Goal: Information Seeking & Learning: Learn about a topic

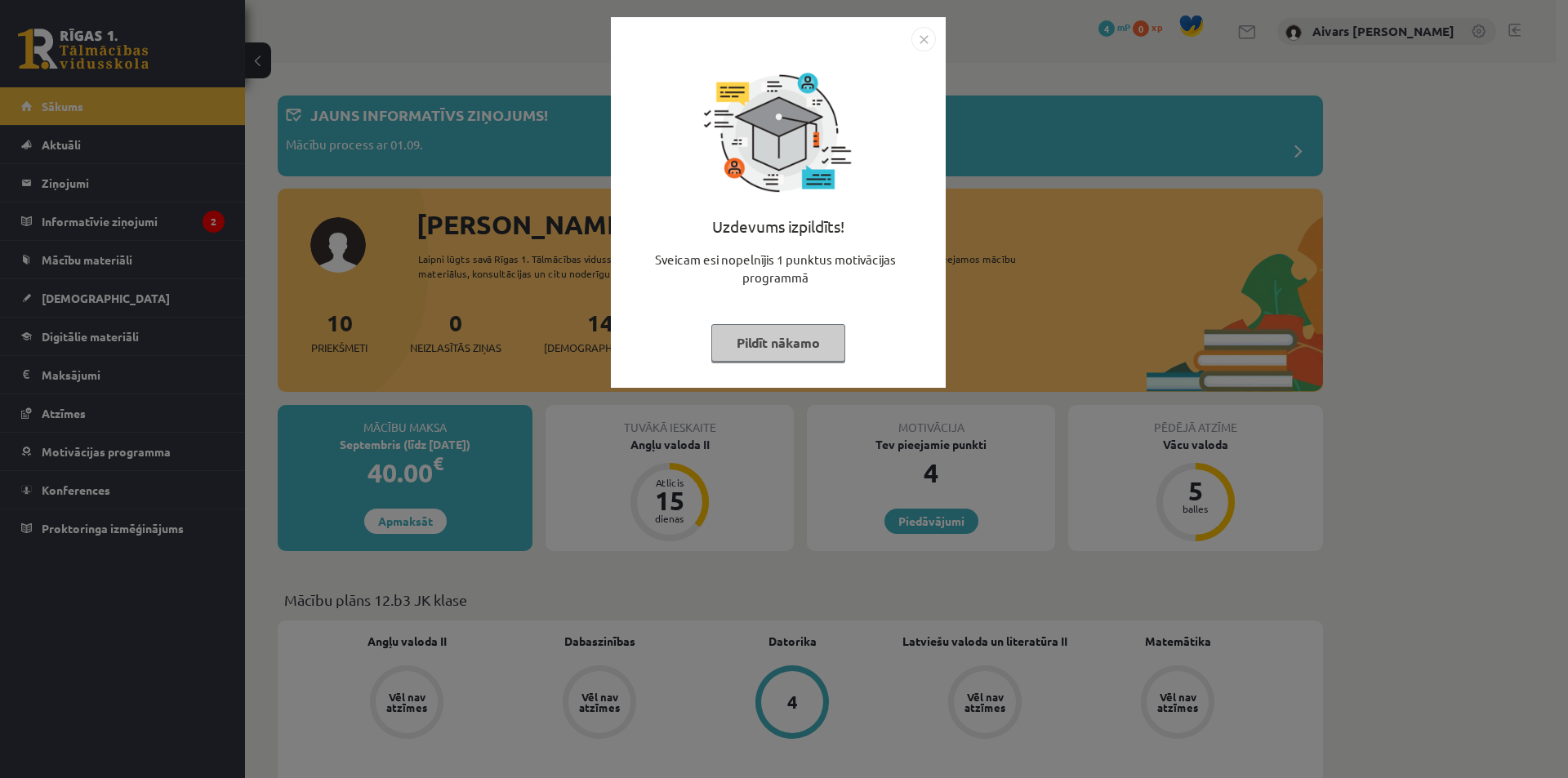
click at [771, 338] on button "Pildīt nākamo" at bounding box center [778, 343] width 134 height 38
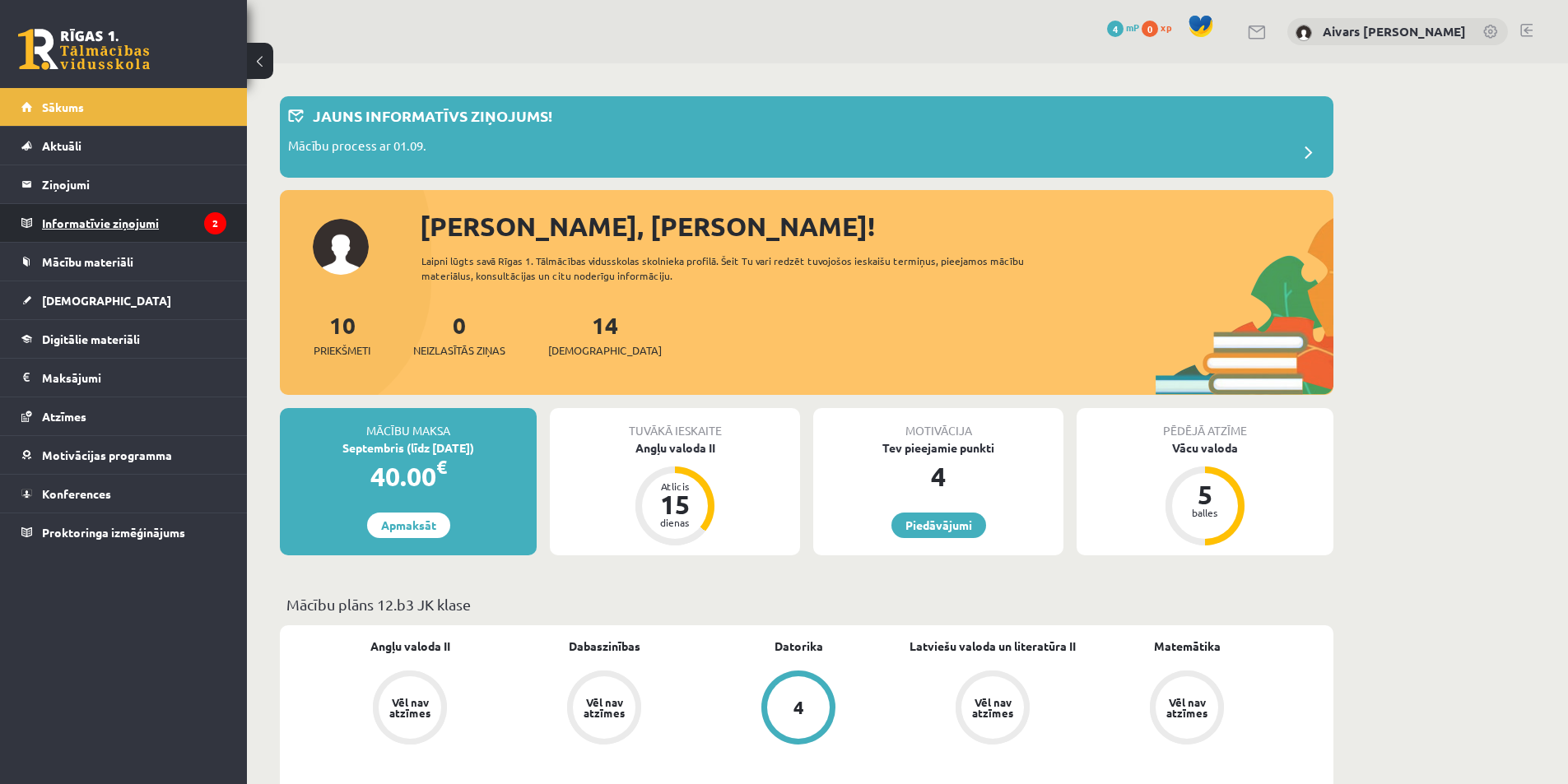
click at [175, 225] on legend "Informatīvie ziņojumi 2" at bounding box center [133, 223] width 184 height 38
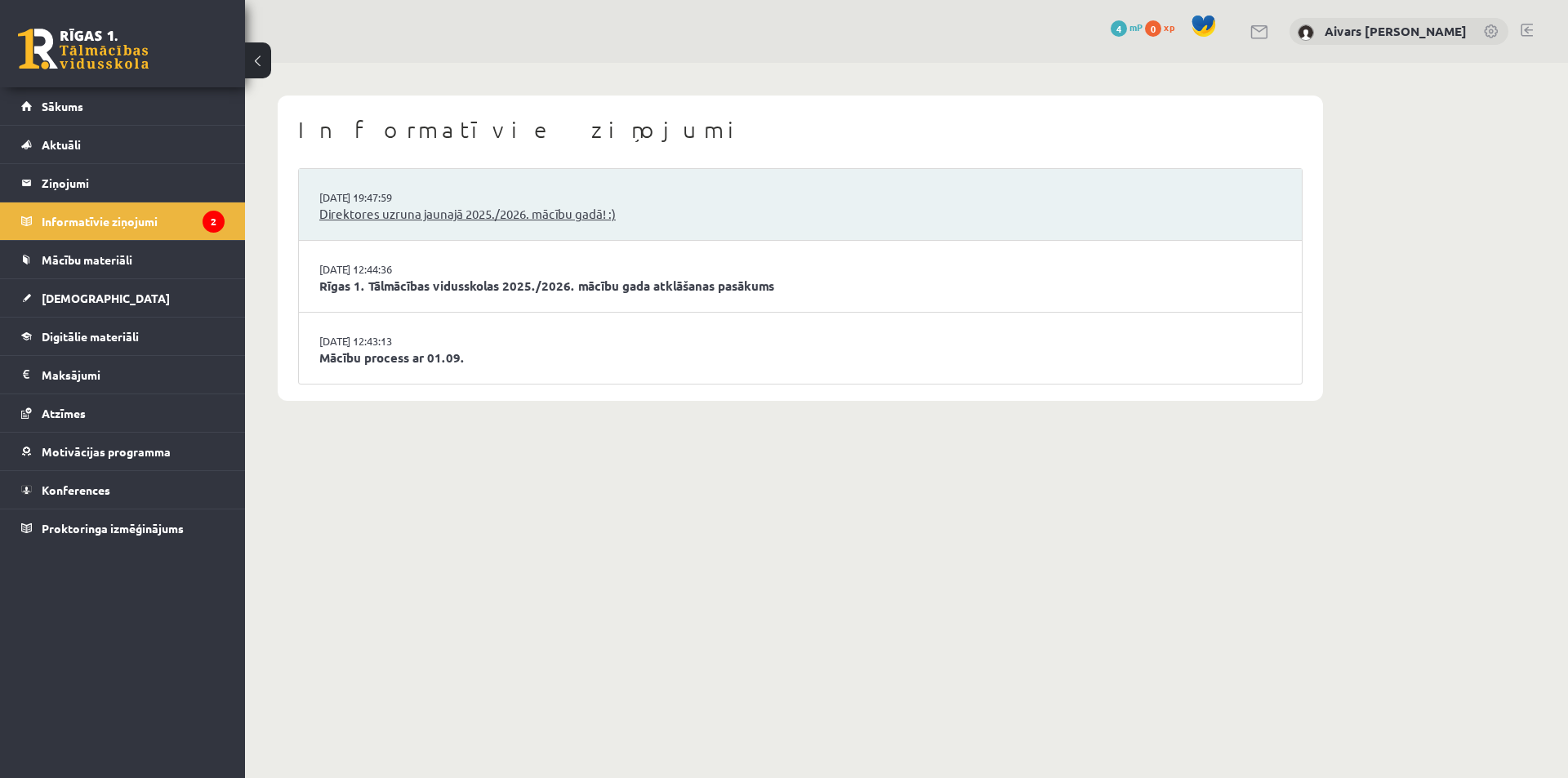
click at [480, 222] on link "Direktores uzruna jaunajā 2025./2026. mācību gadā! :)" at bounding box center [800, 214] width 962 height 19
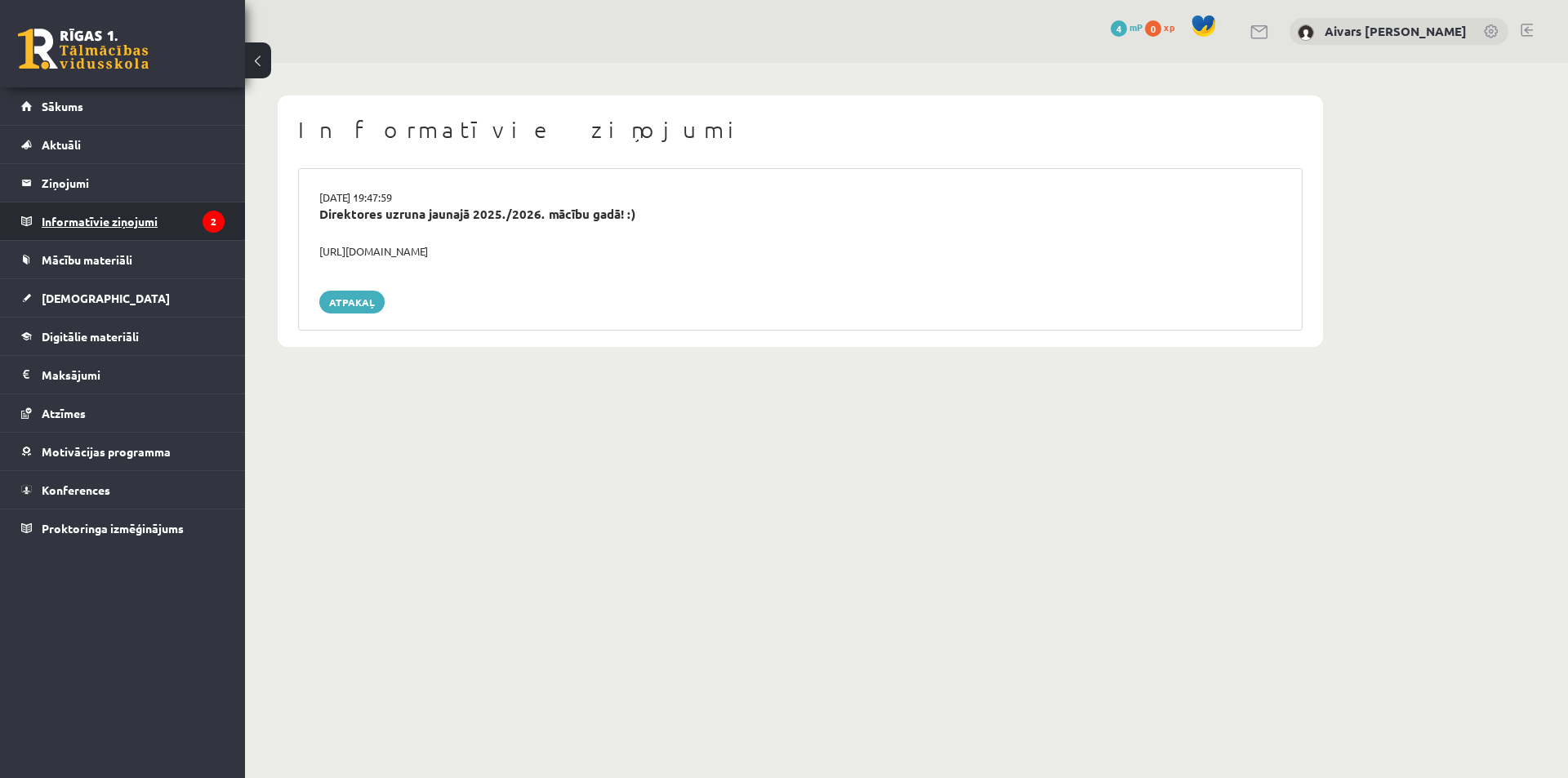
click at [127, 223] on legend "Informatīvie ziņojumi 2" at bounding box center [132, 221] width 183 height 38
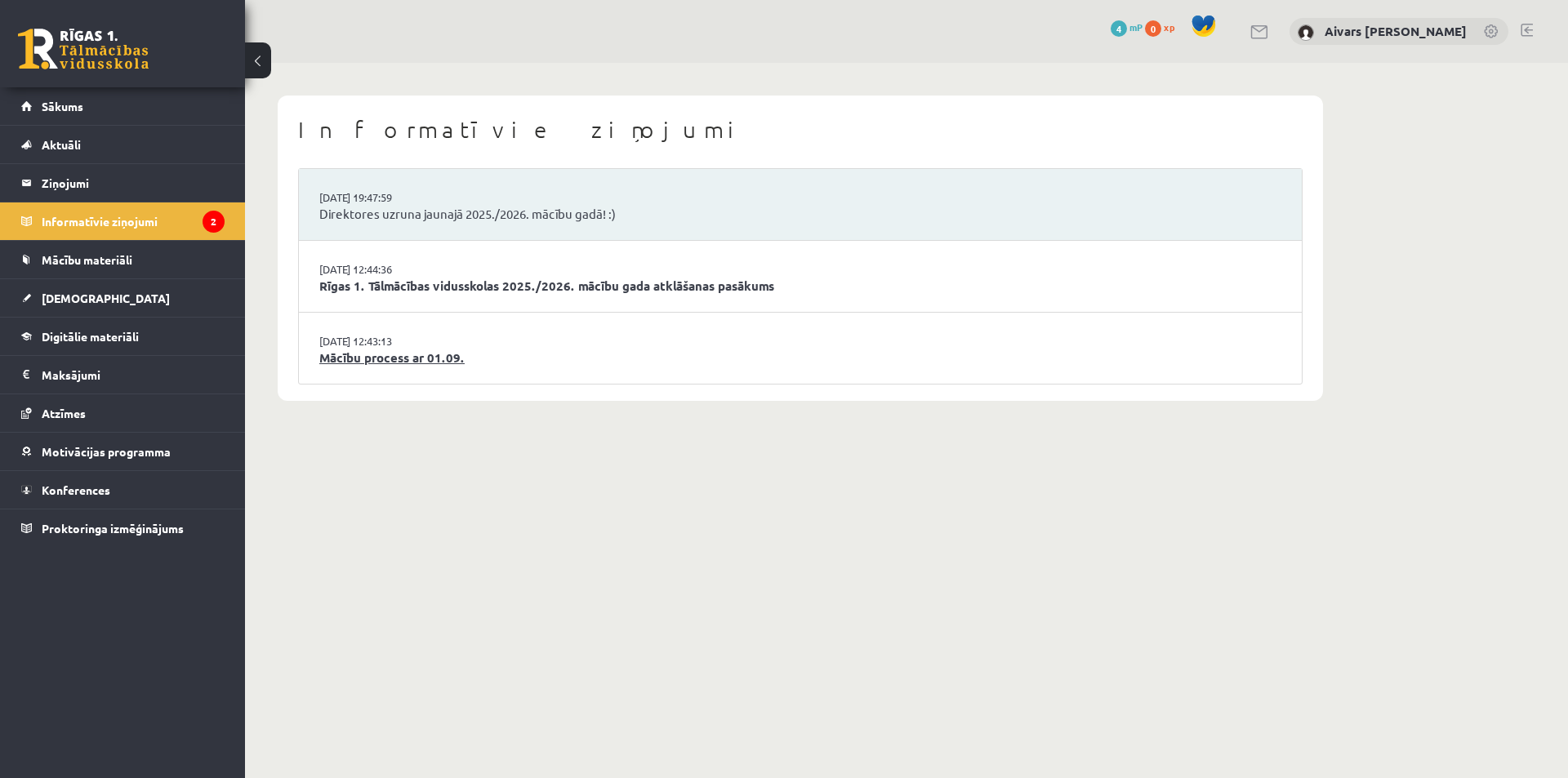
click at [534, 364] on link "Mācību process ar 01.09." at bounding box center [800, 358] width 962 height 19
drag, startPoint x: 269, startPoint y: 276, endPoint x: 304, endPoint y: 307, distance: 46.8
click at [269, 276] on div "Informatīvie ziņojumi 29.08.2025 19:47:59 Direktores uzruna jaunajā 2025./2026.…" at bounding box center [800, 249] width 1110 height 371
click at [409, 361] on link "Mācību process ar 01.09." at bounding box center [800, 358] width 962 height 19
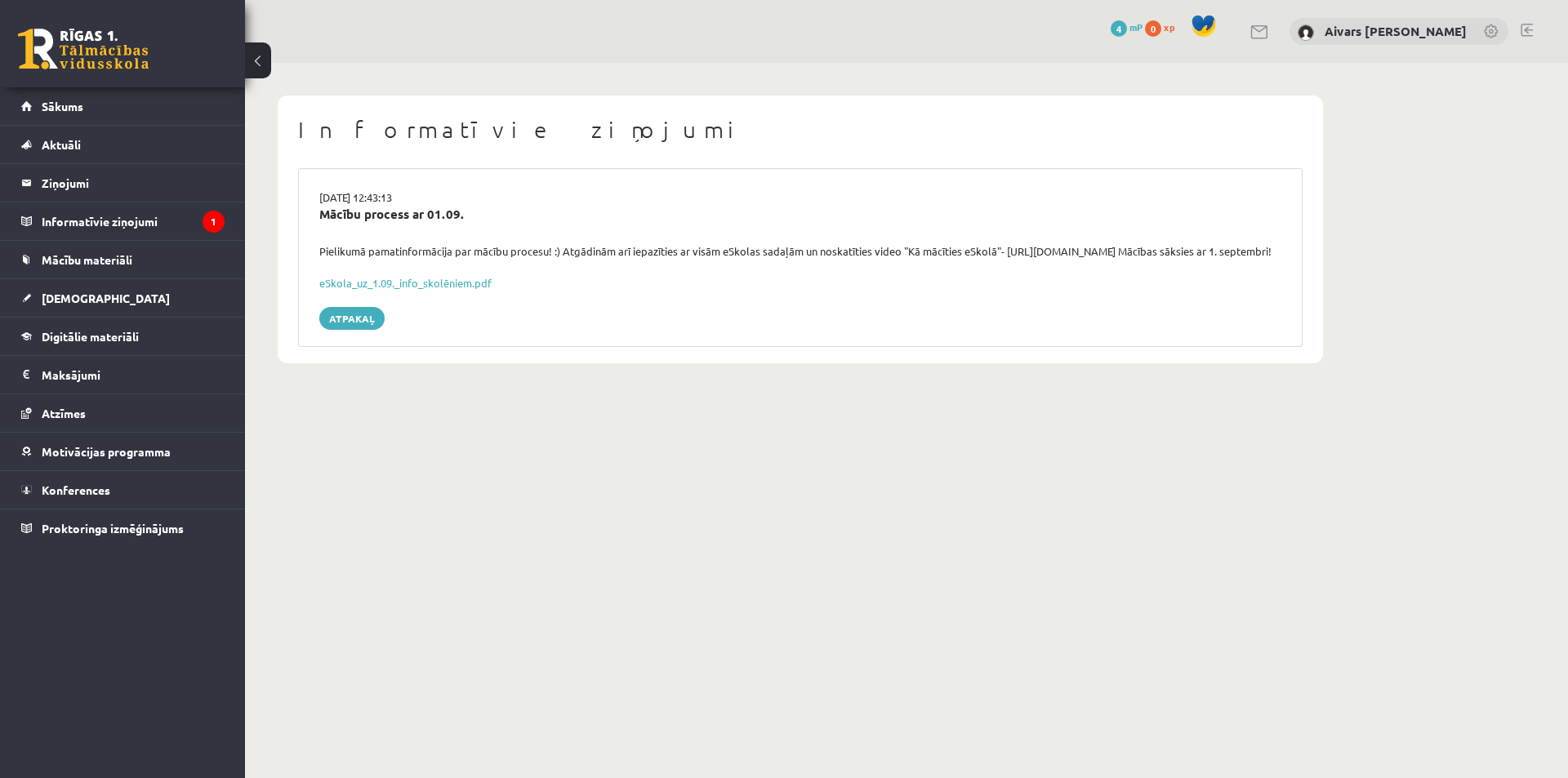
click at [748, 292] on div "eSkola_uz_1.09._info_skolēniem.pdf" at bounding box center [800, 282] width 962 height 16
click at [444, 290] on link "eSkola_uz_1.09._info_skolēniem.pdf" at bounding box center [405, 282] width 172 height 13
drag, startPoint x: 664, startPoint y: 247, endPoint x: 1081, endPoint y: 255, distance: 417.1
click at [1049, 251] on div "Pielikumā pamatinformācija par mācību procesu! :) Atgādinām arī iepazīties ar v…" at bounding box center [800, 251] width 986 height 16
click at [1082, 256] on div "Pielikumā pamatinformācija par mācību procesu! :) Atgādinām arī iepazīties ar v…" at bounding box center [800, 251] width 986 height 16
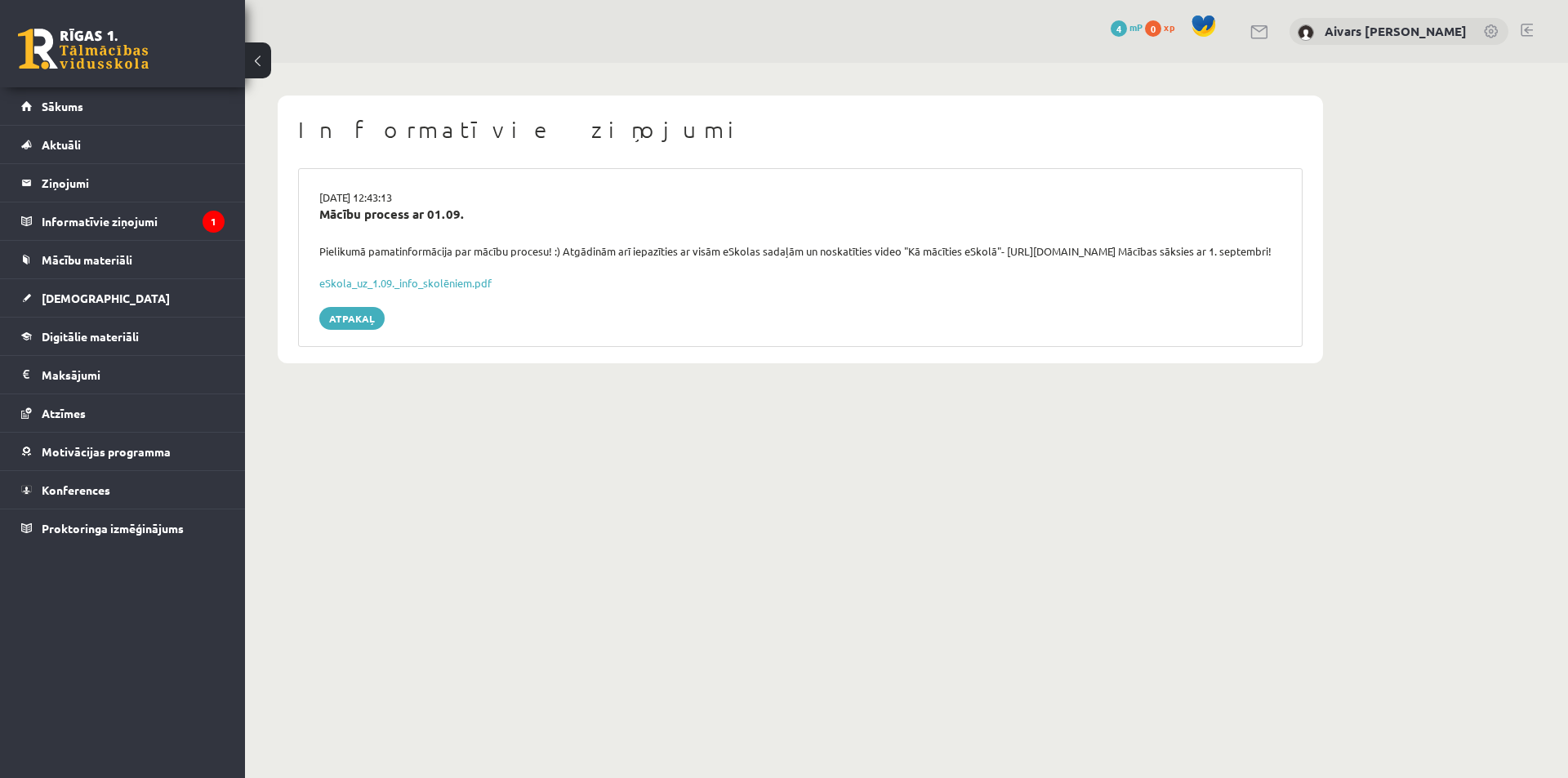
click at [1100, 292] on div "eSkola_uz_1.09._info_skolēniem.pdf" at bounding box center [800, 282] width 962 height 16
click at [741, 713] on body "0 Dāvanas 4 mP 0 xp Aivars Jānis Tebernieks Sākums Aktuāli Kā mācīties eSKOLĀ K…" at bounding box center [784, 389] width 1568 height 778
click at [127, 223] on legend "Informatīvie ziņojumi 1" at bounding box center [132, 221] width 183 height 38
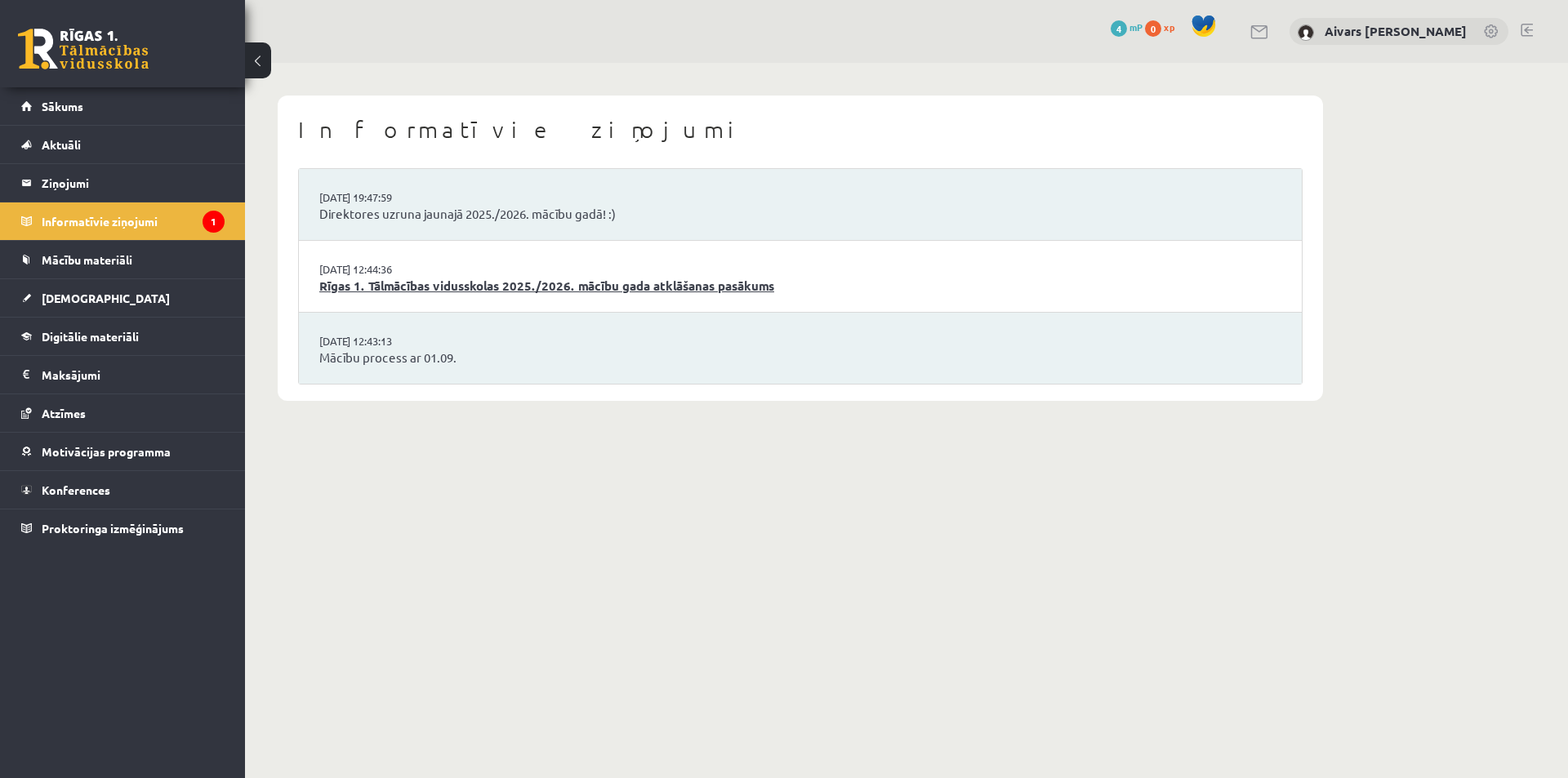
click at [679, 285] on link "Rīgas 1. Tālmācības vidusskolas 2025./2026. mācību gada atklāšanas pasākums" at bounding box center [800, 286] width 962 height 19
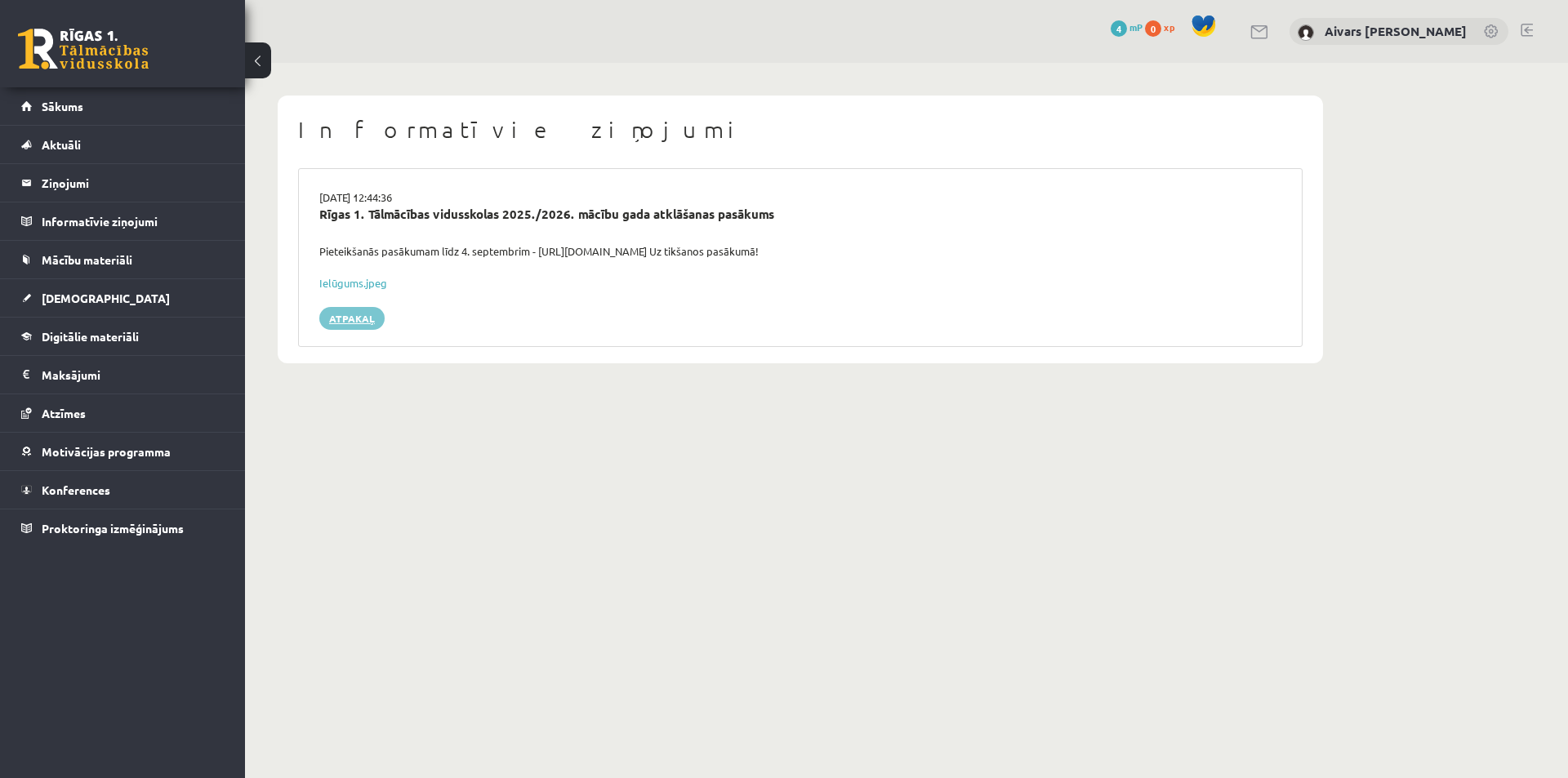
click at [350, 323] on link "Atpakaļ" at bounding box center [352, 318] width 65 height 23
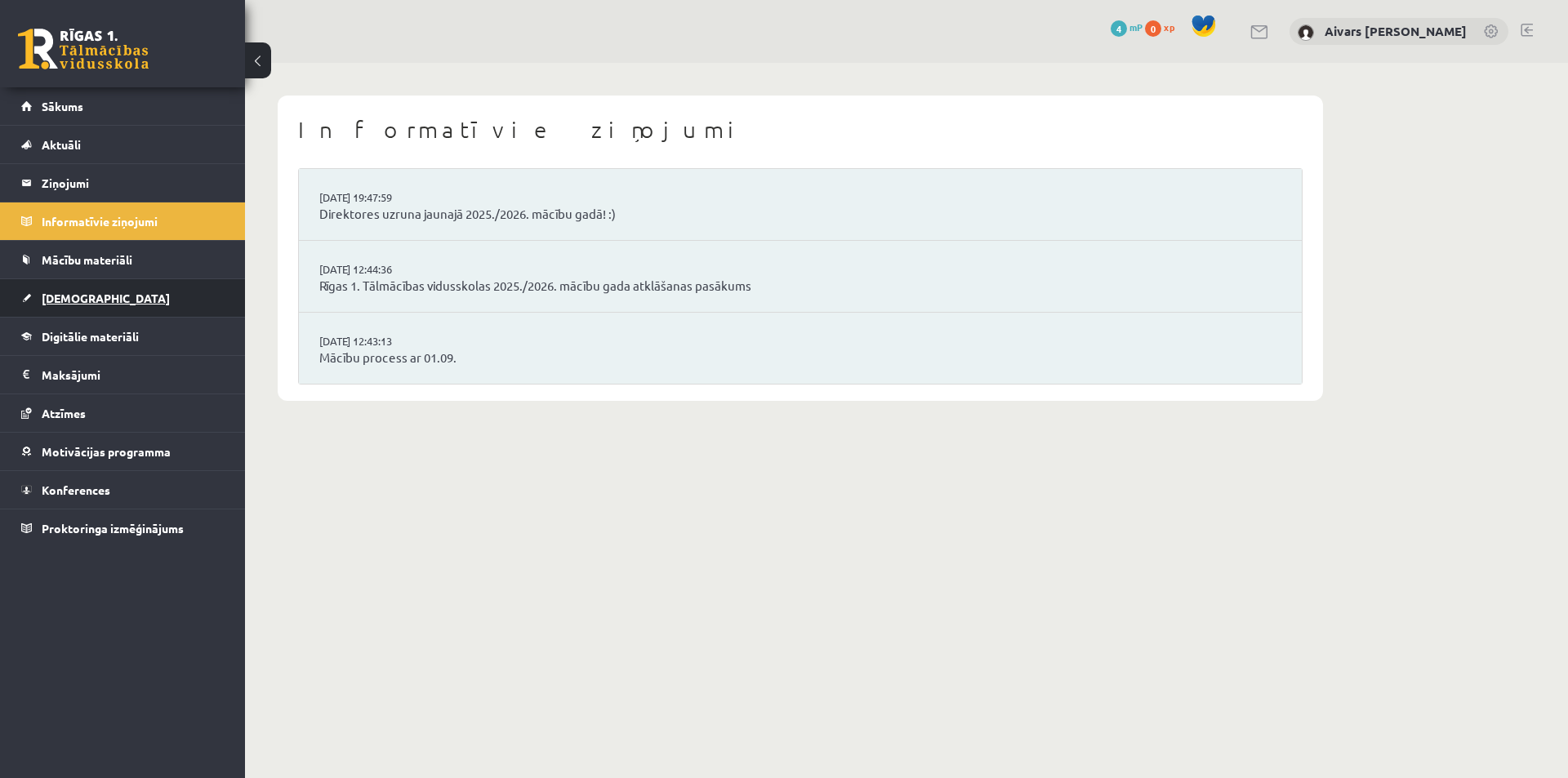
click at [86, 289] on link "[DEMOGRAPHIC_DATA]" at bounding box center [122, 298] width 203 height 38
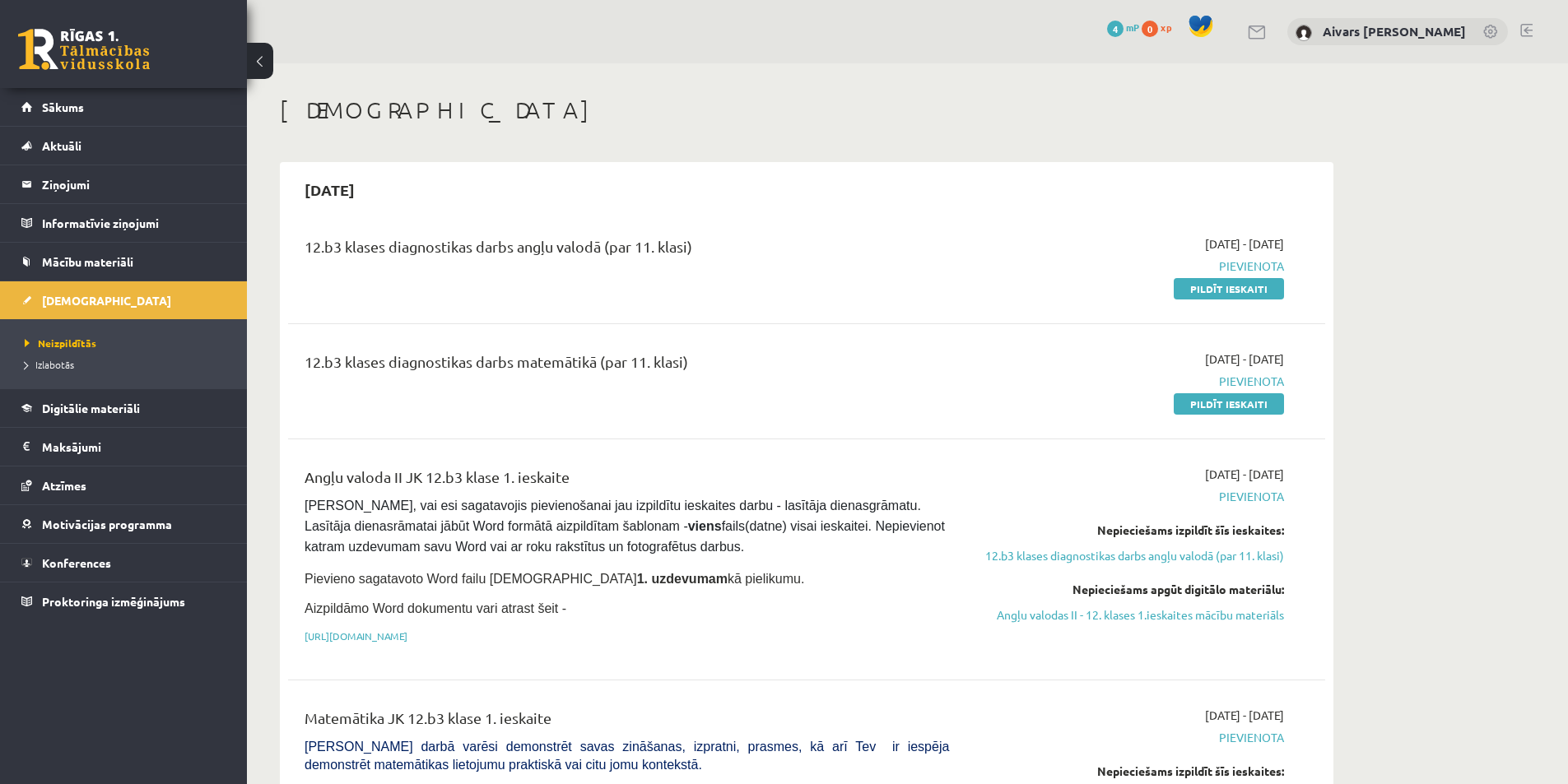
click at [109, 407] on span "Digitālie materiāli" at bounding box center [90, 408] width 98 height 14
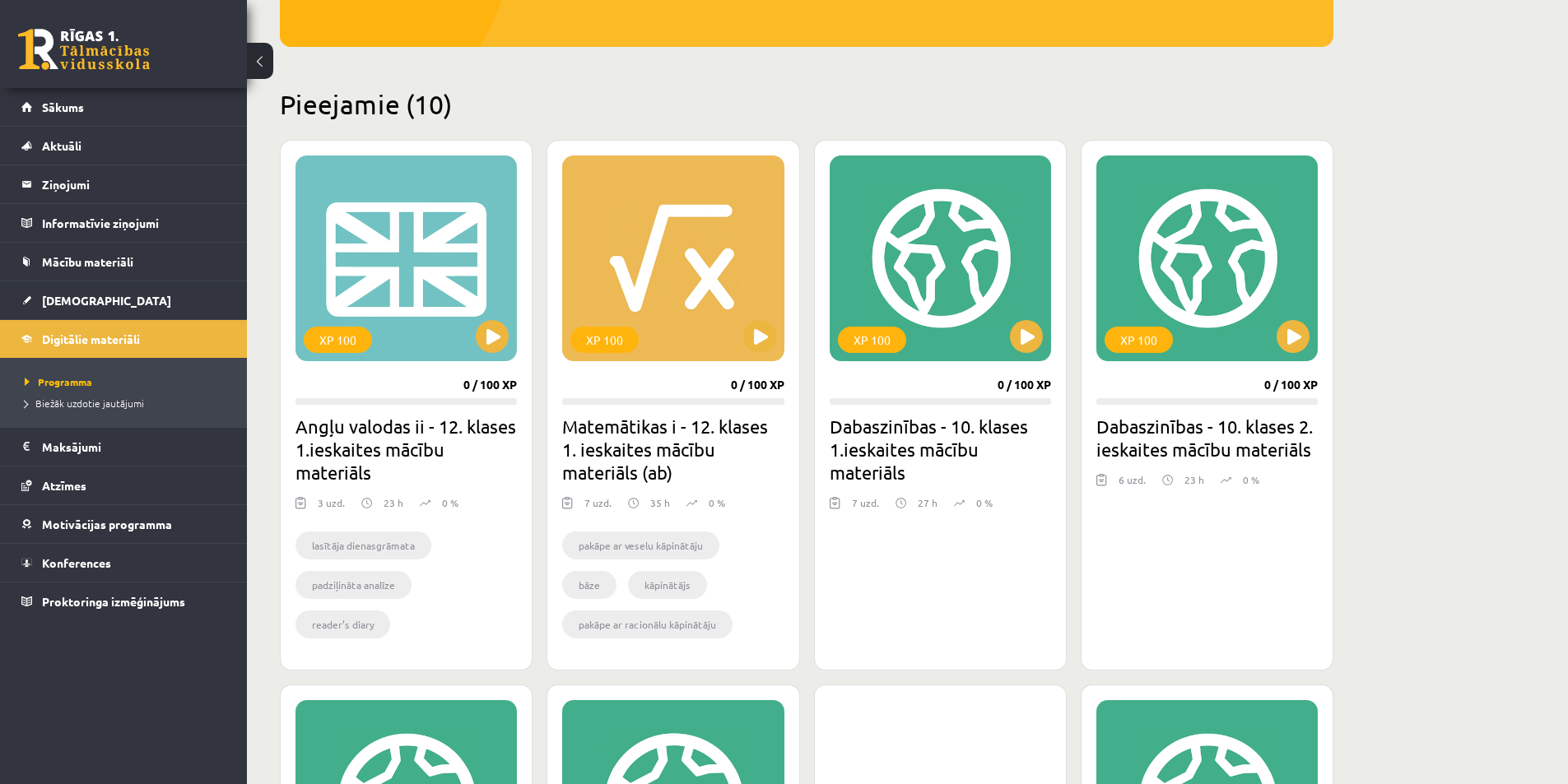
scroll to position [411, 0]
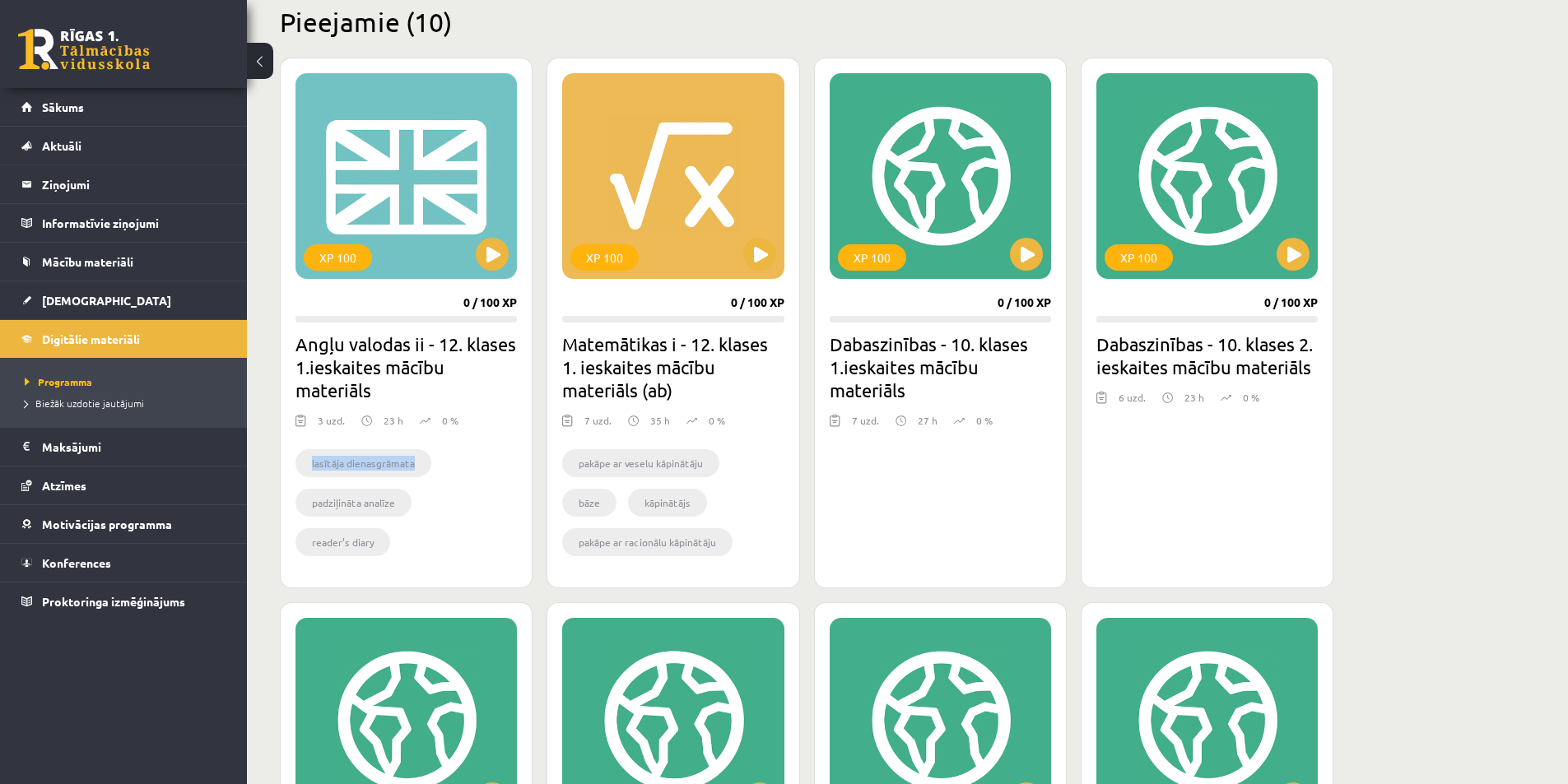
drag, startPoint x: 307, startPoint y: 460, endPoint x: 437, endPoint y: 465, distance: 130.1
click at [437, 465] on ul "lasītāja dienasgrāmata padziļināta analīze reader’s diary" at bounding box center [406, 507] width 222 height 116
drag, startPoint x: 302, startPoint y: 499, endPoint x: 409, endPoint y: 501, distance: 107.0
click at [409, 501] on li "padziļināta analīze" at bounding box center [354, 502] width 116 height 28
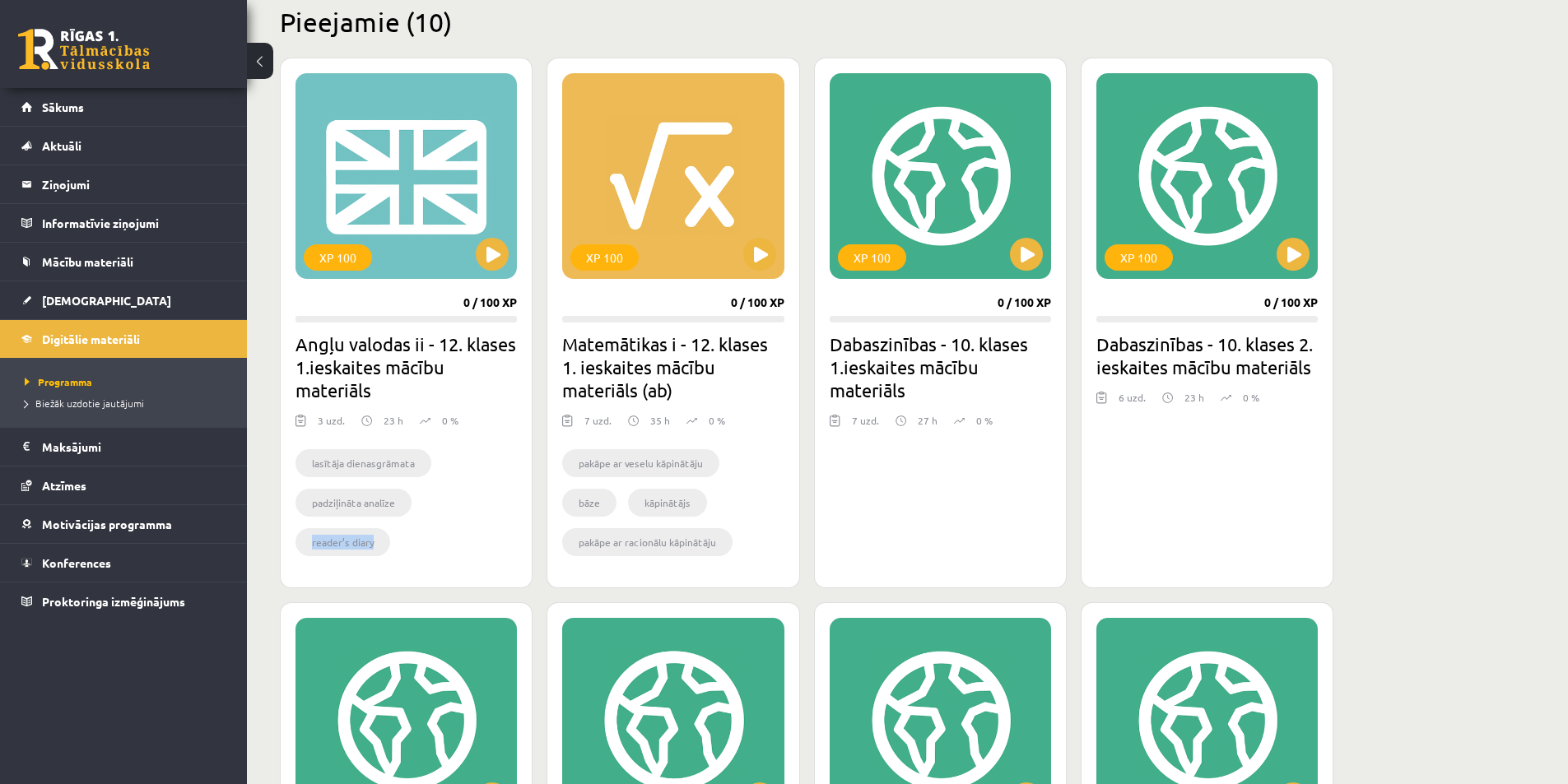
drag, startPoint x: 376, startPoint y: 541, endPoint x: 439, endPoint y: 540, distance: 63.0
click at [439, 540] on div "XP 100 0 / 100 XP Angļu valodas ii - 12. klases 1.ieskaites mācību materiāls 3 …" at bounding box center [405, 323] width 252 height 531
click at [439, 540] on ul "lasītāja dienasgrāmata padziļināta analīze reader’s diary" at bounding box center [406, 507] width 222 height 116
drag, startPoint x: 693, startPoint y: 470, endPoint x: 727, endPoint y: 473, distance: 34.1
click at [725, 473] on ul "pakāpe ar veselu kāpinātāju bāze kāpinātājs pakāpe ar racionālu kāpinātāju arit…" at bounding box center [673, 507] width 222 height 116
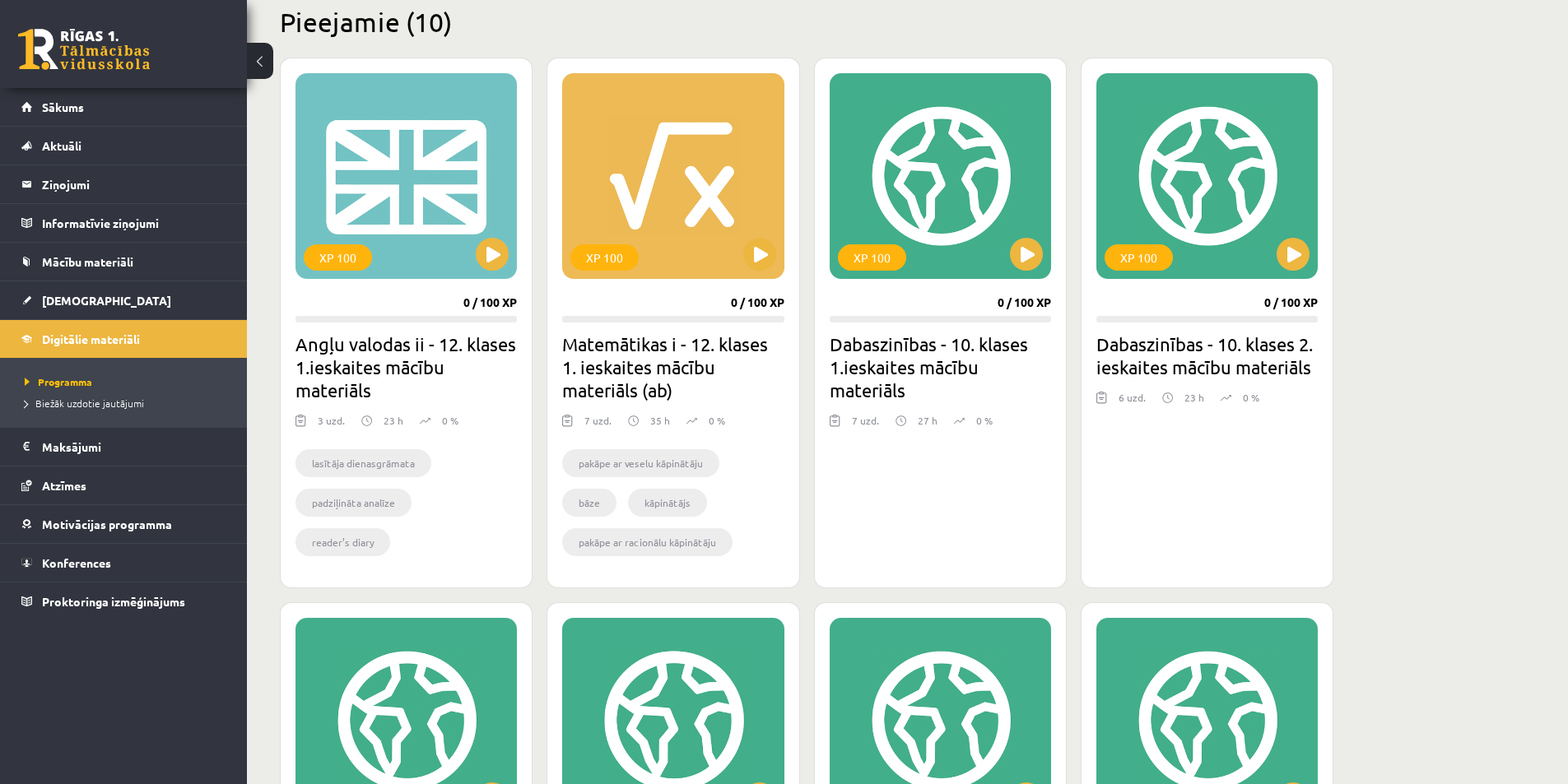
click at [730, 473] on ul "pakāpe ar veselu kāpinātāju bāze kāpinātājs pakāpe ar racionālu kāpinātāju arit…" at bounding box center [673, 507] width 222 height 116
drag, startPoint x: 581, startPoint y: 511, endPoint x: 643, endPoint y: 512, distance: 62.0
click at [643, 512] on ul "pakāpe ar veselu kāpinātāju bāze kāpinātājs pakāpe ar racionālu kāpinātāju arit…" at bounding box center [673, 507] width 222 height 116
click at [722, 506] on ul "pakāpe ar veselu kāpinātāju bāze kāpinātājs pakāpe ar racionālu kāpinātāju arit…" at bounding box center [673, 507] width 222 height 116
drag, startPoint x: 575, startPoint y: 544, endPoint x: 751, endPoint y: 544, distance: 176.0
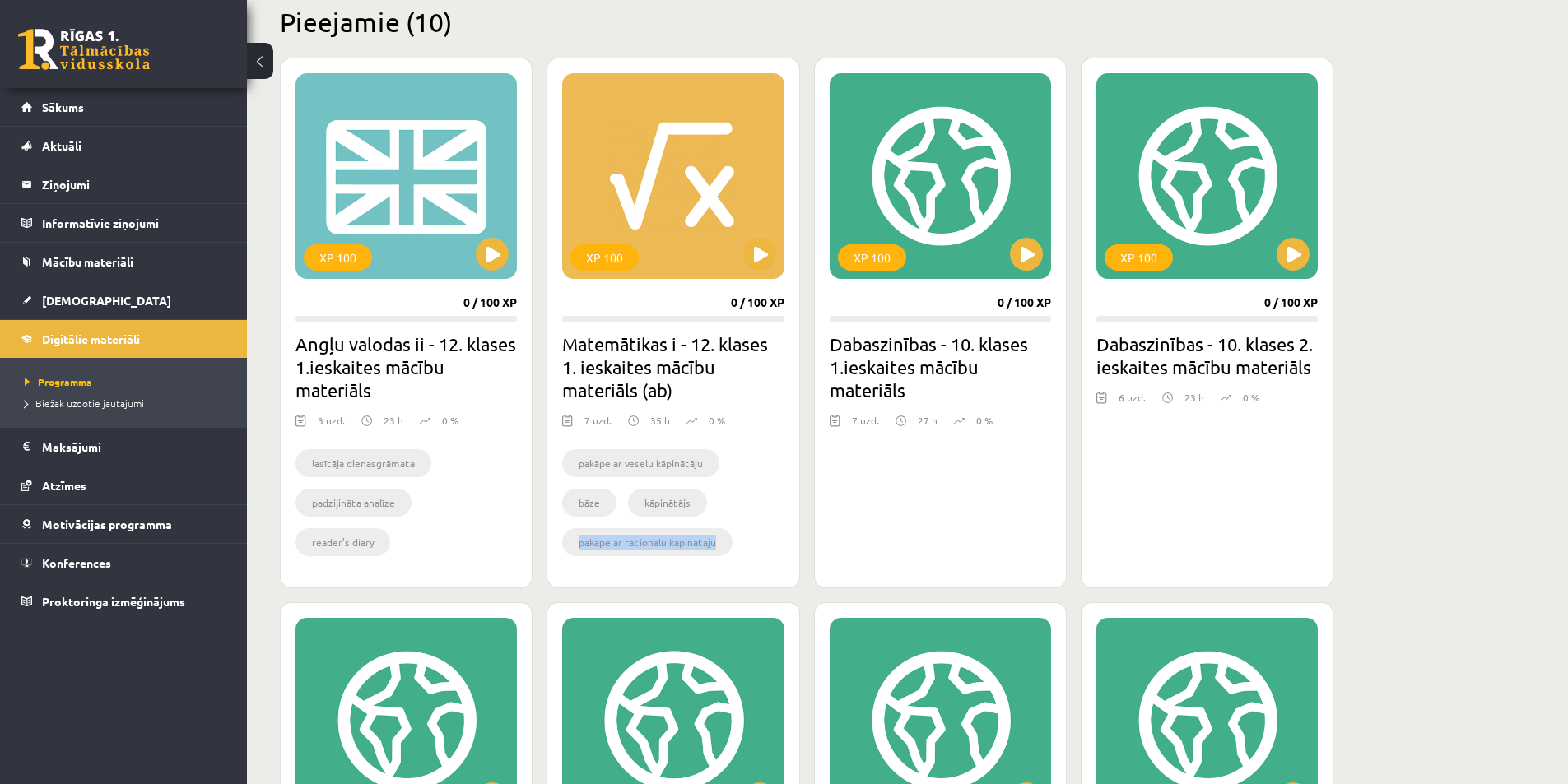
click at [750, 544] on ul "pakāpe ar veselu kāpinātāju bāze kāpinātājs pakāpe ar racionālu kāpinātāju arit…" at bounding box center [673, 507] width 222 height 116
click at [751, 544] on ul "pakāpe ar veselu kāpinātāju bāze kāpinātājs pakāpe ar racionālu kāpinātāju arit…" at bounding box center [673, 507] width 222 height 116
click at [886, 472] on div "XP 100 0 / 100 XP Dabaszinības - 10. klases 1.ieskaites mācību materiāls 7 uzd.…" at bounding box center [940, 323] width 252 height 531
drag, startPoint x: 870, startPoint y: 341, endPoint x: 957, endPoint y: 351, distance: 87.6
click at [956, 351] on h2 "Dabaszinības - 10. klases 1.ieskaites mācību materiāls" at bounding box center [940, 366] width 222 height 69
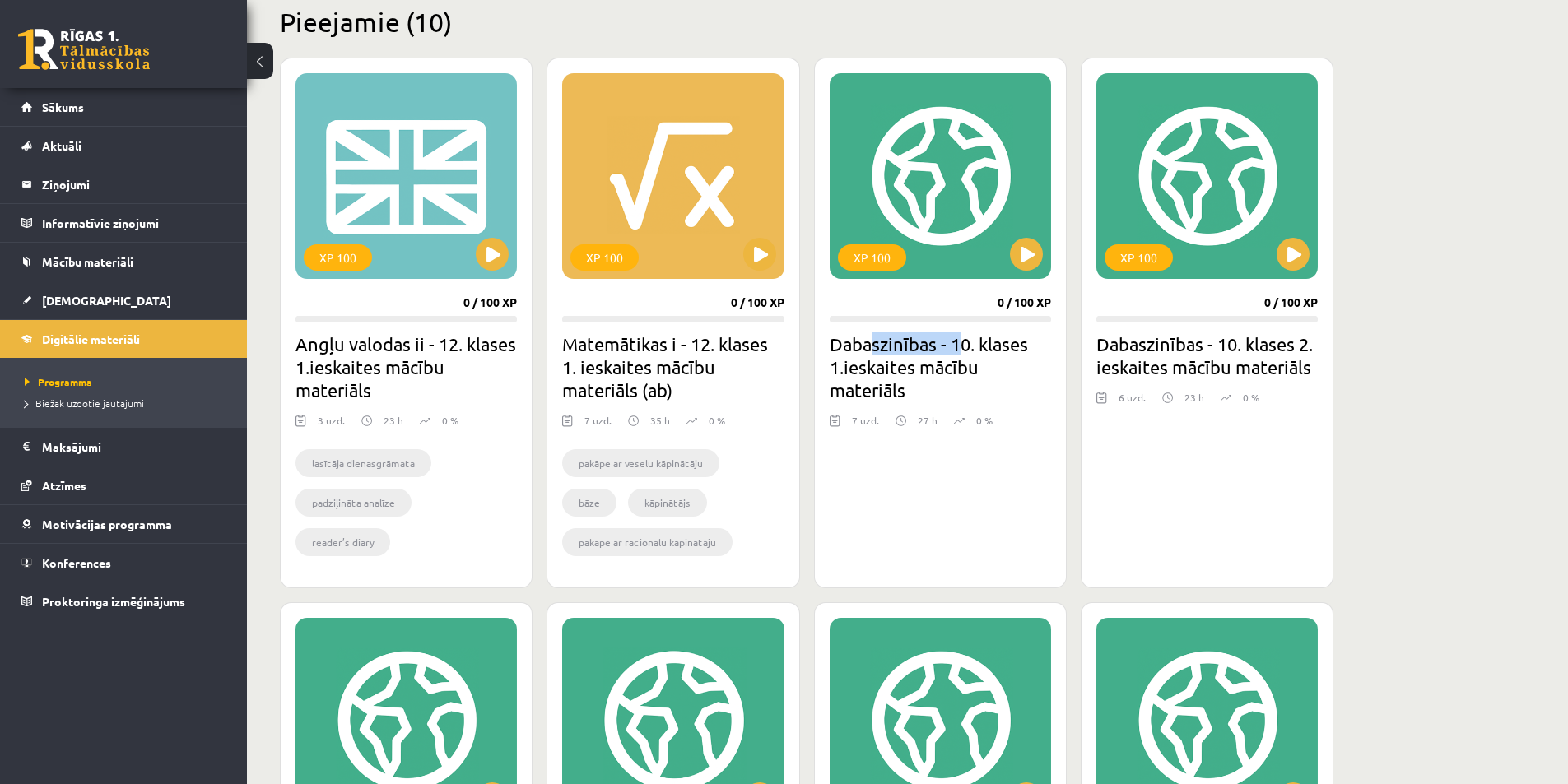
click at [960, 353] on h2 "Dabaszinības - 10. klases 1.ieskaites mācību materiāls" at bounding box center [940, 366] width 222 height 69
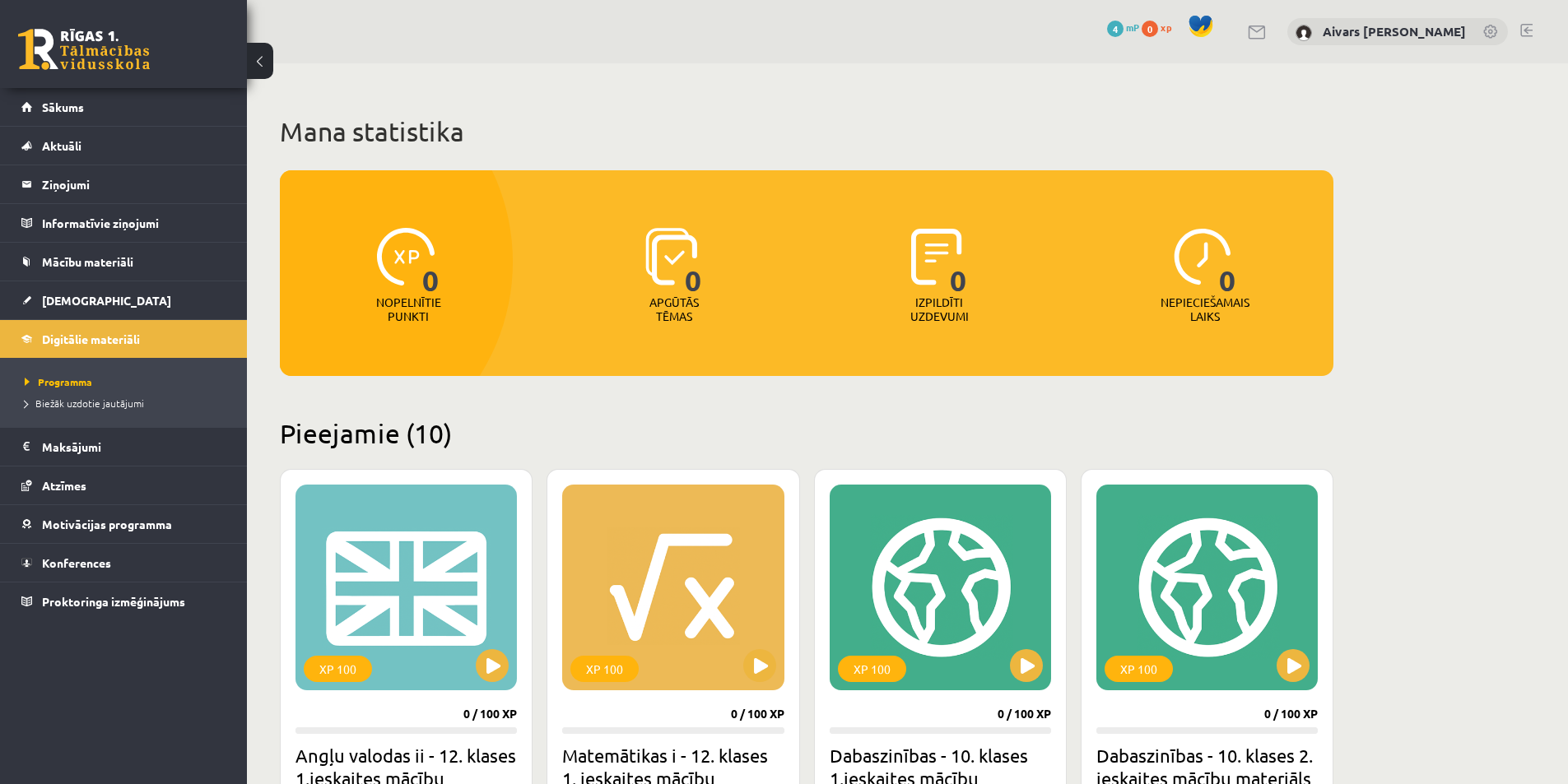
scroll to position [165, 0]
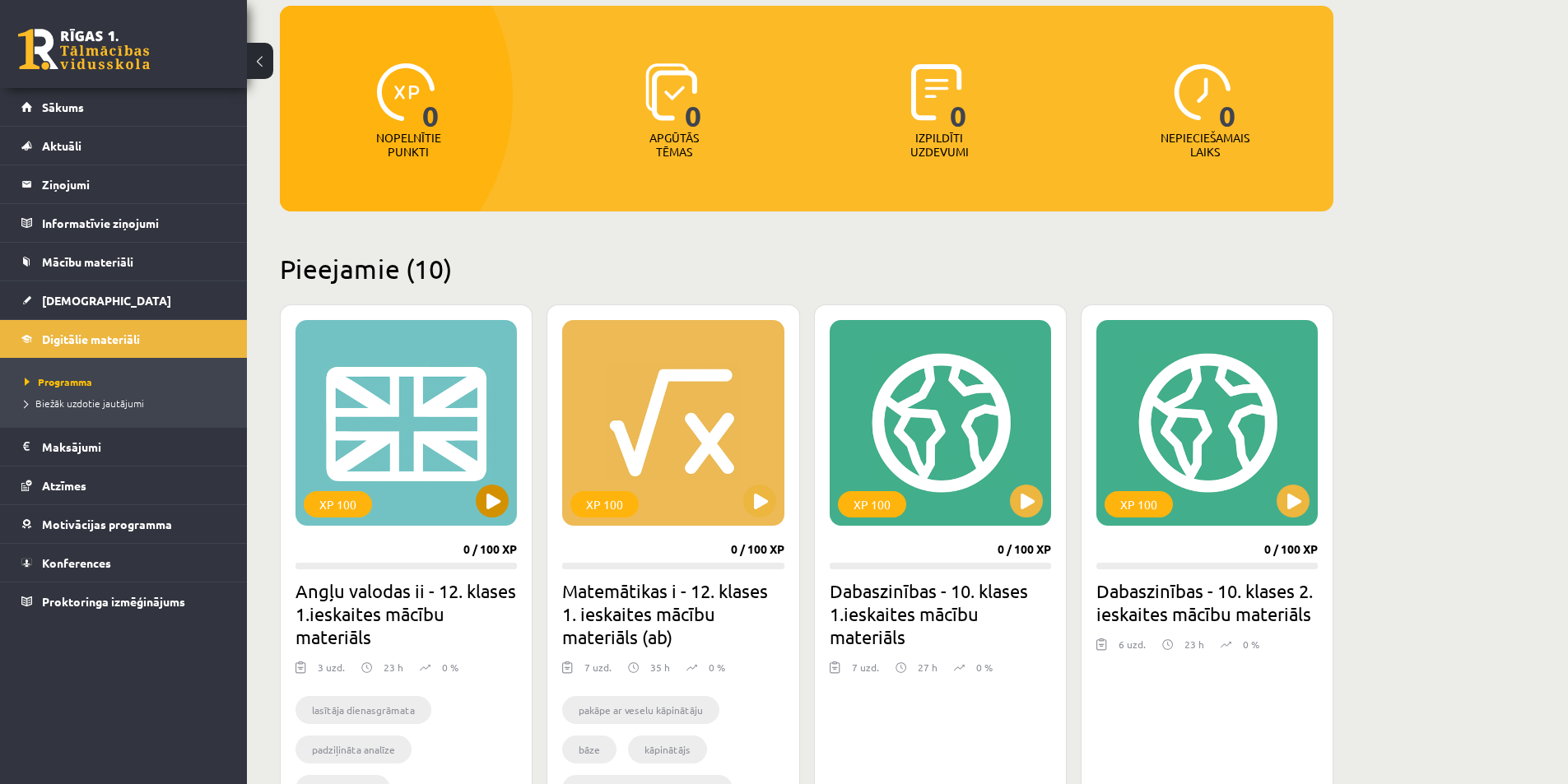
click at [333, 508] on div "XP 100" at bounding box center [337, 504] width 68 height 26
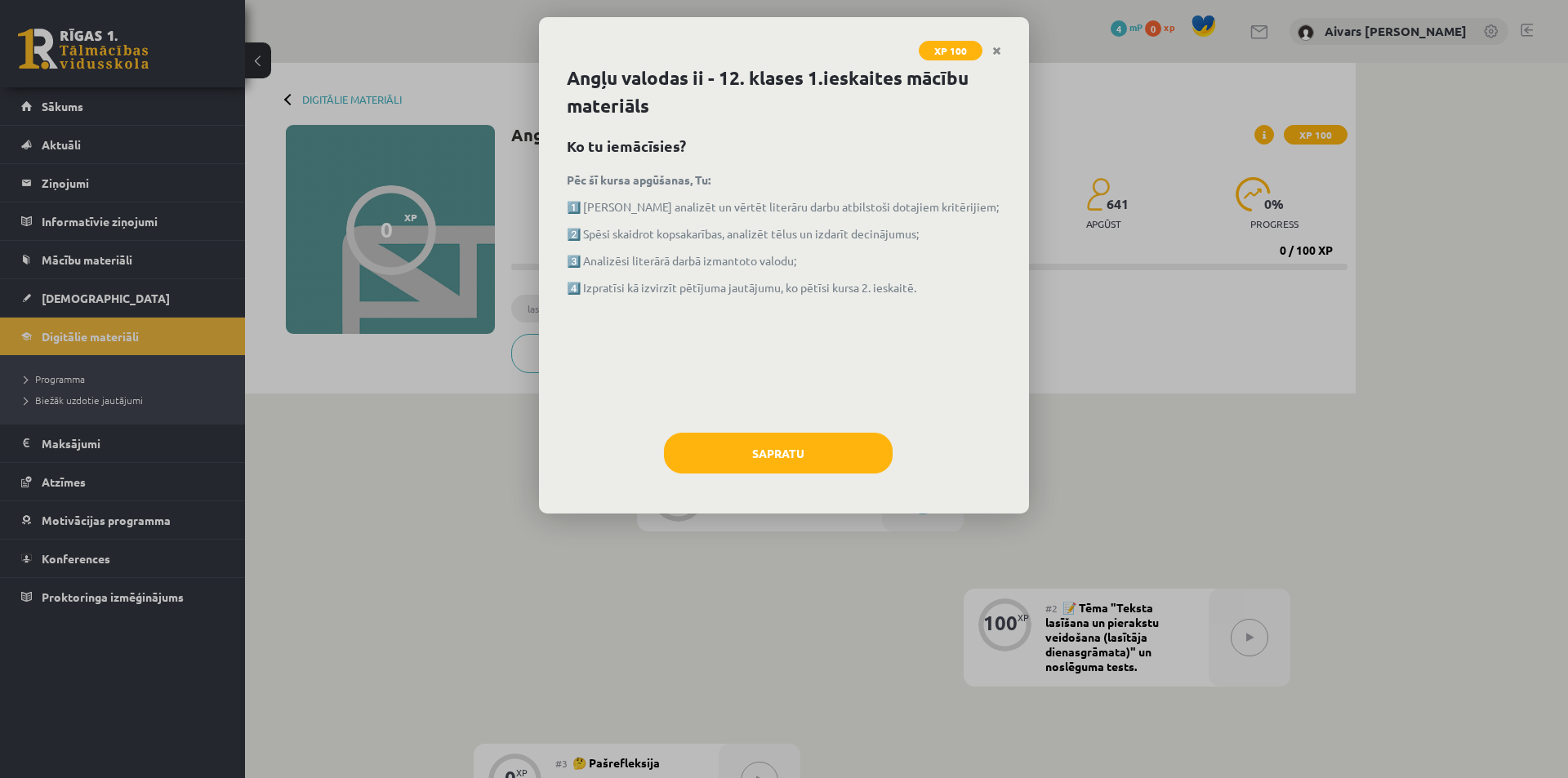
click at [443, 459] on div "XP 100 Angļu valodas ii - 12. klases 1.ieskaites mācību materiāls Ko tu iemācīs…" at bounding box center [784, 389] width 1568 height 778
drag, startPoint x: 690, startPoint y: 208, endPoint x: 961, endPoint y: 202, distance: 271.1
click at [961, 202] on p "1️⃣ Pratīsi analizēt un vērtēt literāru darbu atbilstoši dotajiem kritērijiem;" at bounding box center [783, 207] width 434 height 17
drag, startPoint x: 629, startPoint y: 233, endPoint x: 929, endPoint y: 239, distance: 300.1
click at [929, 239] on p "2️⃣ Spēsi skaidrot kopsakarības, analizēt tēlus un izdarīt decinājumus;" at bounding box center [783, 233] width 434 height 17
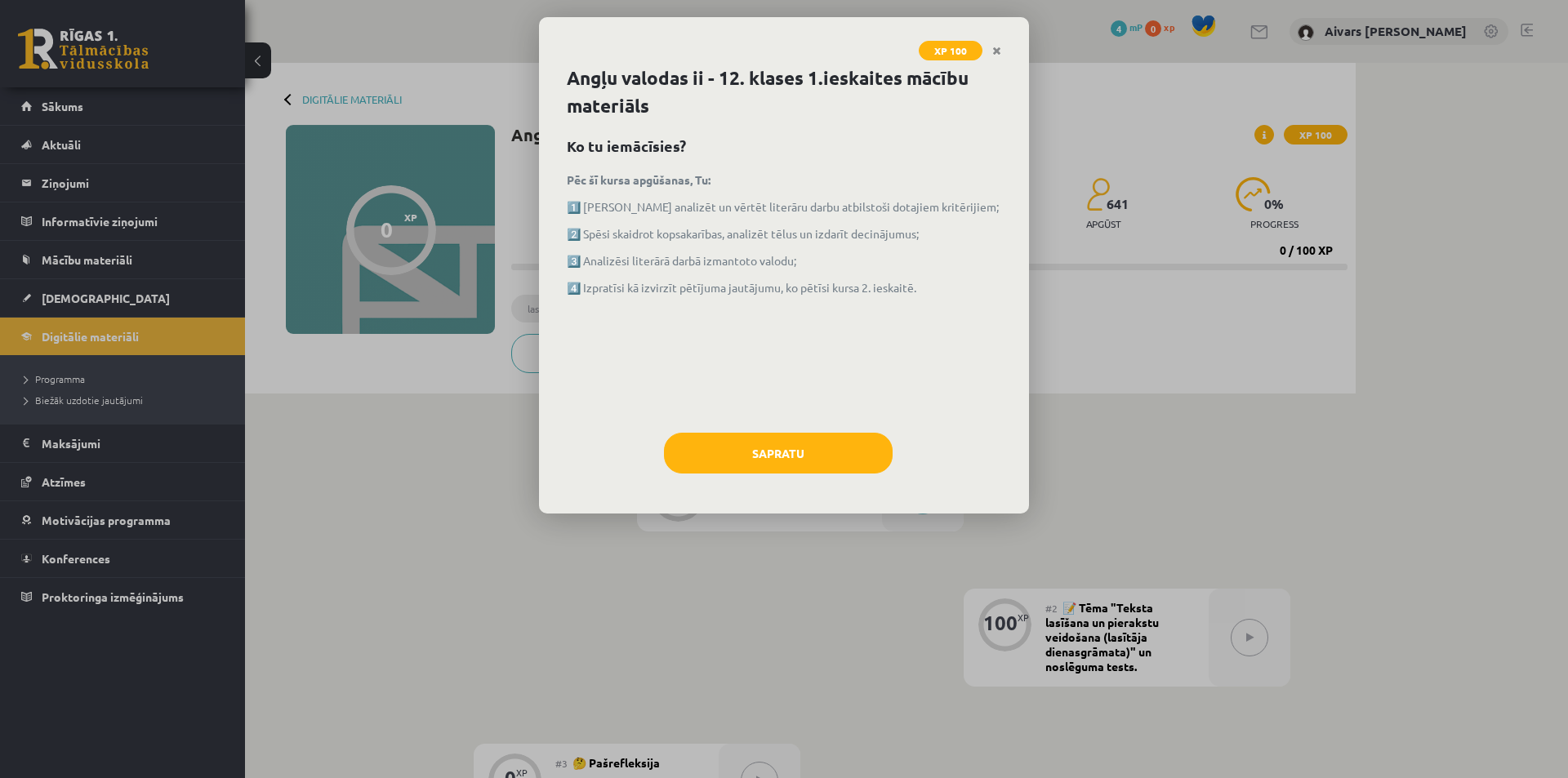
click at [873, 268] on p "3️⃣ Analizēsi literārā darbā izmantoto valodu;" at bounding box center [783, 260] width 434 height 17
drag, startPoint x: 613, startPoint y: 260, endPoint x: 809, endPoint y: 267, distance: 196.1
click at [808, 266] on p "3️⃣ Analizēsi literārā darbā izmantoto valodu;" at bounding box center [783, 260] width 434 height 17
drag, startPoint x: 614, startPoint y: 291, endPoint x: 926, endPoint y: 285, distance: 312.1
click at [926, 285] on p "4️⃣ Izpratīsi kā izvirzīt pētījuma jautājumu, ko pētīsi kursa 2. ieskaitē." at bounding box center [783, 287] width 434 height 17
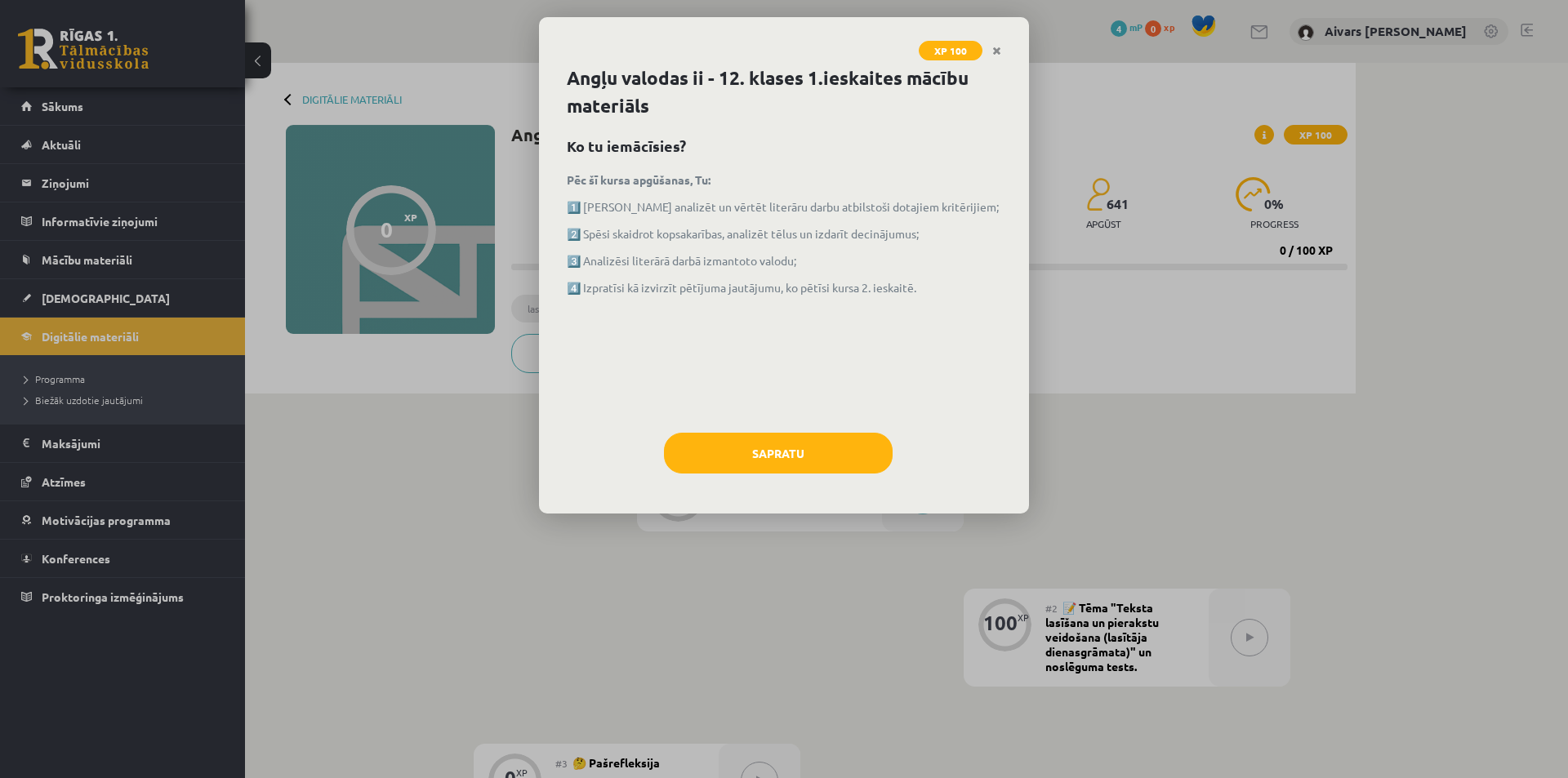
click at [920, 252] on p "3️⃣ Analizēsi literārā darbā izmantoto valodu;" at bounding box center [783, 260] width 434 height 17
click at [1014, 51] on div "XP 100" at bounding box center [783, 40] width 490 height 47
click at [994, 51] on icon "Close" at bounding box center [996, 51] width 9 height 12
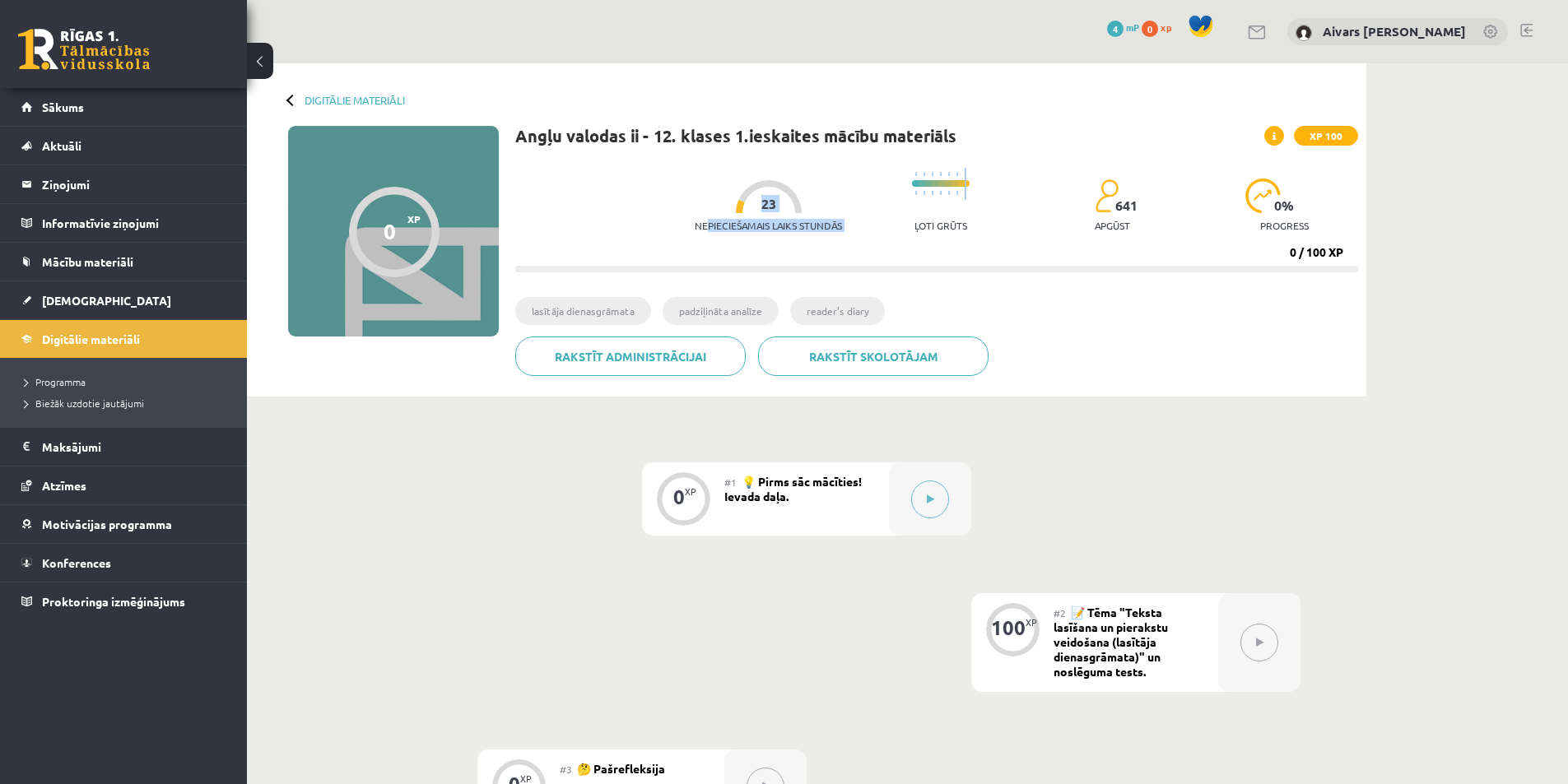
drag, startPoint x: 840, startPoint y: 226, endPoint x: 897, endPoint y: 232, distance: 57.3
click at [897, 230] on div "Nepieciešamais laiks stundās 23 Ļoti grūts 641 apgūst 0 % progress" at bounding box center [1027, 200] width 664 height 82
click at [901, 245] on div "Nepieciešamais laiks stundās 23 Ļoti grūts 641 apgūst 0 % progress 0 / 100 XP" at bounding box center [937, 216] width 843 height 113
drag, startPoint x: 761, startPoint y: 211, endPoint x: 789, endPoint y: 209, distance: 28.1
click at [789, 209] on div "Nepieciešamais laiks stundās 23" at bounding box center [768, 211] width 147 height 61
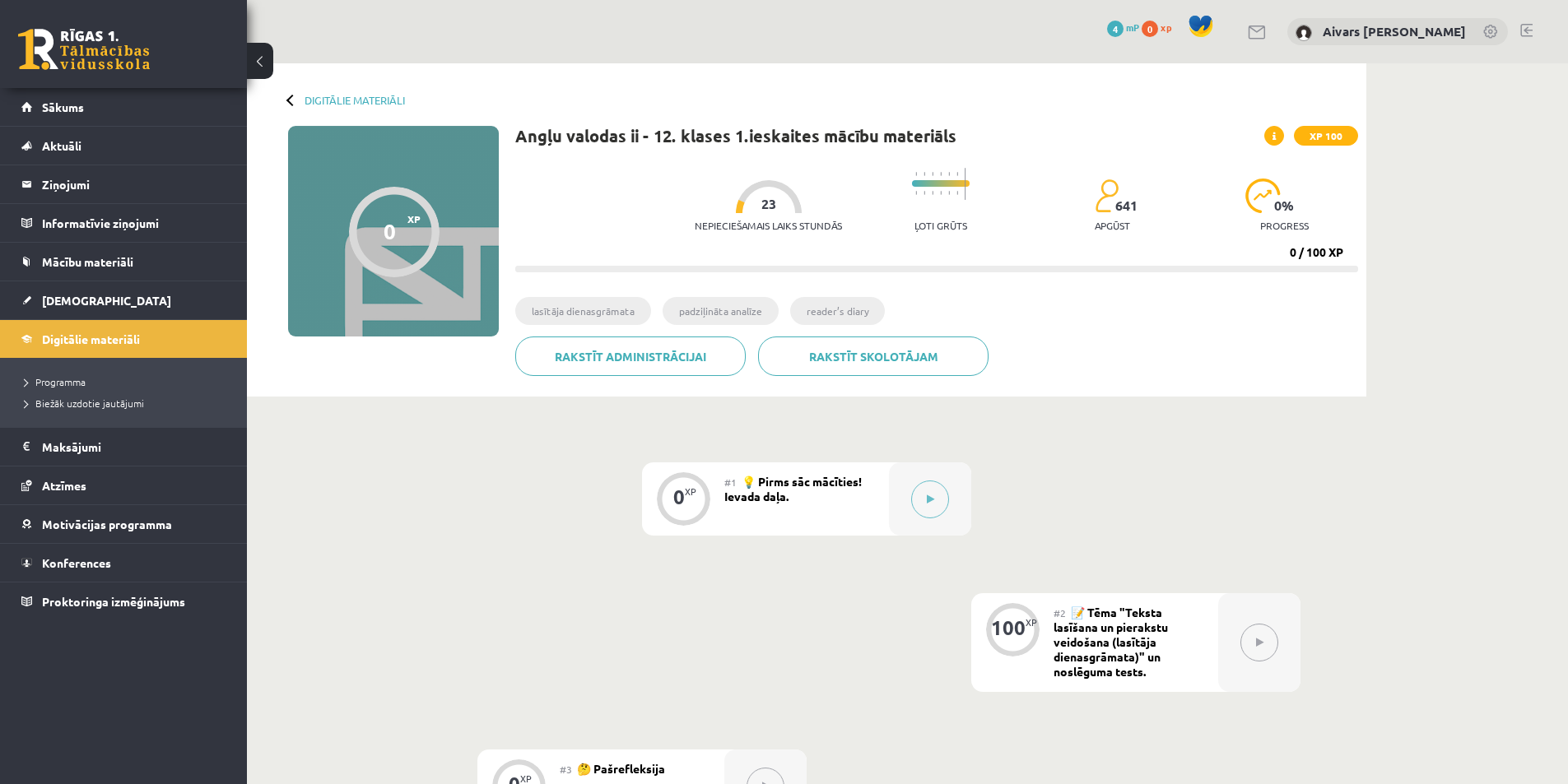
click at [1044, 262] on div "Nepieciešamais laiks stundās 23 Ļoti grūts 641 apgūst 0 % progress 0 / 100 XP" at bounding box center [937, 216] width 843 height 113
drag, startPoint x: 1223, startPoint y: 214, endPoint x: 1292, endPoint y: 223, distance: 69.6
click at [1284, 222] on div "Nepieciešamais laiks stundās 23 Ļoti grūts 641 apgūst 0 % progress" at bounding box center [1027, 200] width 664 height 82
click at [1304, 223] on p "progress" at bounding box center [1284, 226] width 48 height 12
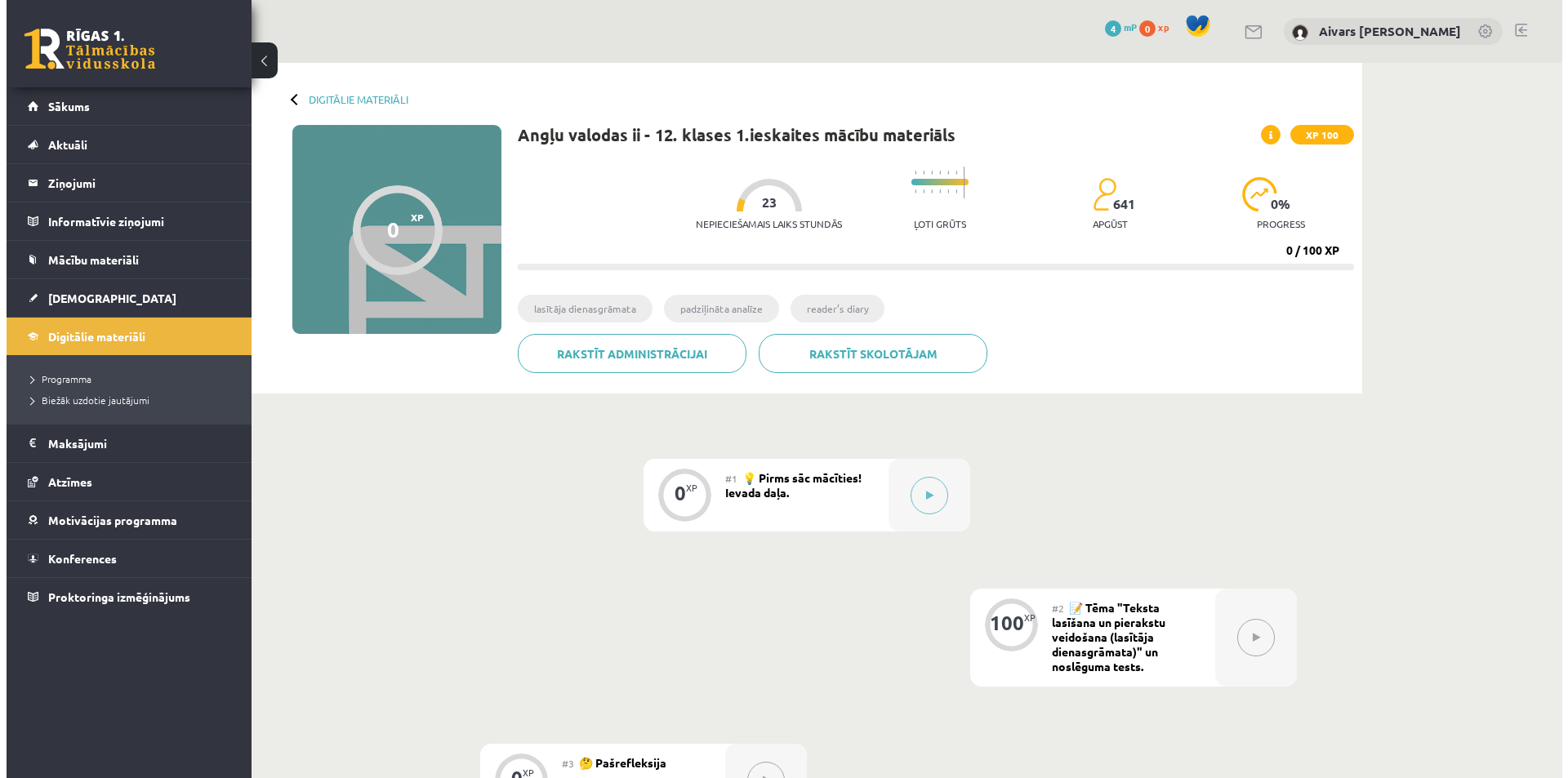
scroll to position [164, 0]
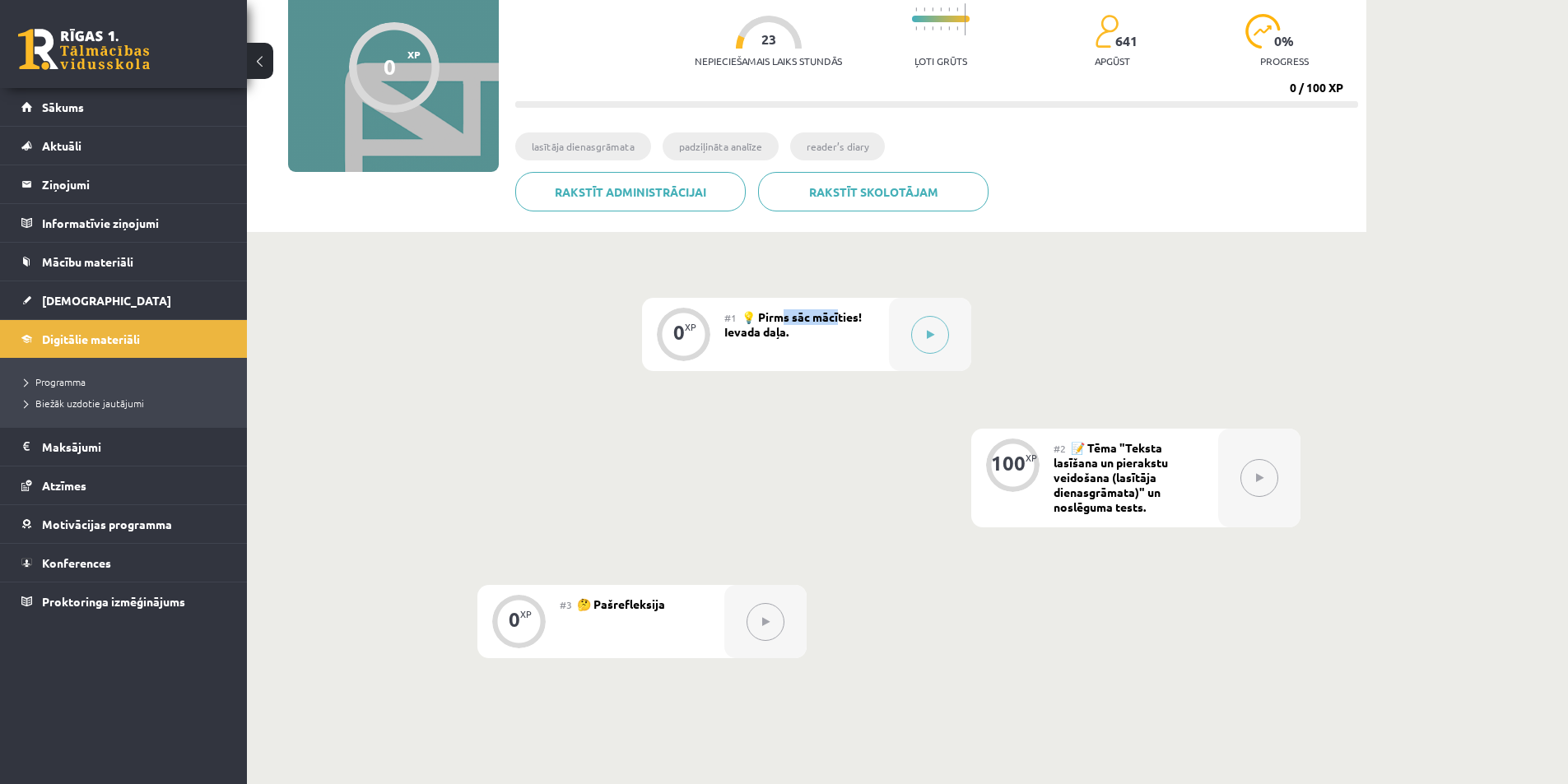
drag, startPoint x: 783, startPoint y: 318, endPoint x: 841, endPoint y: 317, distance: 58.0
click at [841, 316] on span "💡 Pirms sāc mācīties! Ievada daļa." at bounding box center [793, 324] width 138 height 30
click at [916, 329] on button at bounding box center [930, 335] width 38 height 38
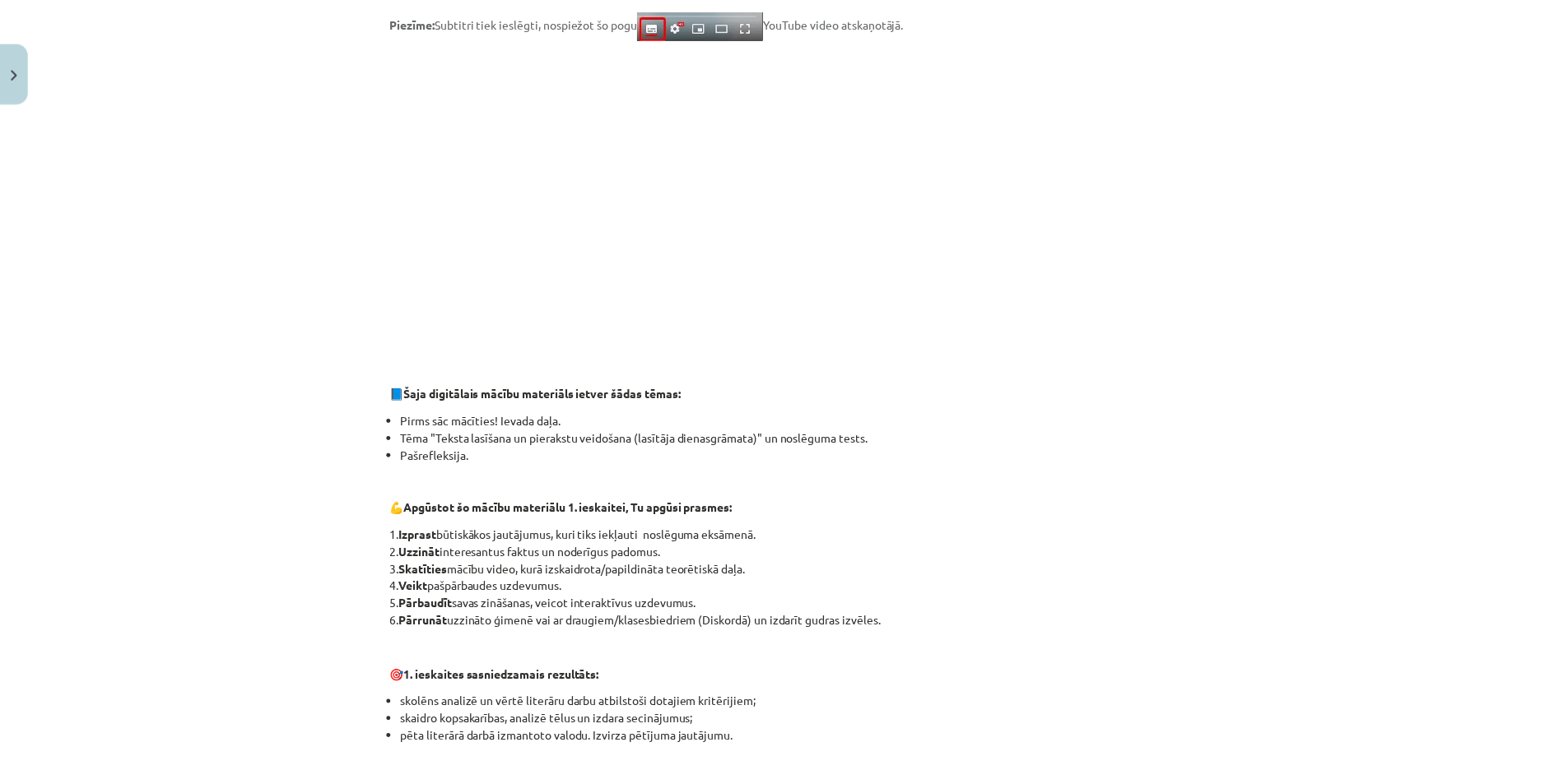
scroll to position [0, 0]
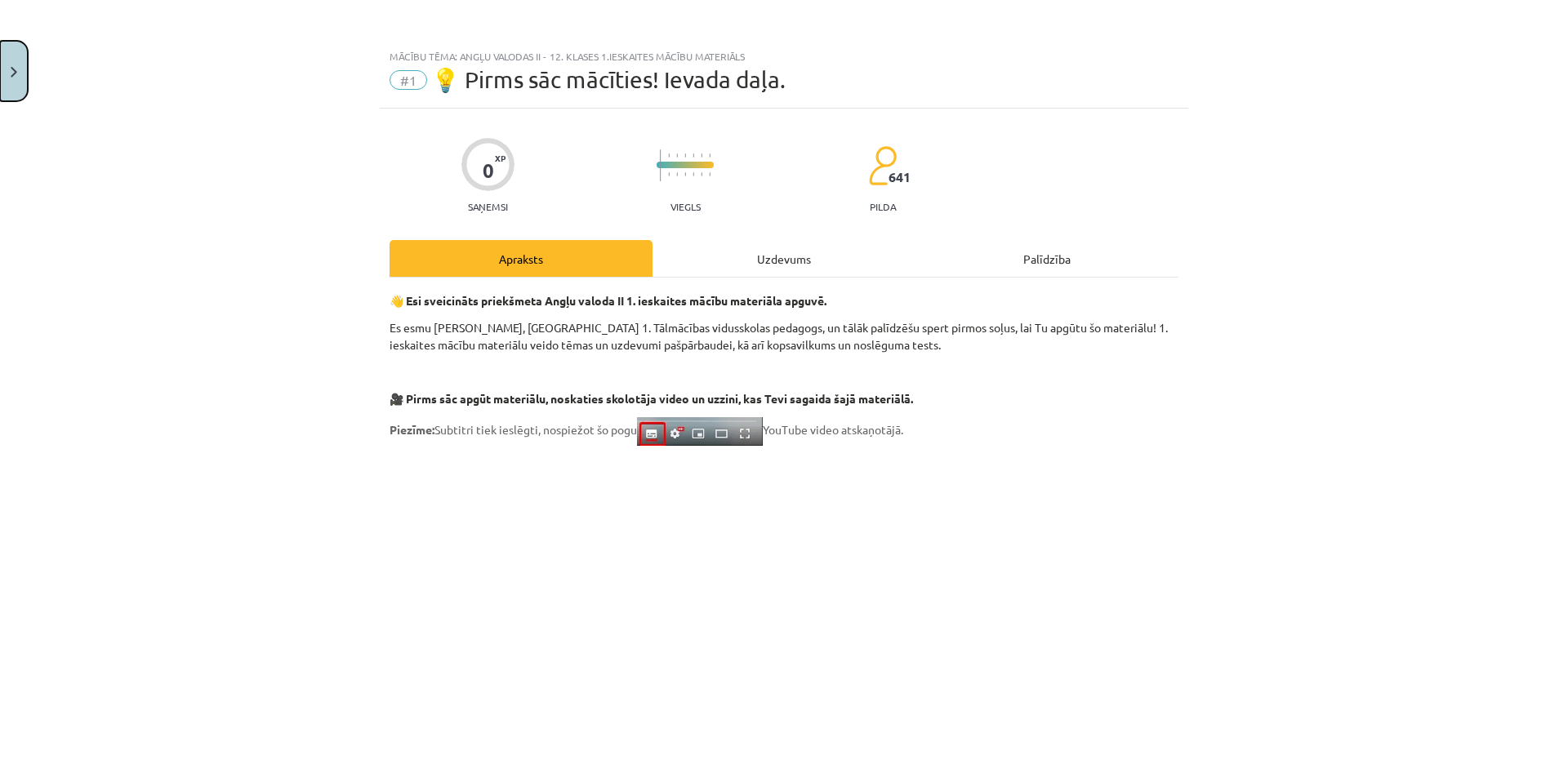
click at [22, 69] on button "Close" at bounding box center [13, 71] width 28 height 61
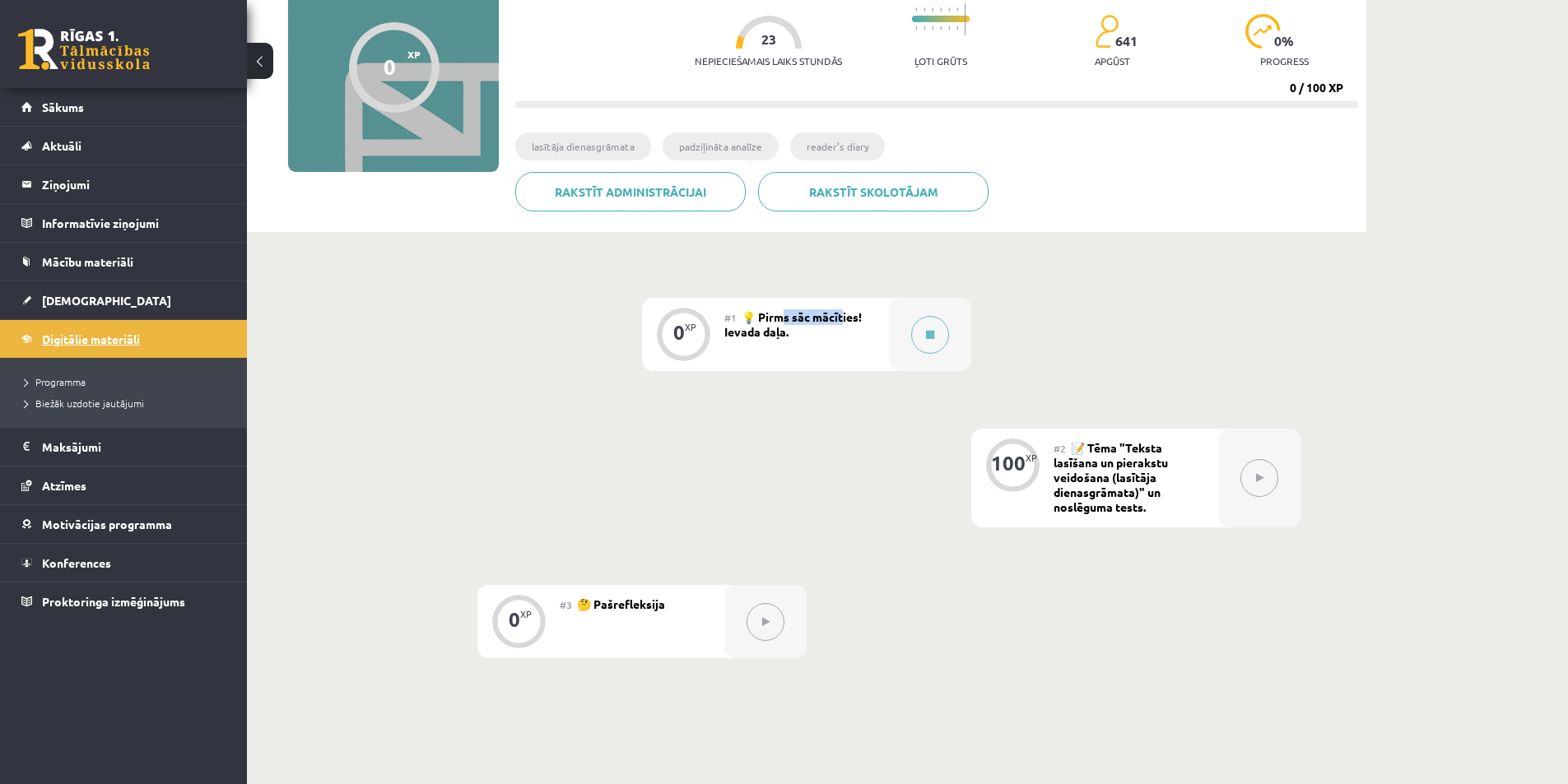
click at [88, 347] on link "Digitālie materiāli" at bounding box center [123, 339] width 205 height 38
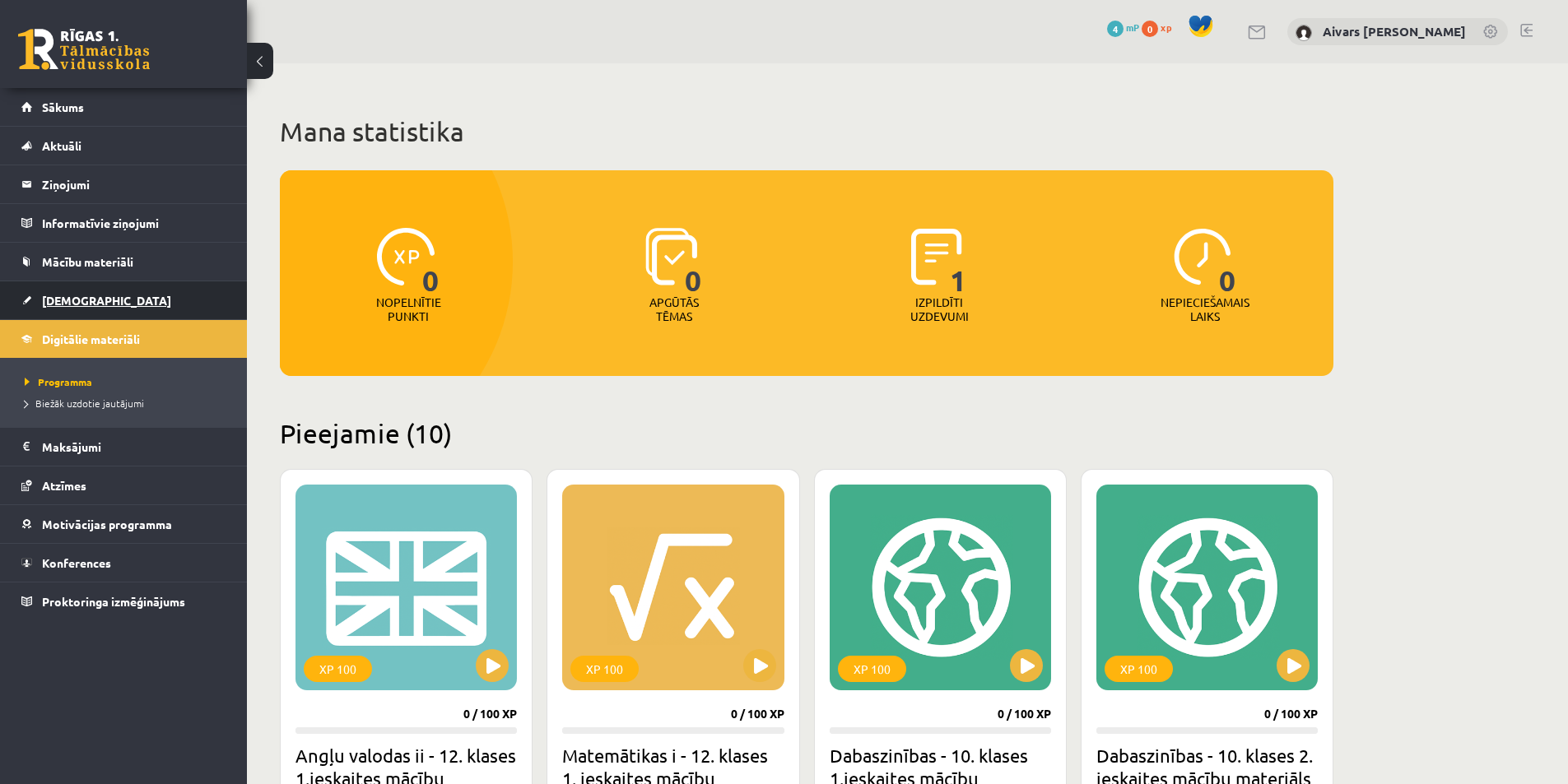
click at [81, 303] on span "[DEMOGRAPHIC_DATA]" at bounding box center [106, 300] width 129 height 14
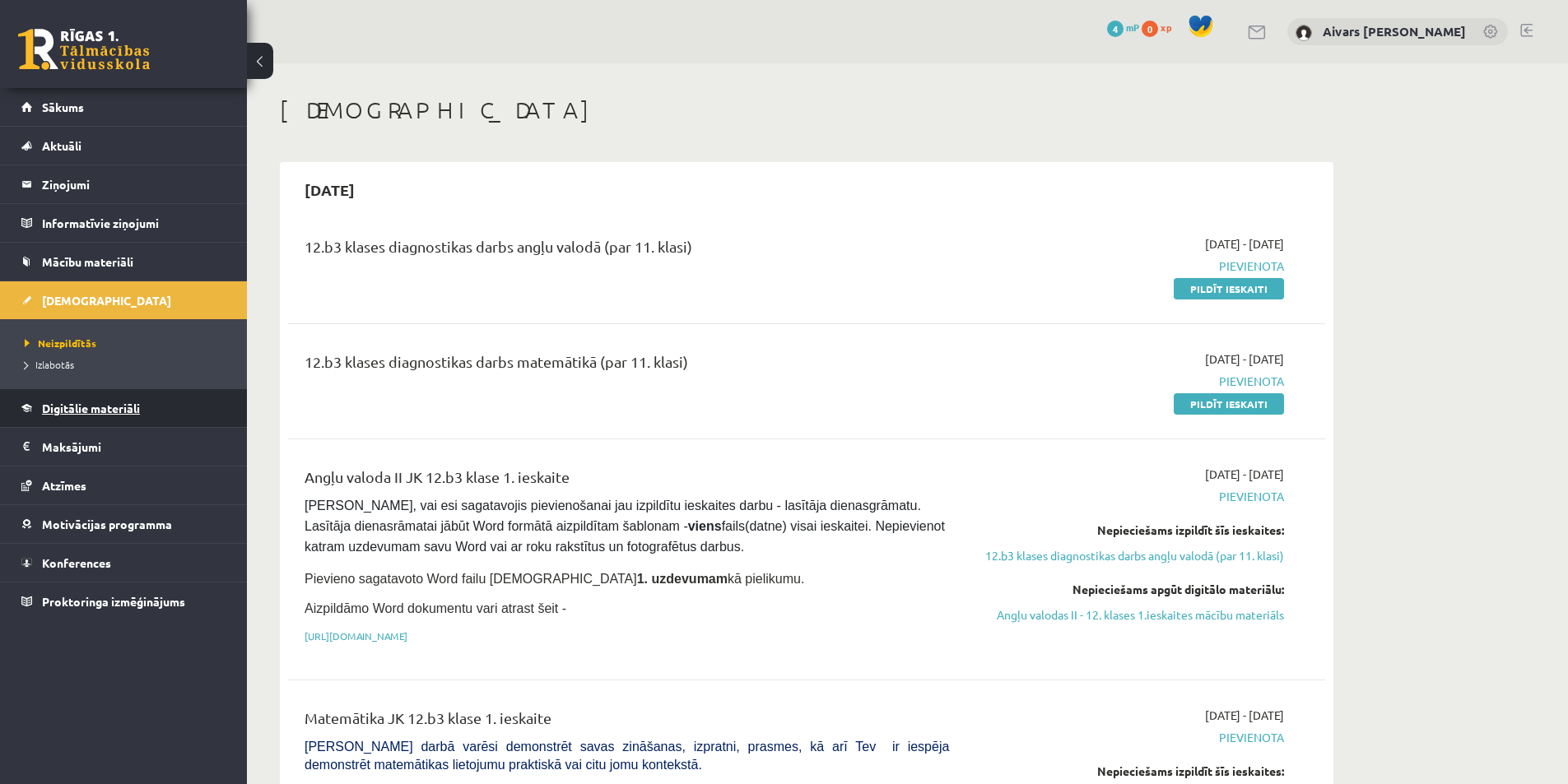
click at [99, 415] on span "Digitālie materiāli" at bounding box center [90, 408] width 98 height 14
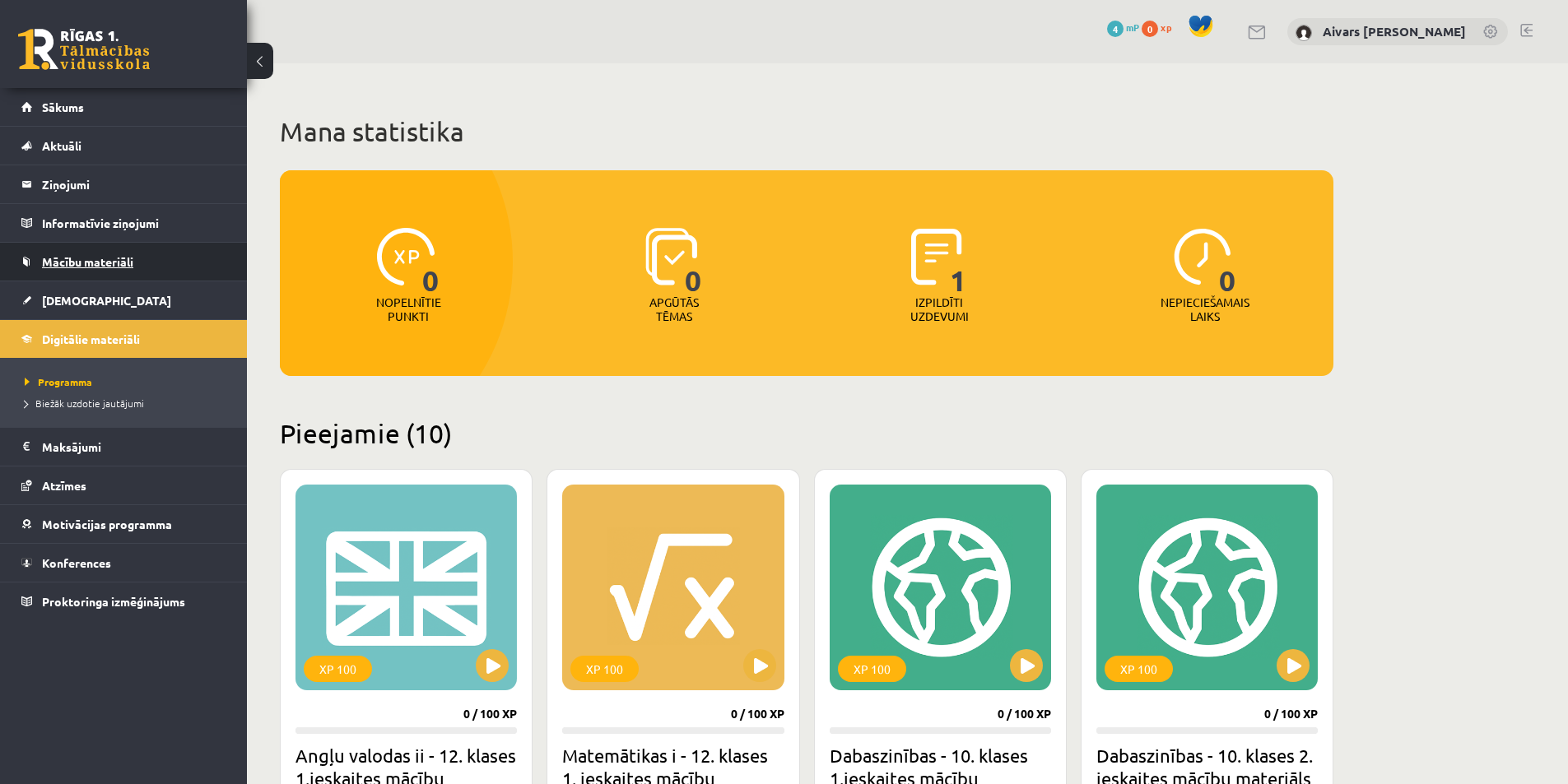
click at [95, 251] on link "Mācību materiāli" at bounding box center [123, 262] width 205 height 38
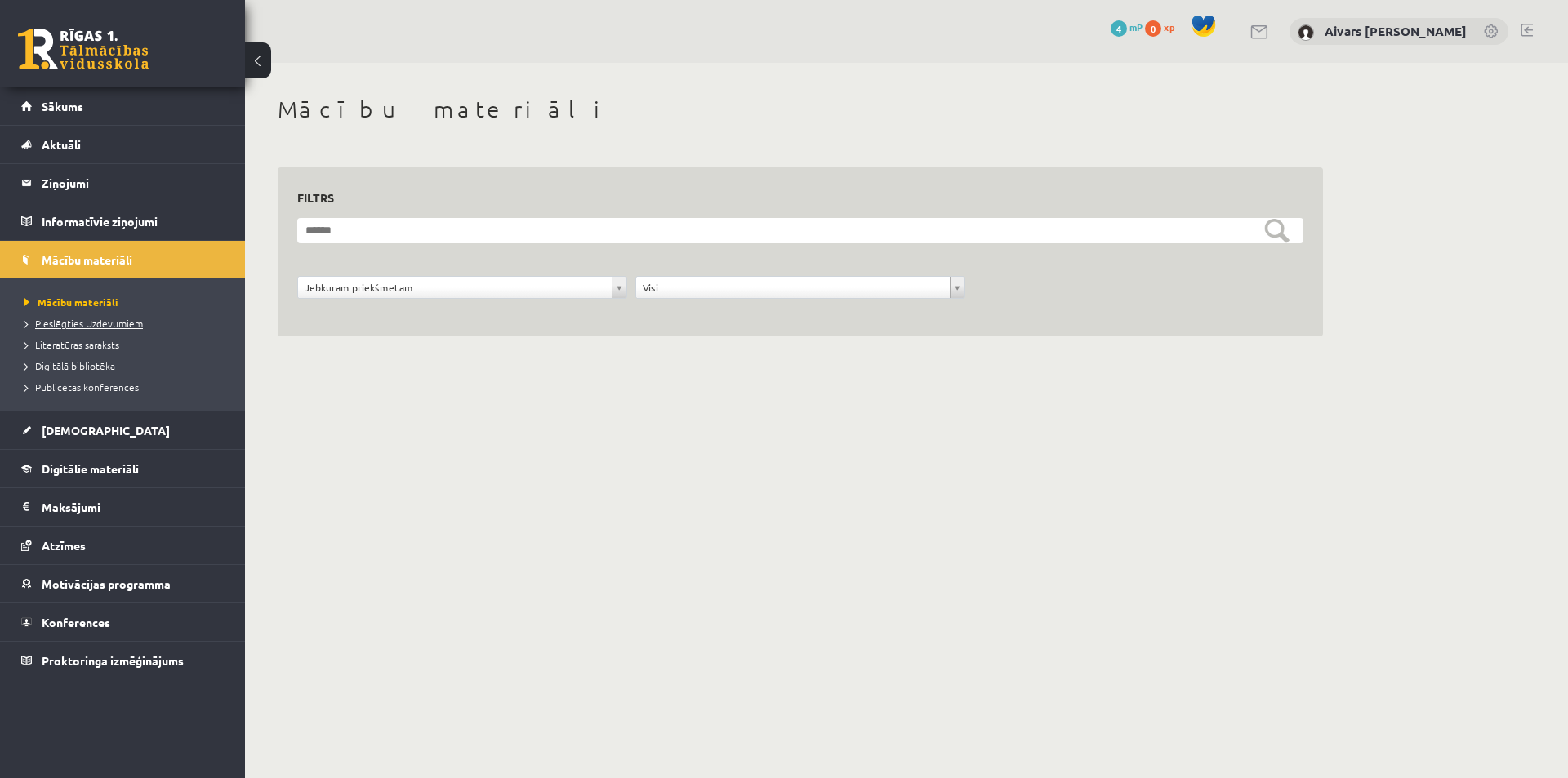
click at [99, 324] on span "Pieslēgties Uzdevumiem" at bounding box center [83, 323] width 118 height 13
click at [91, 346] on span "Literatūras saraksts" at bounding box center [72, 344] width 94 height 13
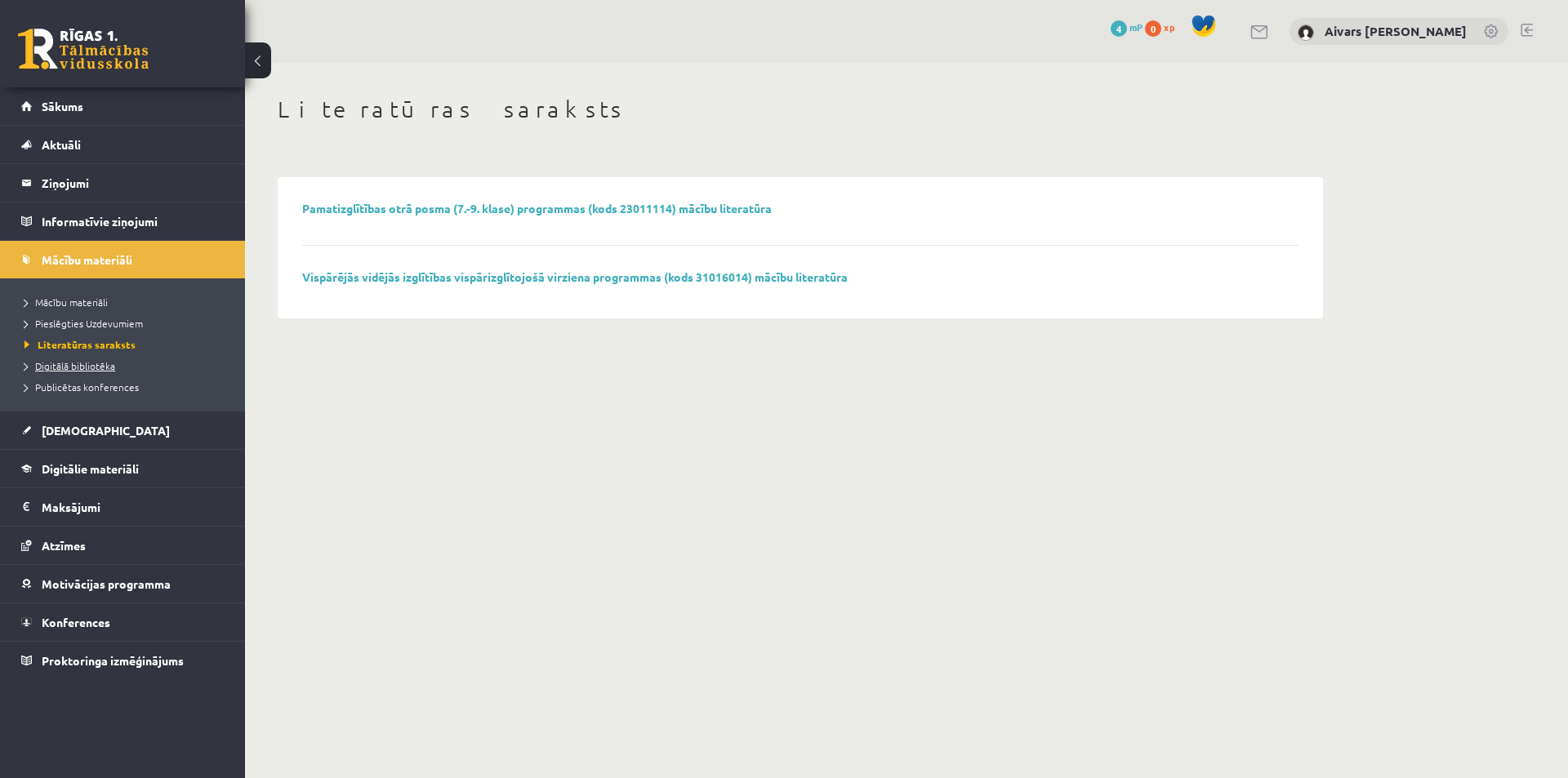
click at [89, 362] on span "Digitālā bibliotēka" at bounding box center [70, 365] width 91 height 13
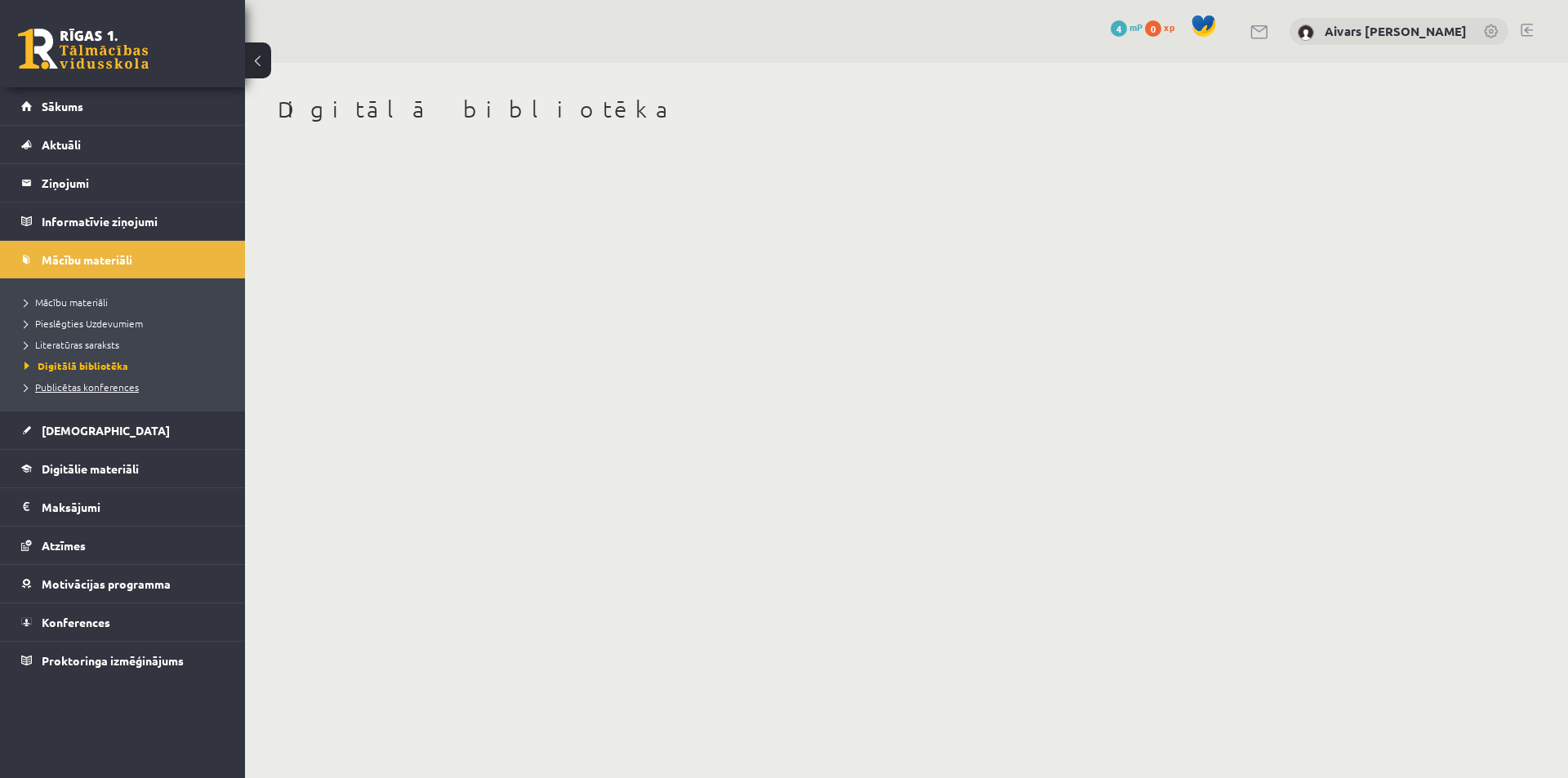
click at [66, 389] on span "Publicētas konferences" at bounding box center [82, 386] width 115 height 13
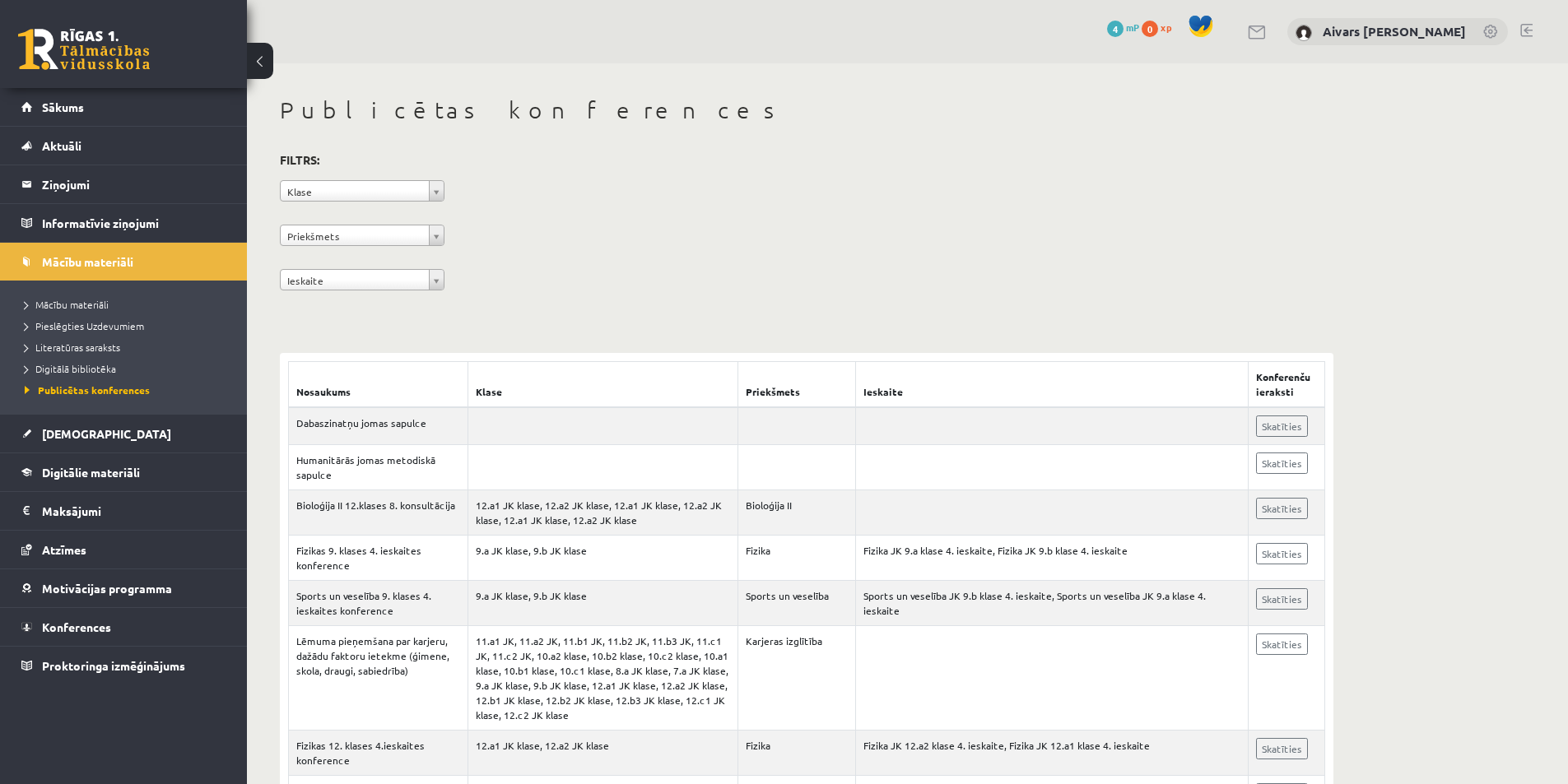
scroll to position [82, 0]
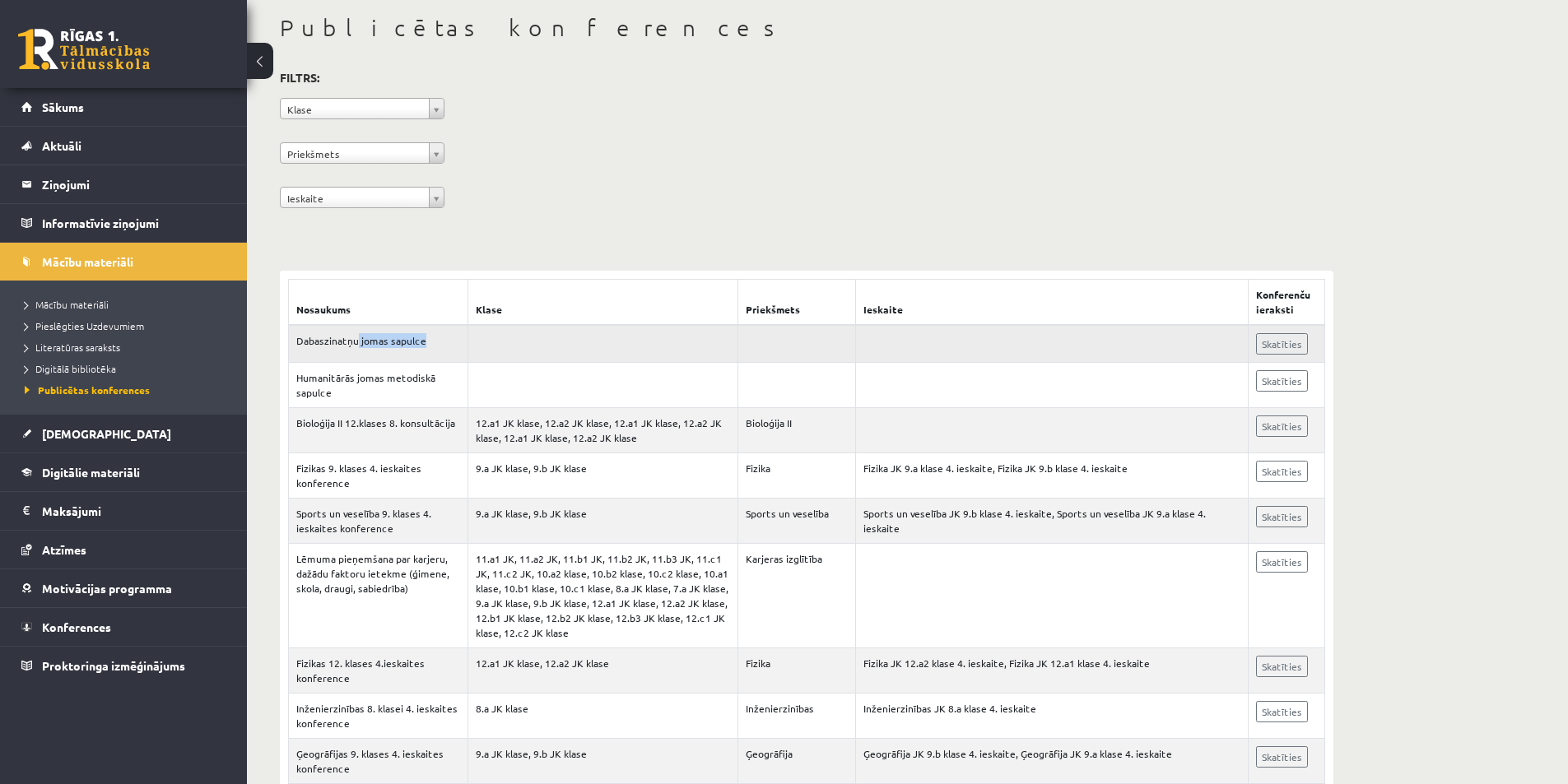
drag, startPoint x: 356, startPoint y: 329, endPoint x: 500, endPoint y: 347, distance: 145.1
click at [498, 347] on tr "Dabaszinatņu jomas sapulce Skatīties" at bounding box center [807, 344] width 1037 height 38
click at [501, 347] on td at bounding box center [603, 344] width 270 height 38
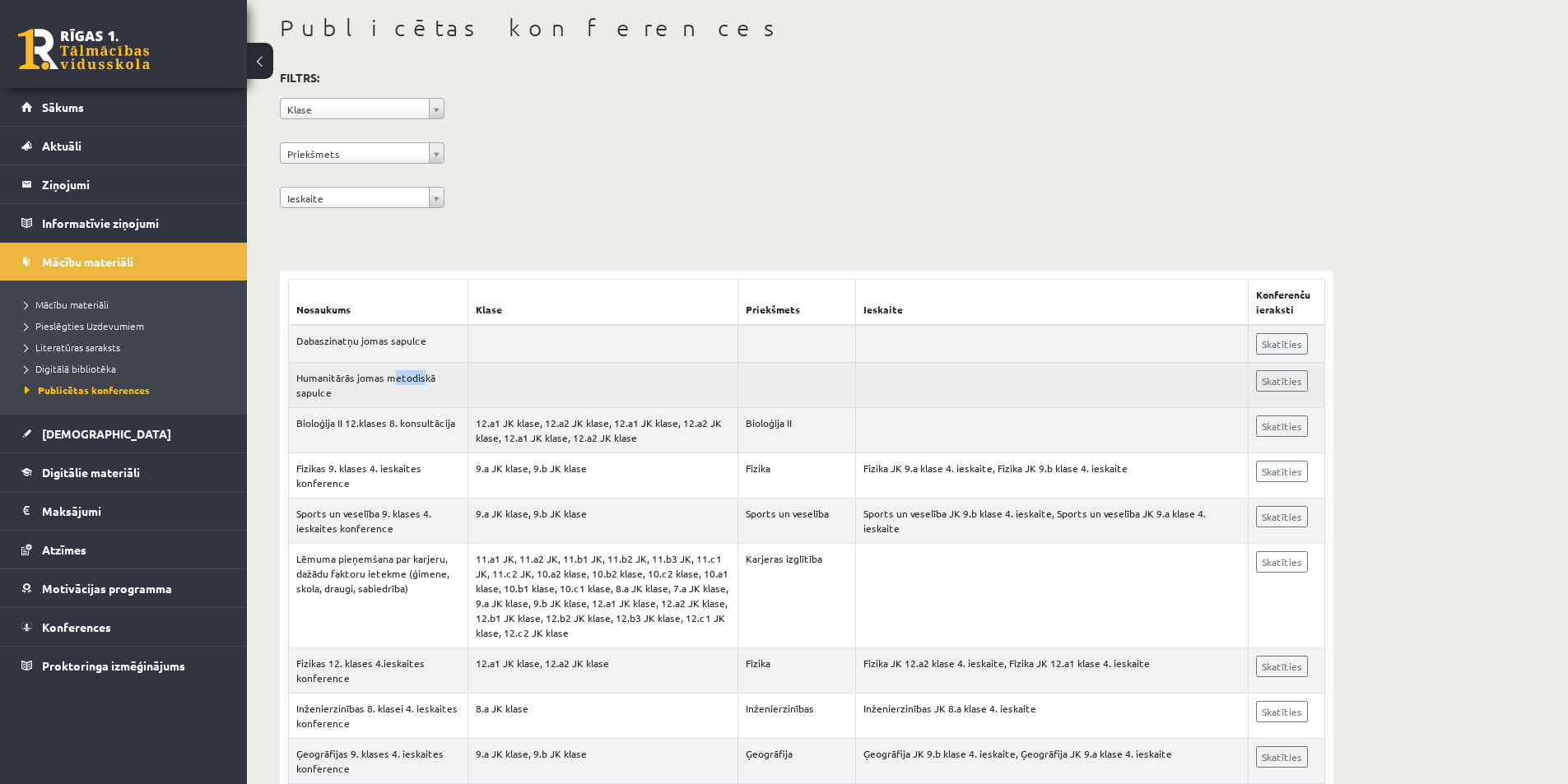
drag, startPoint x: 417, startPoint y: 374, endPoint x: 445, endPoint y: 372, distance: 28.1
click at [433, 373] on td "Humanitārās jomas metodiskā sapulce" at bounding box center [378, 385] width 179 height 45
click at [468, 372] on td at bounding box center [603, 385] width 270 height 45
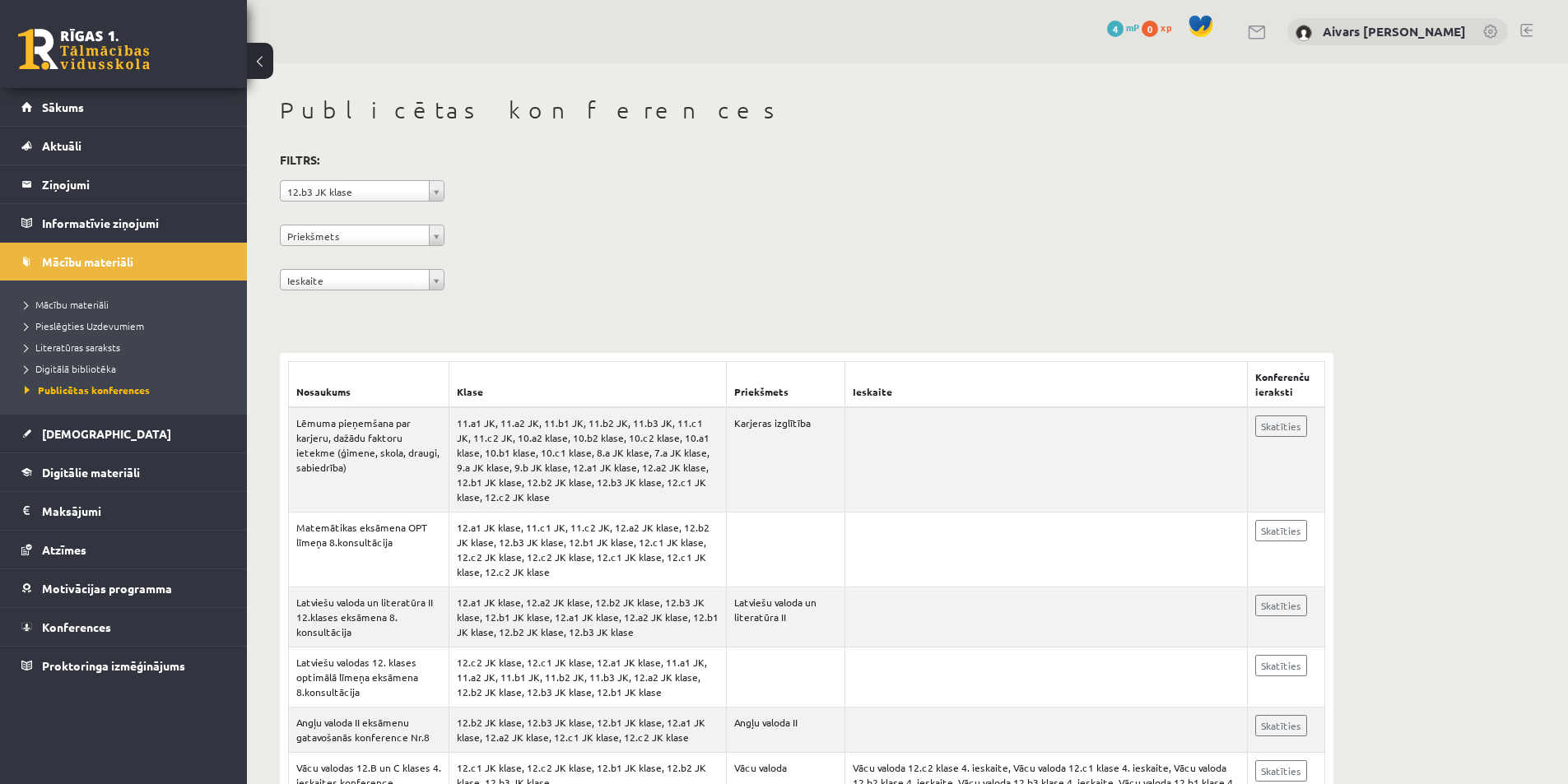
scroll to position [82, 0]
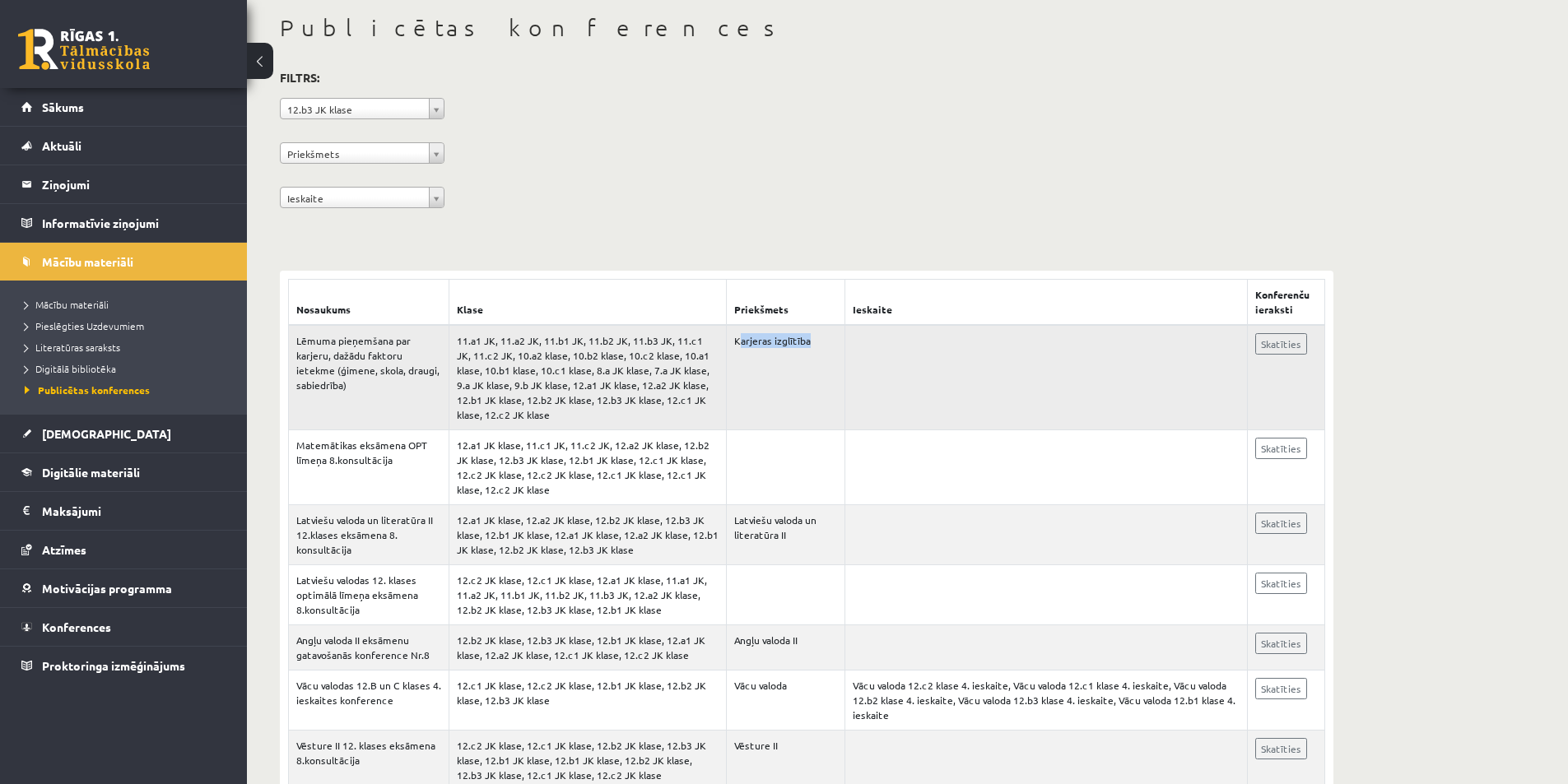
drag, startPoint x: 743, startPoint y: 340, endPoint x: 855, endPoint y: 344, distance: 112.1
click at [854, 344] on tr "Lēmuma pieņemšana par karjeru, dažādu faktoru ietekme (ģimene, skola, draugi, s…" at bounding box center [807, 378] width 1037 height 105
click at [854, 345] on td at bounding box center [1046, 378] width 403 height 105
drag, startPoint x: 343, startPoint y: 347, endPoint x: 420, endPoint y: 345, distance: 77.0
click at [420, 345] on td "Lēmuma pieņemšana par karjeru, dažādu faktoru ietekme (ģimene, skola, draugi, s…" at bounding box center [369, 378] width 161 height 105
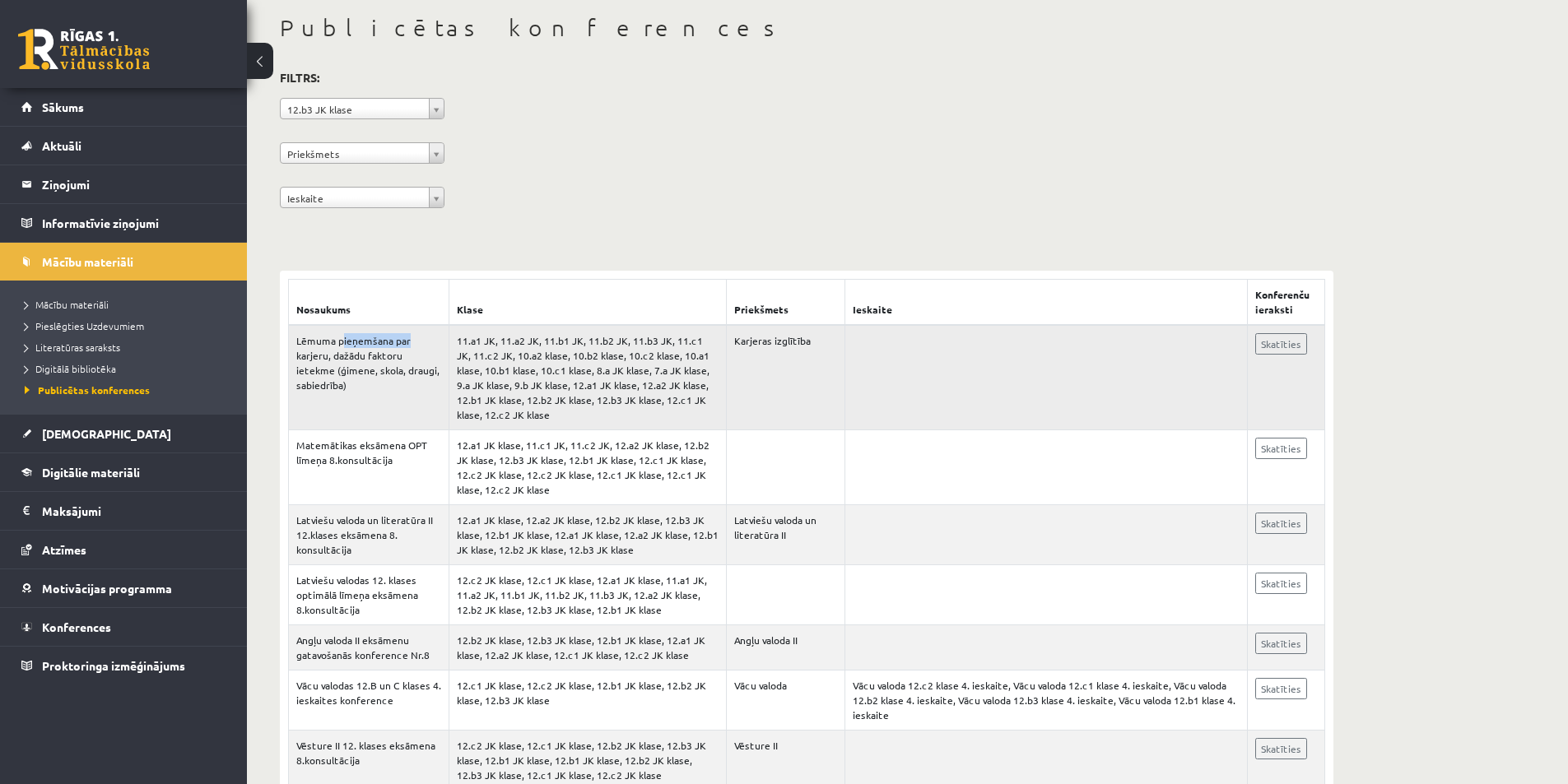
click at [420, 345] on td "Lēmuma pieņemšana par karjeru, dažādu faktoru ietekme (ģimene, skola, draugi, s…" at bounding box center [369, 378] width 161 height 105
drag, startPoint x: 342, startPoint y: 351, endPoint x: 395, endPoint y: 353, distance: 53.0
click at [387, 353] on td "Lēmuma pieņemšana par karjeru, dažādu faktoru ietekme (ģimene, skola, draugi, s…" at bounding box center [369, 378] width 161 height 105
click at [396, 353] on td "Lēmuma pieņemšana par karjeru, dažādu faktoru ietekme (ģimene, skola, draugi, s…" at bounding box center [369, 378] width 161 height 105
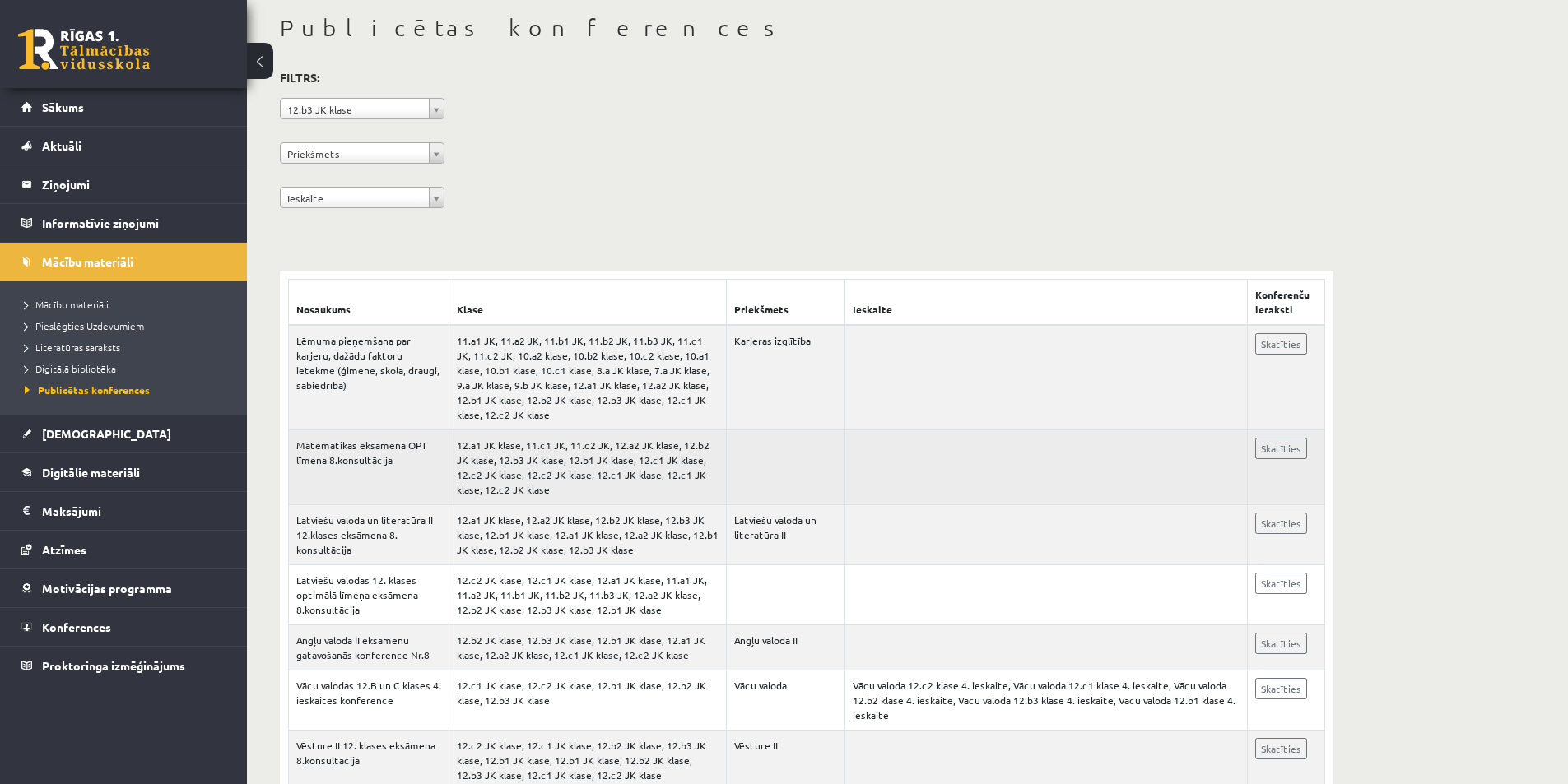
scroll to position [165, 0]
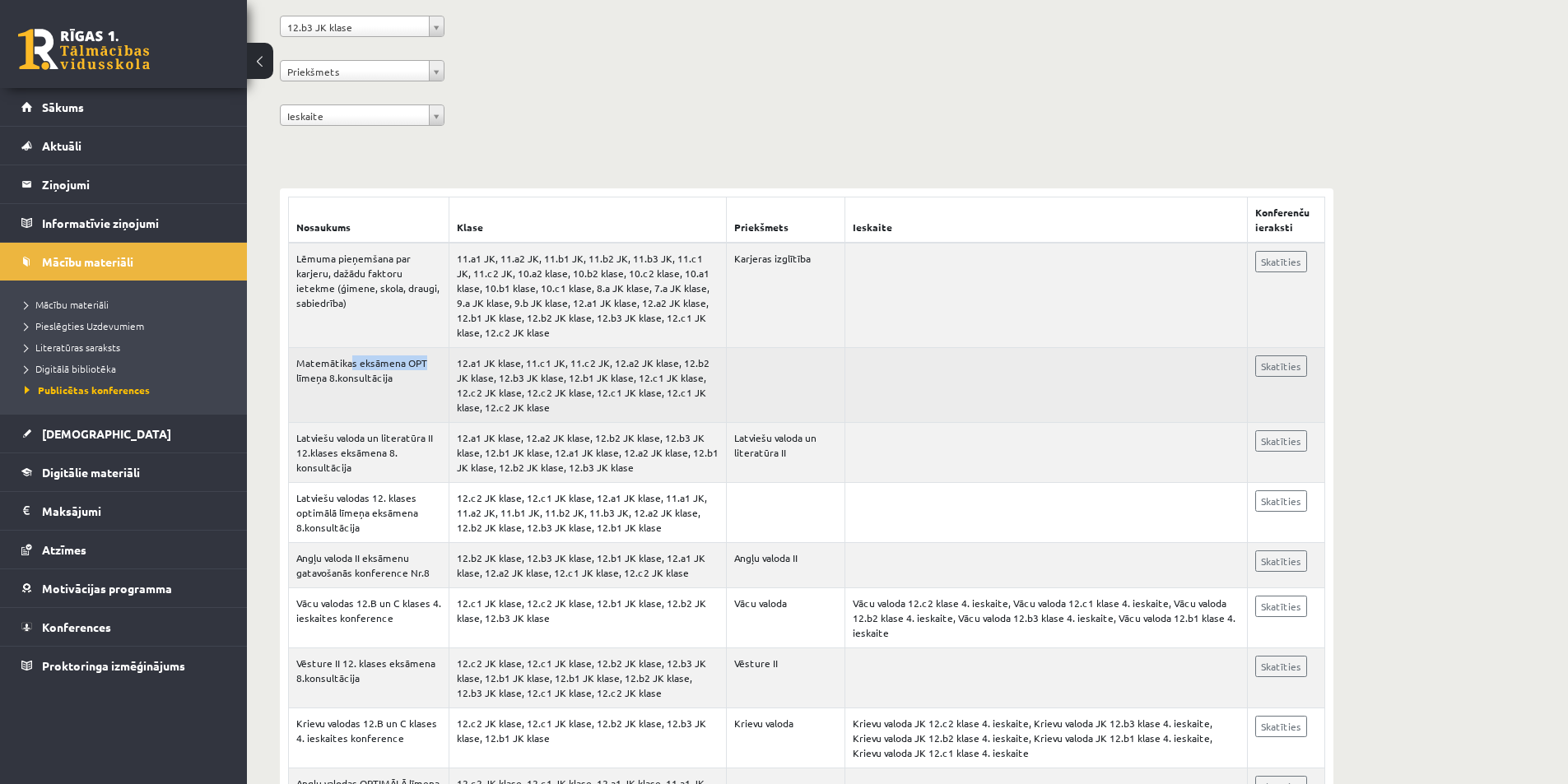
drag, startPoint x: 355, startPoint y: 365, endPoint x: 479, endPoint y: 367, distance: 124.0
click at [478, 367] on tr "Matemātikas eksāmena OPT līmeņa 8.konsultācija 12.a1 JK klase, 11.c1 JK, 11.c2 …" at bounding box center [807, 386] width 1037 height 75
click at [373, 394] on td "Matemātikas eksāmena OPT līmeņa 8.konsultācija" at bounding box center [369, 386] width 161 height 75
drag, startPoint x: 314, startPoint y: 382, endPoint x: 354, endPoint y: 383, distance: 40.0
click at [353, 383] on td "Matemātikas eksāmena OPT līmeņa 8.konsultācija" at bounding box center [369, 386] width 161 height 75
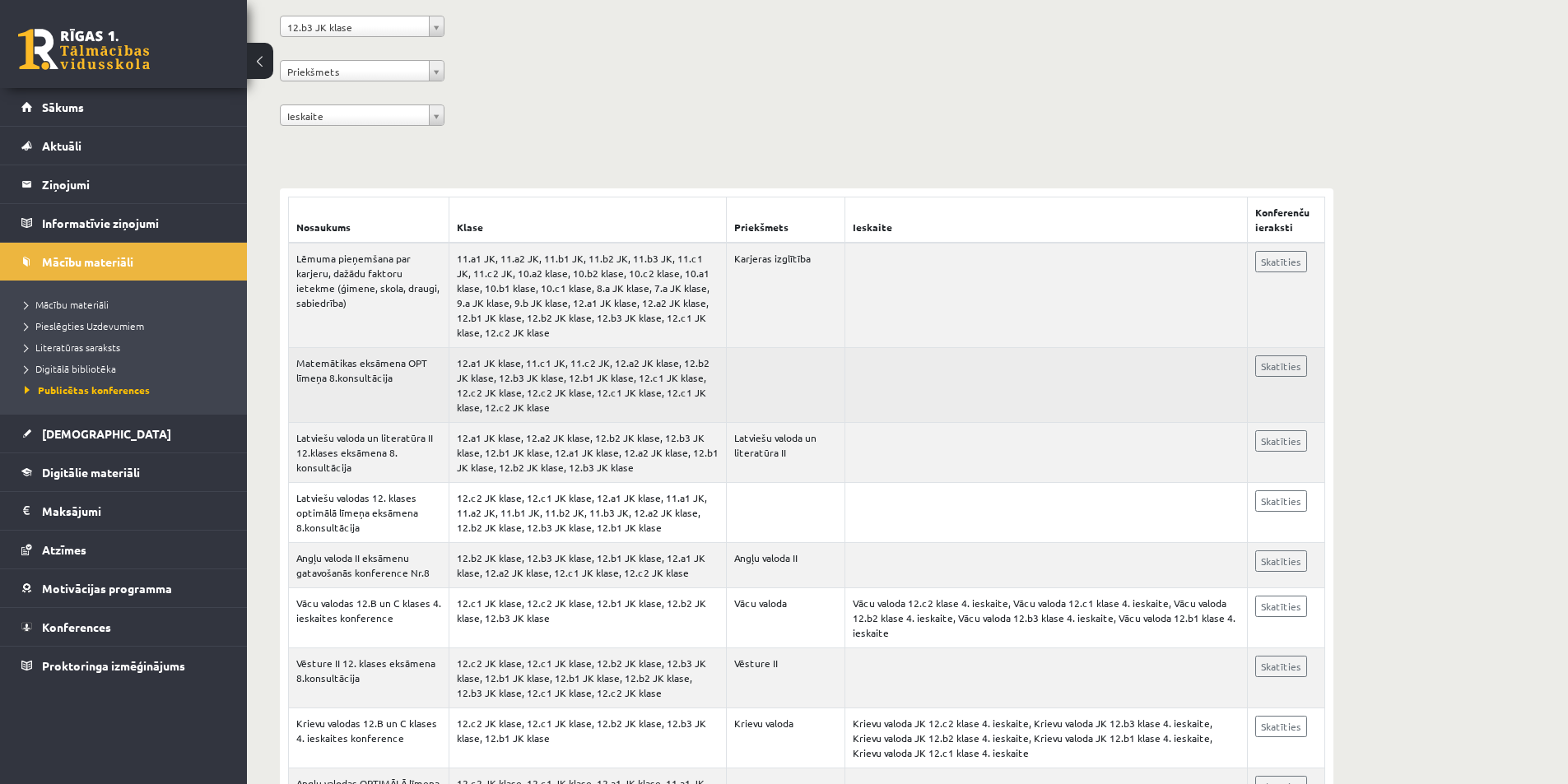
click at [371, 388] on td "Matemātikas eksāmena OPT līmeņa 8.konsultācija" at bounding box center [369, 386] width 161 height 75
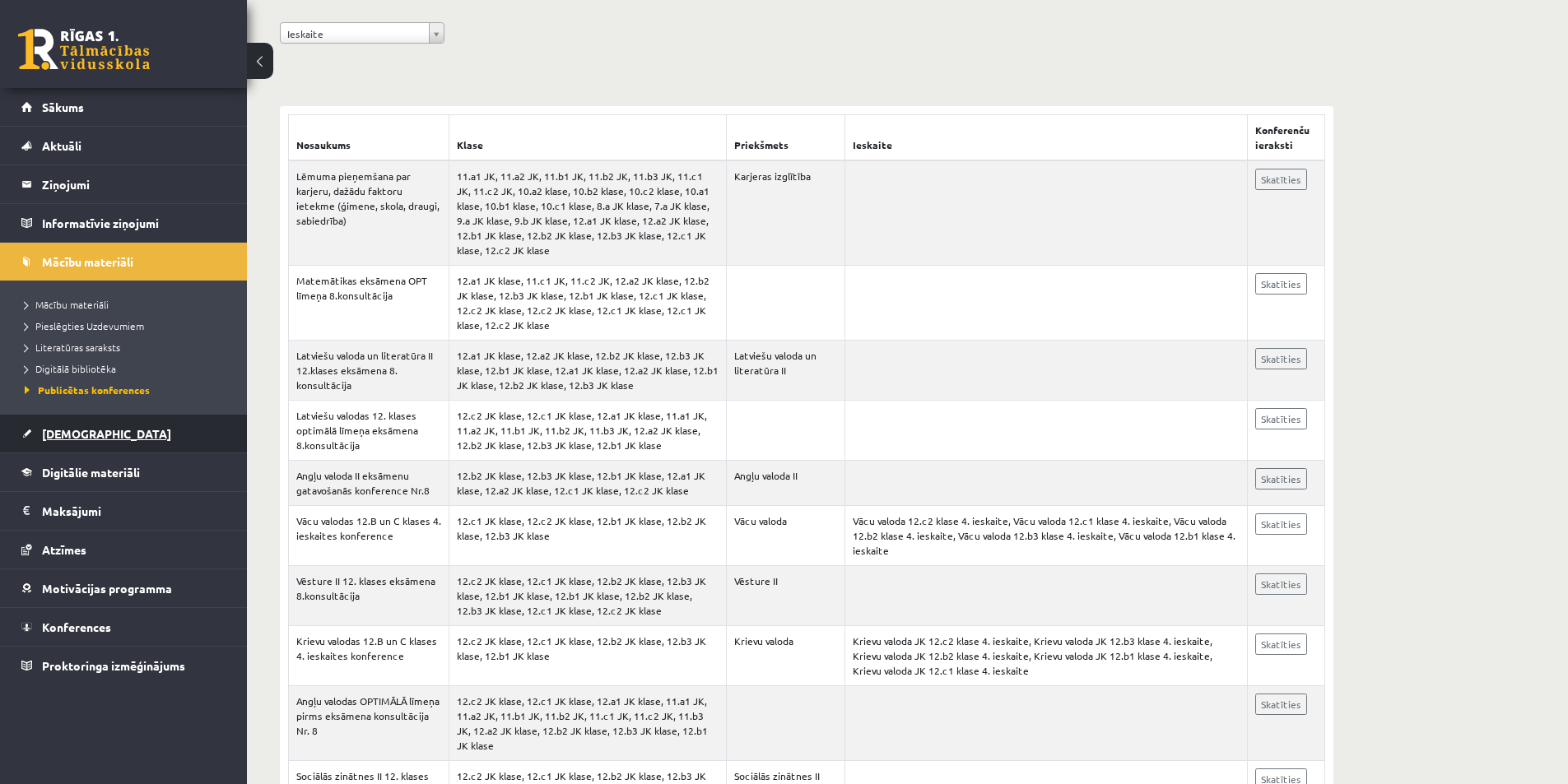
click at [53, 429] on span "[DEMOGRAPHIC_DATA]" at bounding box center [106, 433] width 129 height 14
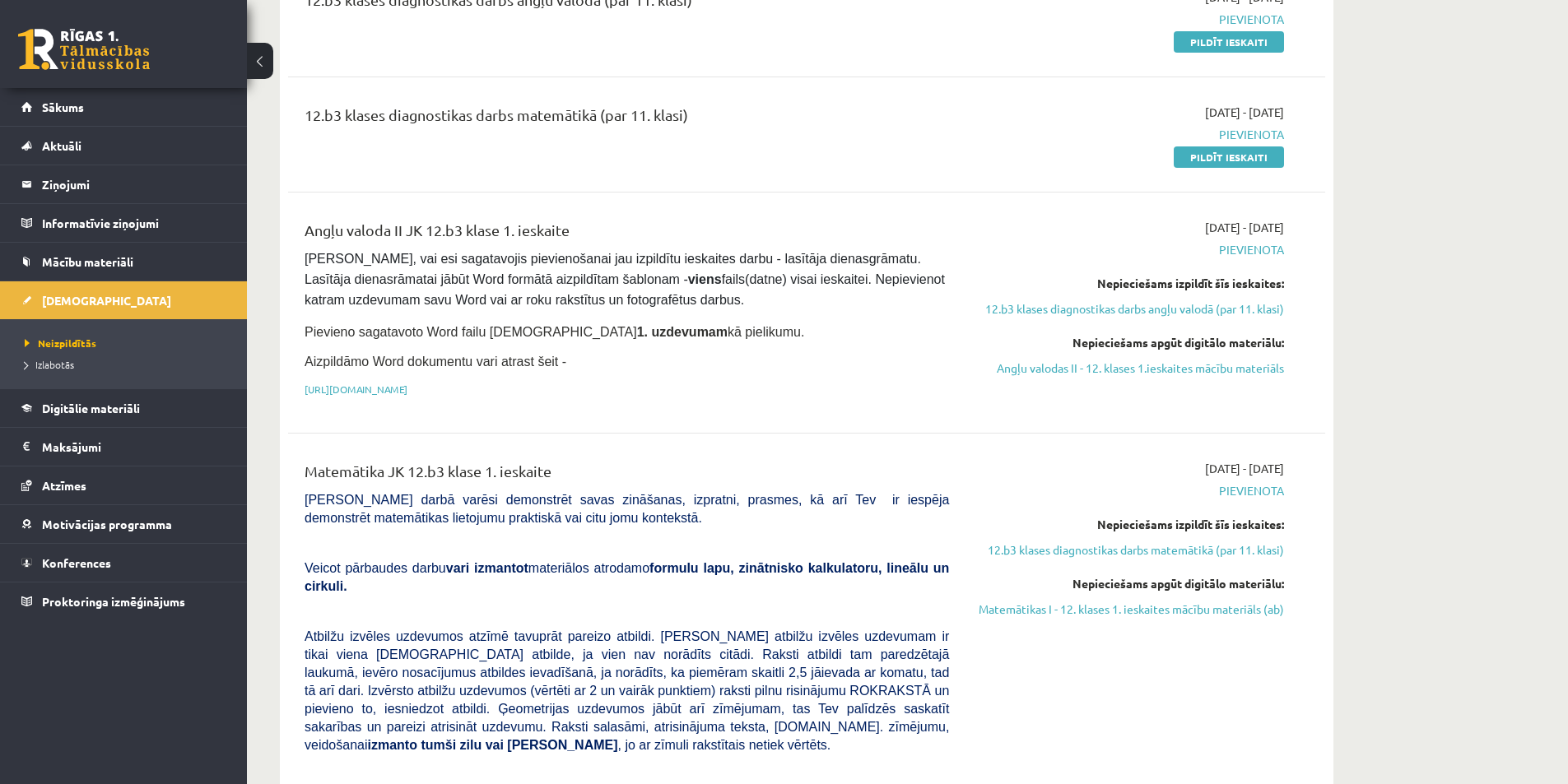
click at [543, 246] on div "Angļu valoda II JK 12.b3 klase 1. ieskaite" at bounding box center [626, 234] width 644 height 31
click at [568, 250] on pre "Pārliecinies, vai esi sagatavojis pievienošanai jau izpildītu ieskaites darbu -…" at bounding box center [626, 280] width 644 height 62
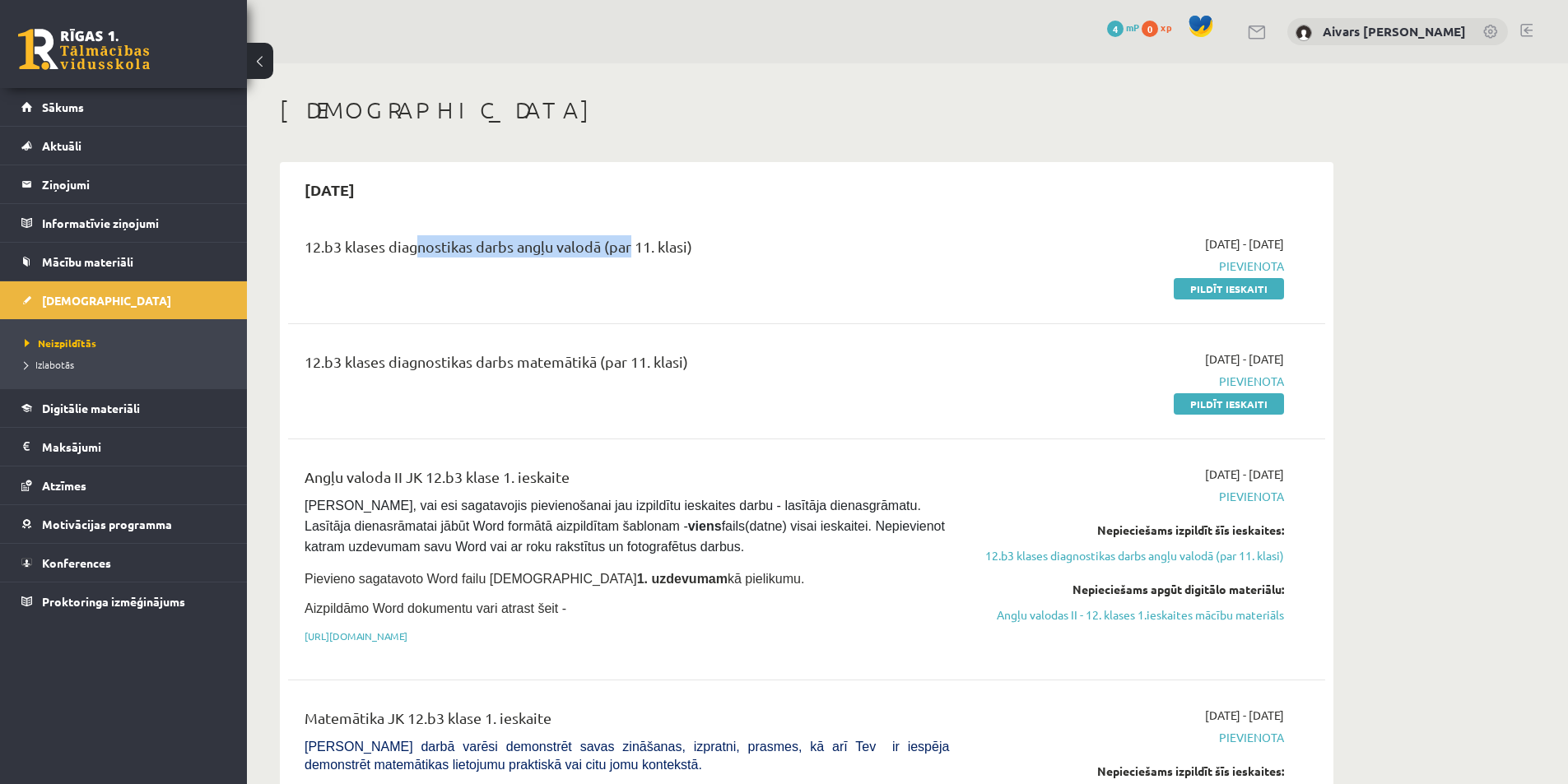
drag, startPoint x: 620, startPoint y: 258, endPoint x: 709, endPoint y: 268, distance: 89.6
click at [673, 265] on div "12.b3 klases diagnostikas darbs angļu valodā (par 11. klasi)" at bounding box center [626, 251] width 644 height 31
click at [709, 268] on div "12.b3 klases diagnostikas darbs angļu valodā (par 11. klasi)" at bounding box center [627, 266] width 670 height 62
drag, startPoint x: 421, startPoint y: 366, endPoint x: 688, endPoint y: 365, distance: 267.0
click at [682, 365] on div "12.b3 klases diagnostikas darbs matemātikā (par 11. klasi)" at bounding box center [626, 366] width 644 height 31
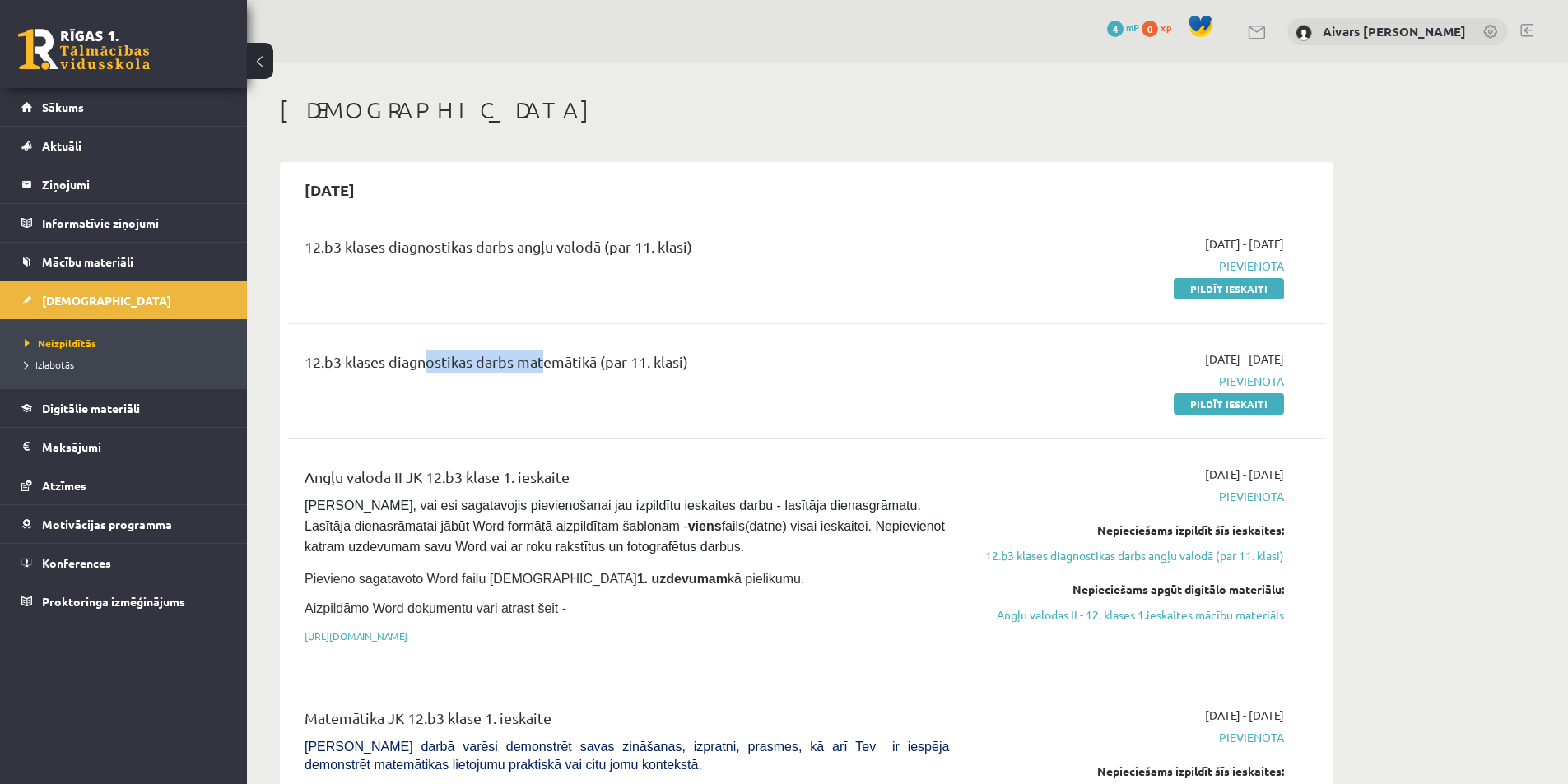
click at [755, 364] on div "12.b3 klases diagnostikas darbs matemātikā (par 11. klasi)" at bounding box center [626, 366] width 644 height 31
drag, startPoint x: 543, startPoint y: 249, endPoint x: 744, endPoint y: 262, distance: 201.4
click at [737, 262] on div "12.b3 klases diagnostikas darbs angļu valodā (par 11. klasi)" at bounding box center [626, 251] width 644 height 31
click at [744, 262] on div "12.b3 klases diagnostikas darbs angļu valodā (par 11. klasi)" at bounding box center [626, 251] width 644 height 31
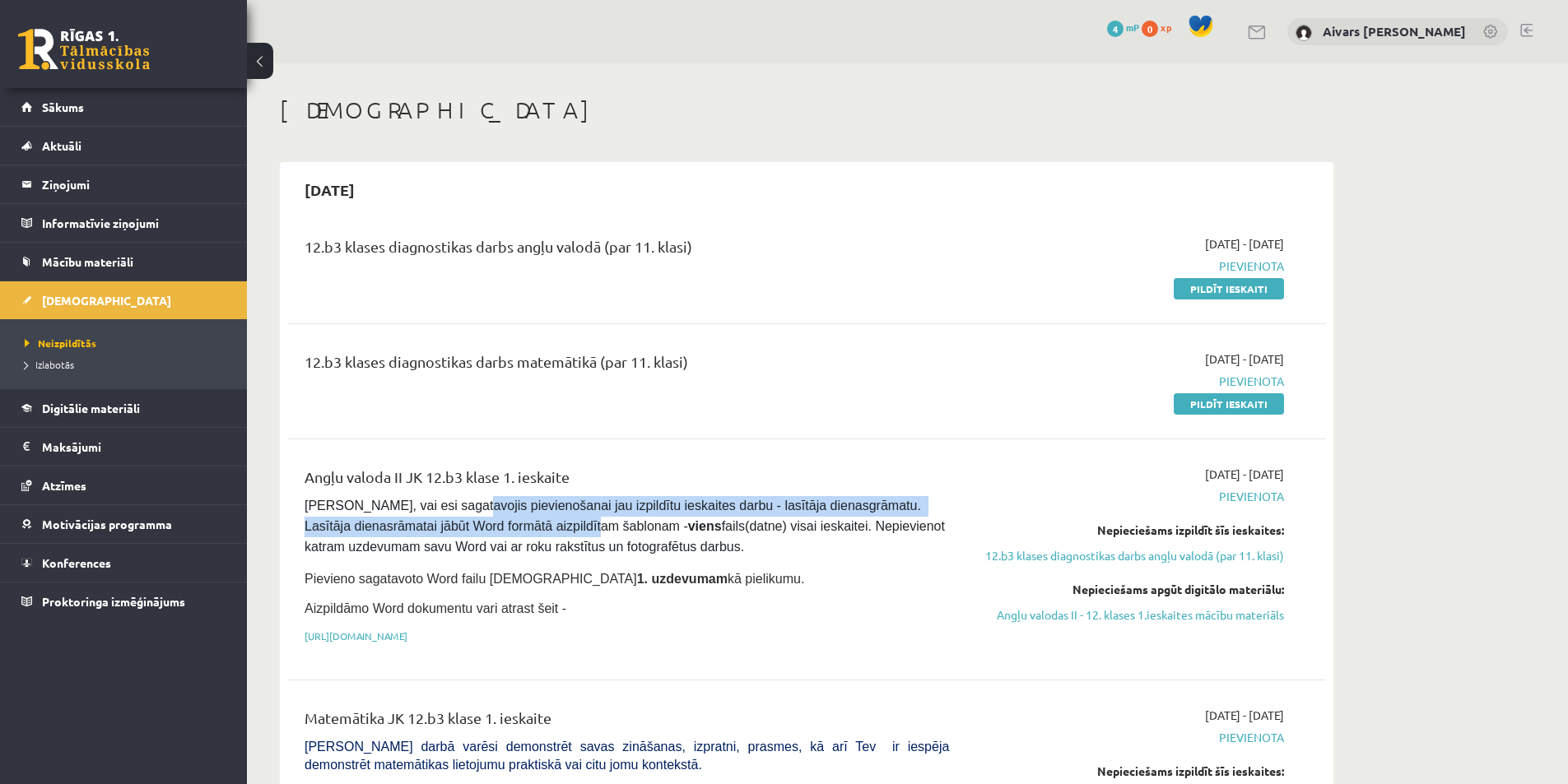
drag, startPoint x: 488, startPoint y: 517, endPoint x: 591, endPoint y: 525, distance: 103.3
click at [591, 525] on span "Pārliecinies, vai esi sagatavojis pievienošanai jau izpildītu ieskaites darbu -…" at bounding box center [626, 526] width 644 height 55
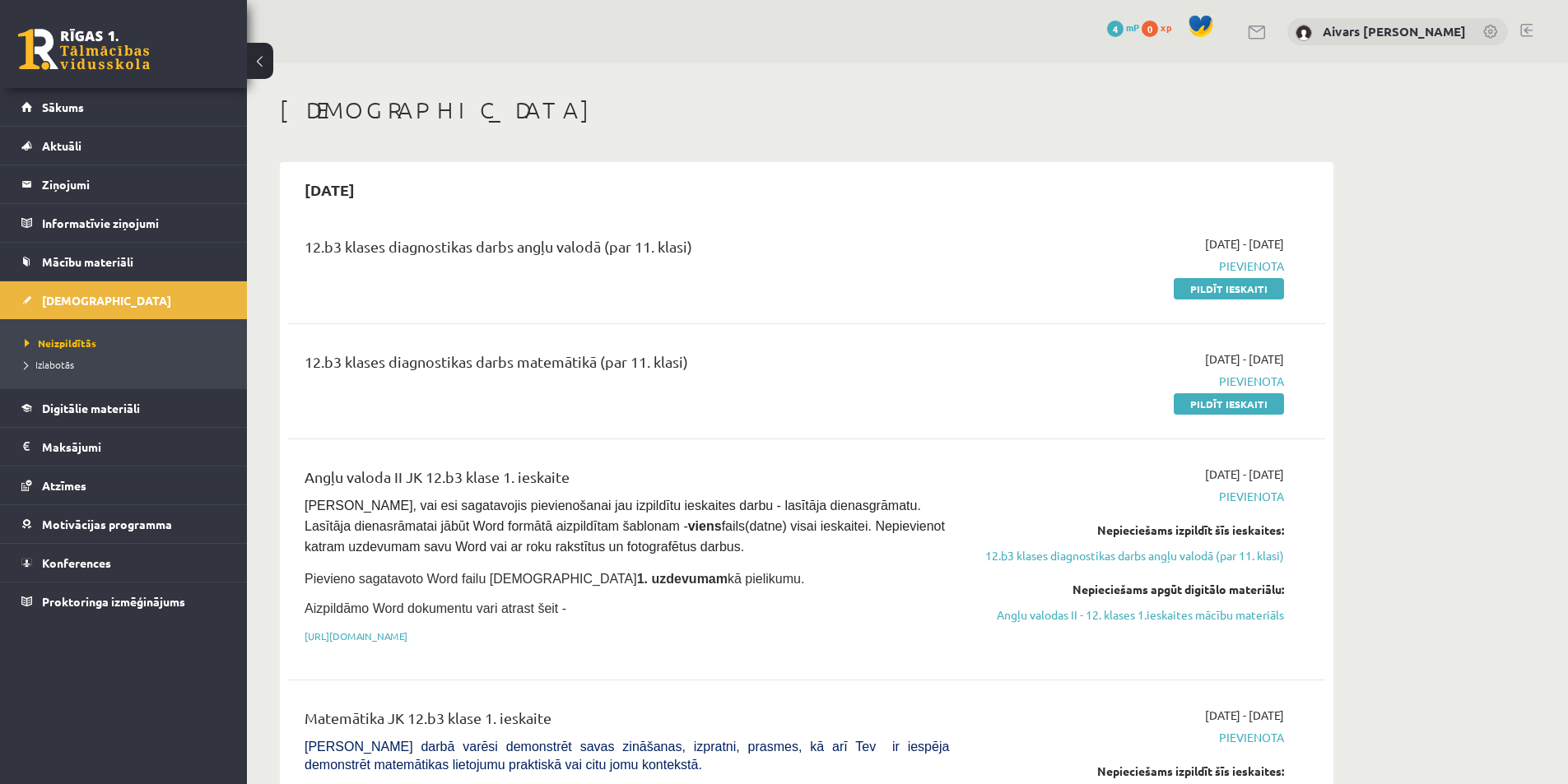
click at [605, 525] on span "Pārliecinies, vai esi sagatavojis pievienošanai jau izpildītu ieskaites darbu -…" at bounding box center [626, 526] width 644 height 55
drag, startPoint x: 1188, startPoint y: 475, endPoint x: 1310, endPoint y: 477, distance: 122.0
click at [1310, 477] on div "Angļu valoda II JK 12.b3 klase 1. ieskaite Pārliecinies, vai esi sagatavojis pi…" at bounding box center [807, 560] width 1038 height 221
click at [1316, 477] on div "Angļu valoda II JK 12.b3 klase 1. ieskaite Pārliecinies, vai esi sagatavojis pi…" at bounding box center [807, 560] width 1038 height 221
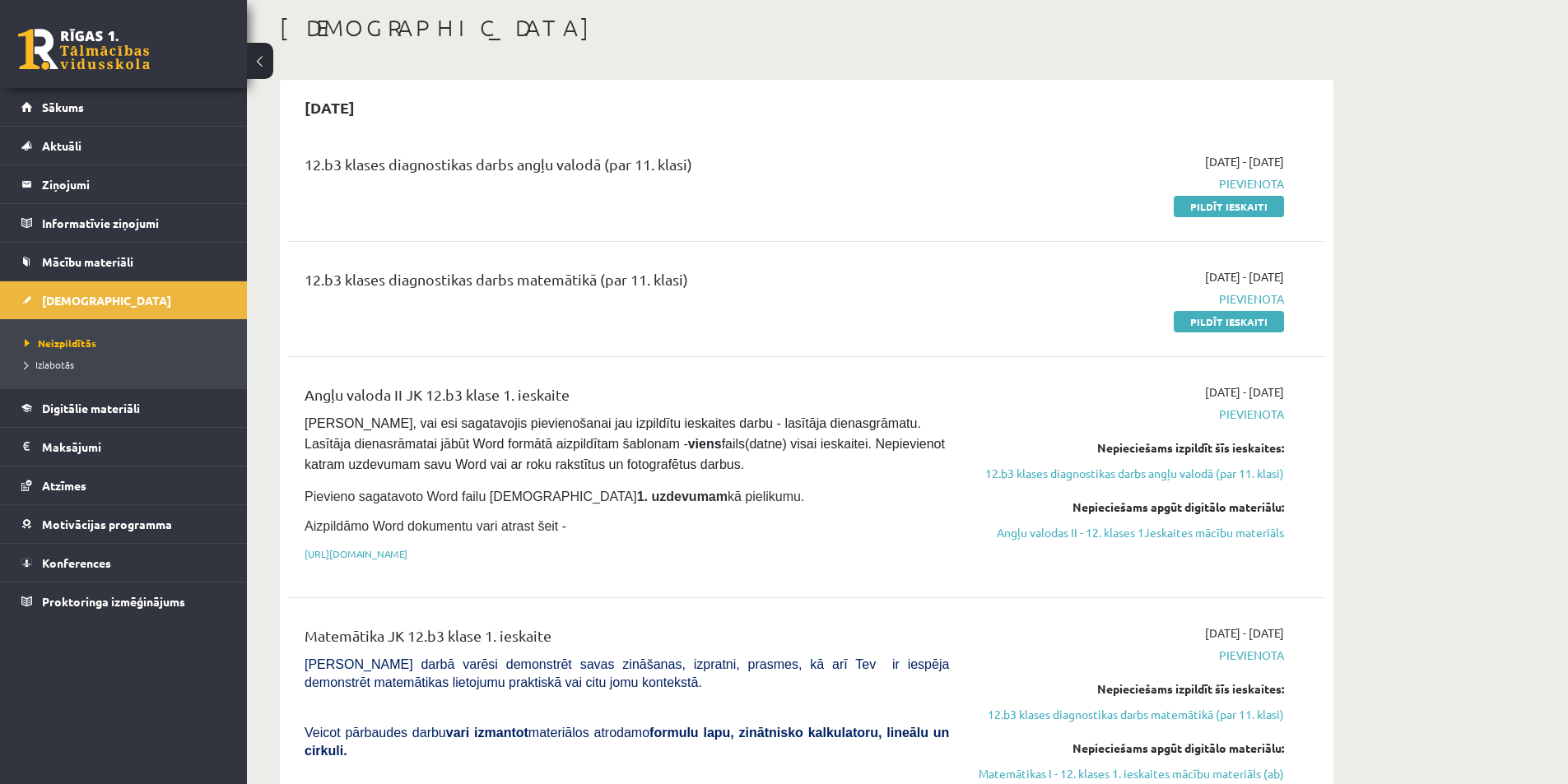
scroll to position [165, 0]
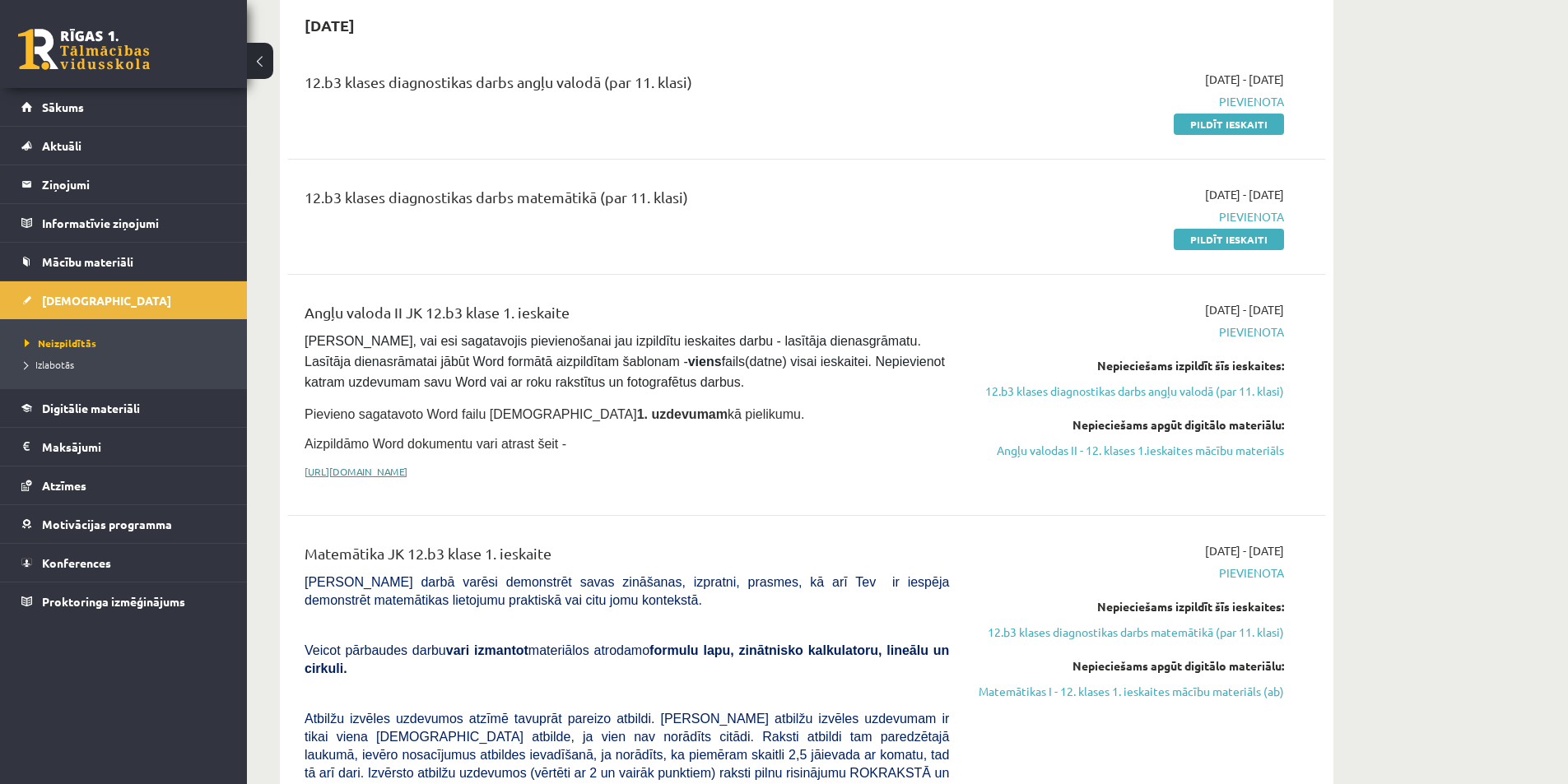
click at [408, 477] on link "https://drive.google.com/drive/folders/1IHE_ip15KOAbO2Se1NDGwZ2e__vlzPUf?usp=sh…" at bounding box center [355, 471] width 103 height 13
click at [1134, 448] on link "Angļu valodas II - 12. klases 1.ieskaites mācību materiāls" at bounding box center [1129, 450] width 310 height 17
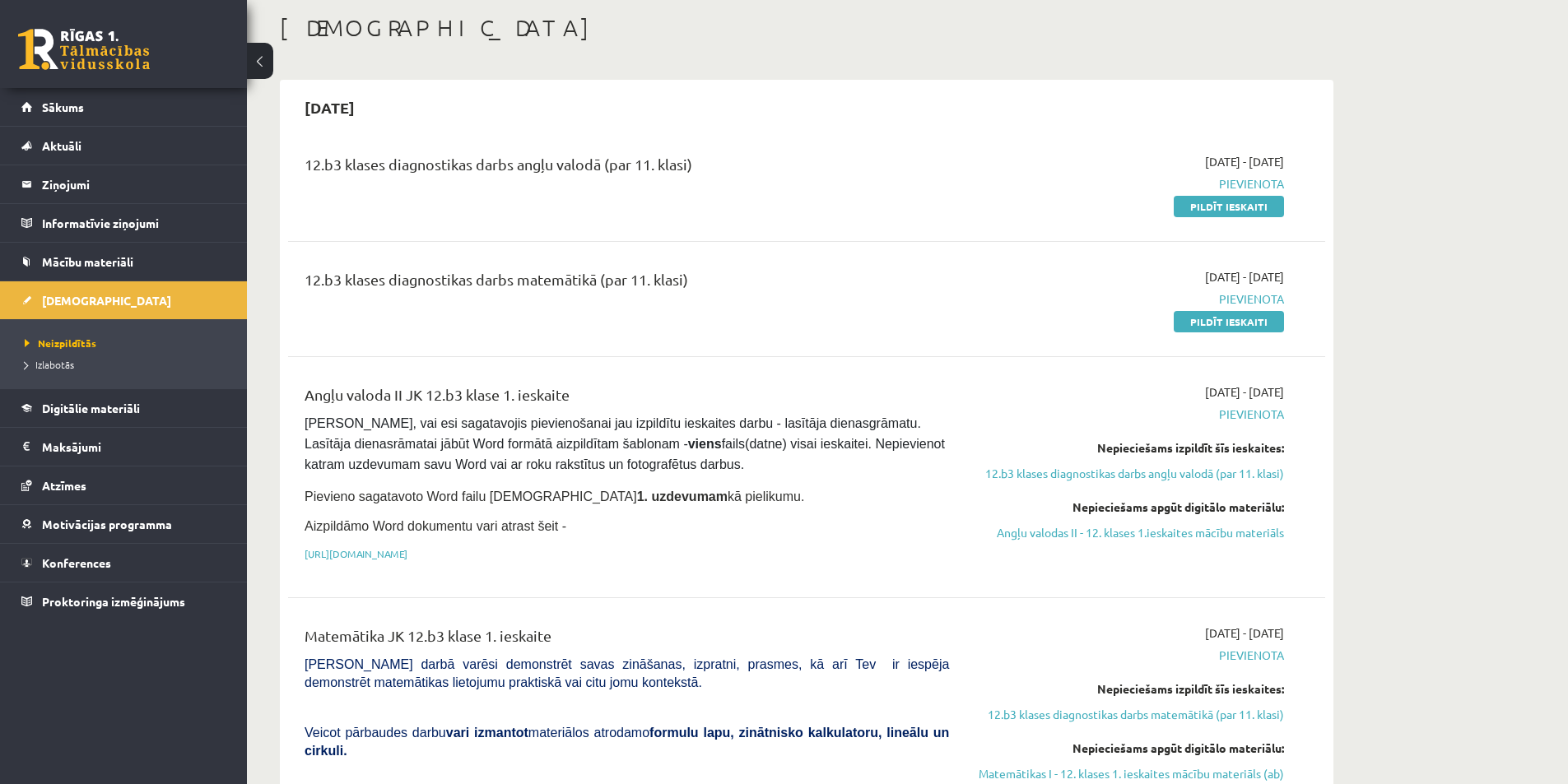
scroll to position [0, 0]
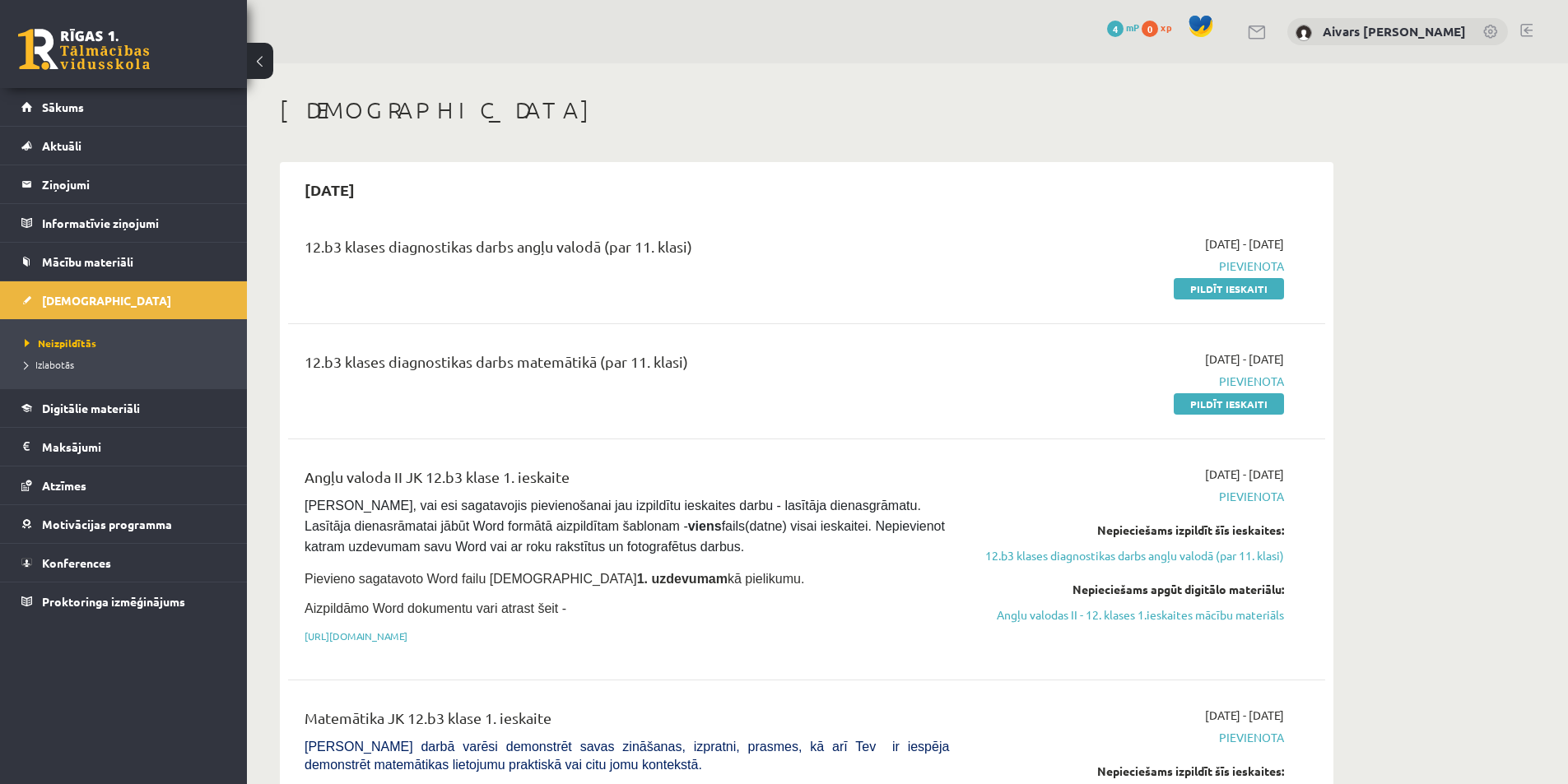
click at [1215, 239] on span "2025-09-01 - 2025-09-15" at bounding box center [1244, 244] width 79 height 17
click at [618, 253] on div "12.b3 klases diagnostikas darbs angļu valodā (par 11. klasi)" at bounding box center [626, 251] width 644 height 31
drag, startPoint x: 454, startPoint y: 526, endPoint x: 602, endPoint y: 532, distance: 148.1
click at [600, 533] on span "Pārliecinies, vai esi sagatavojis pievienošanai jau izpildītu ieskaites darbu -…" at bounding box center [626, 526] width 644 height 55
drag, startPoint x: 725, startPoint y: 530, endPoint x: 830, endPoint y: 522, distance: 105.3
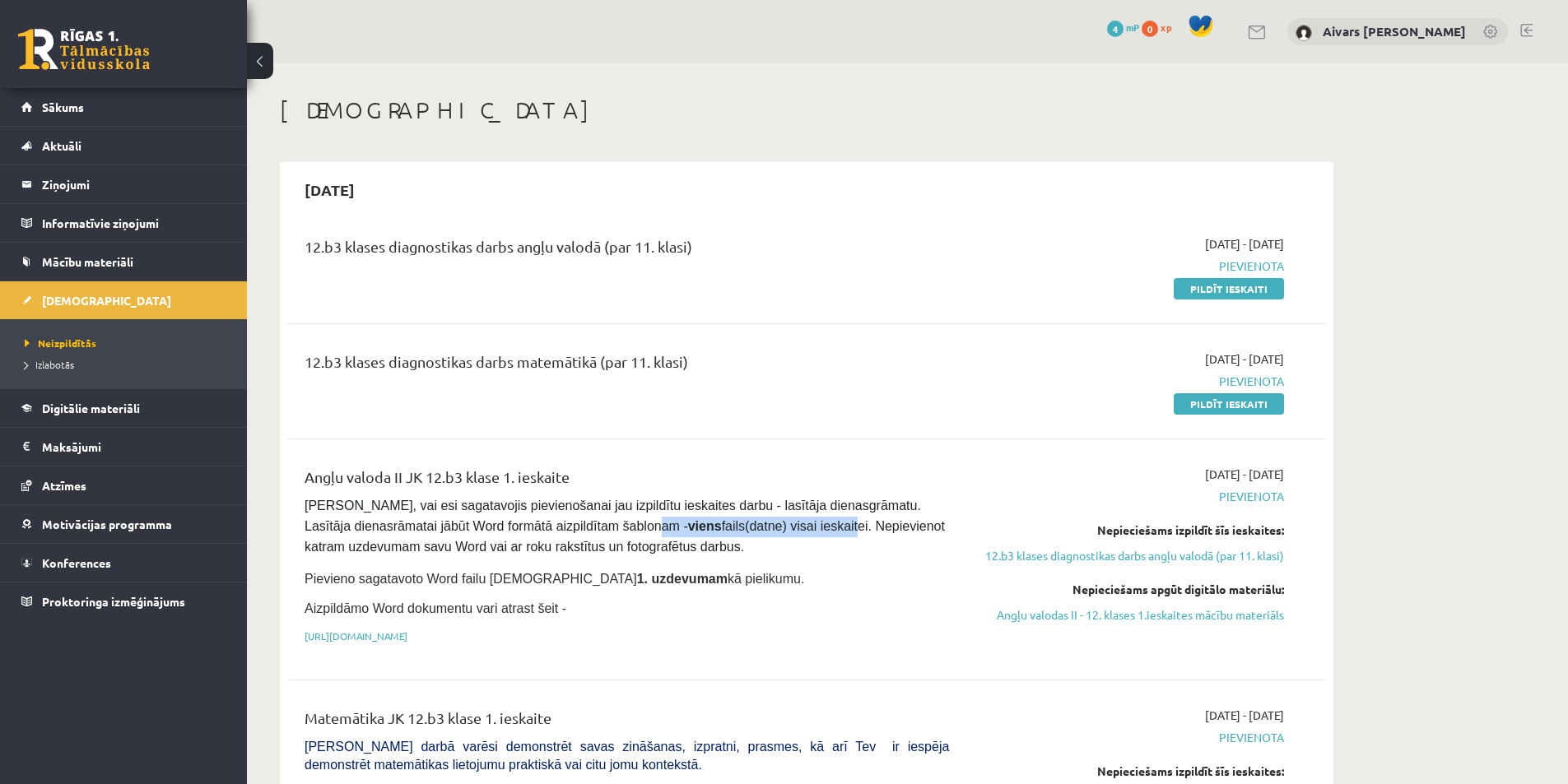
click at [824, 522] on span "Pārliecinies, vai esi sagatavojis pievienošanai jau izpildītu ieskaites darbu -…" at bounding box center [626, 526] width 644 height 55
click at [829, 556] on pre "Pārliecinies, vai esi sagatavojis pievienošanai jau izpildītu ieskaites darbu -…" at bounding box center [626, 527] width 644 height 62
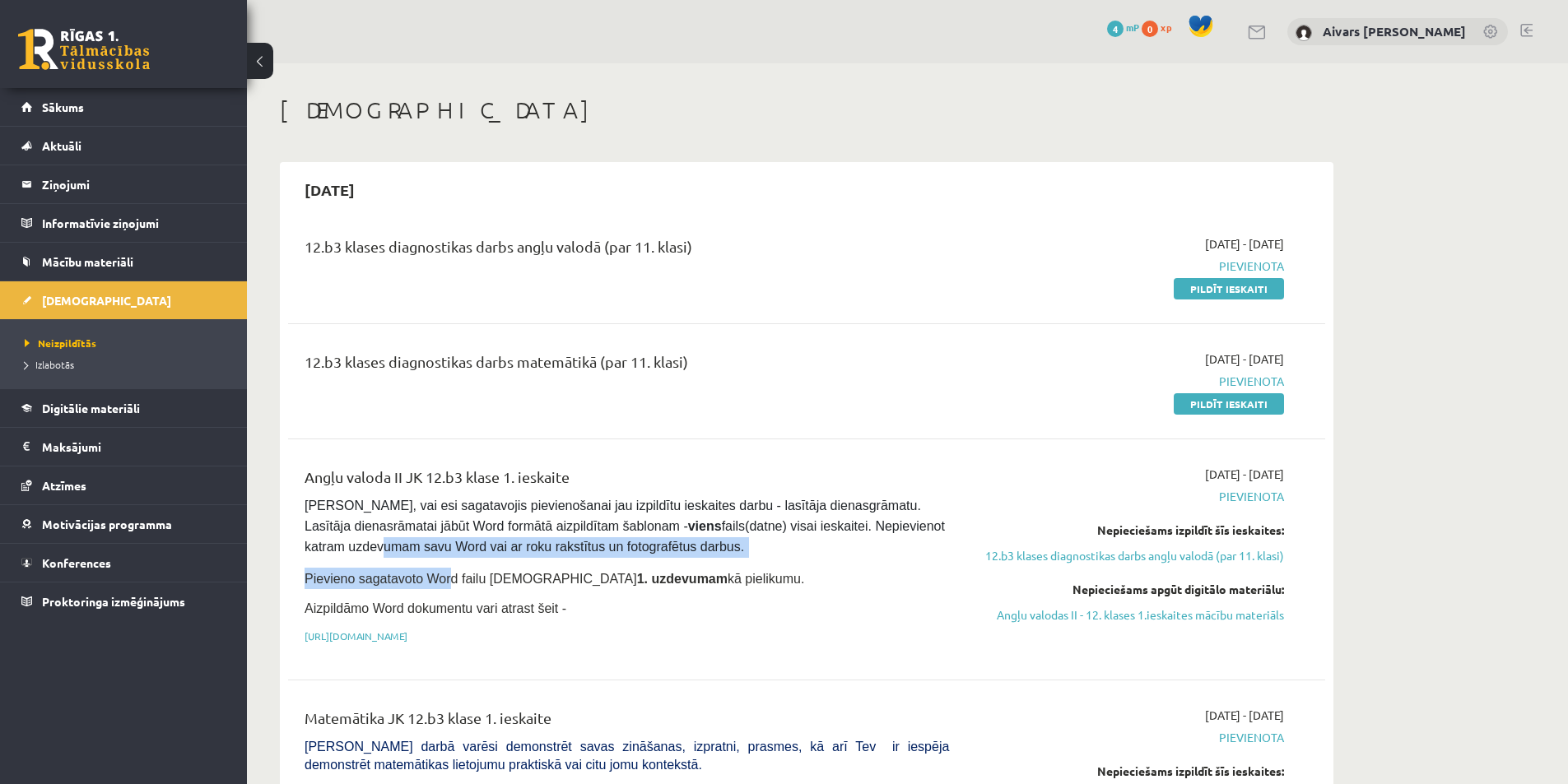
drag, startPoint x: 333, startPoint y: 552, endPoint x: 444, endPoint y: 564, distance: 111.6
click at [440, 564] on div "Angļu valoda II JK 12.b3 klase 1. ieskaite Pārliecinies, vai esi sagatavojis pi…" at bounding box center [627, 559] width 670 height 188
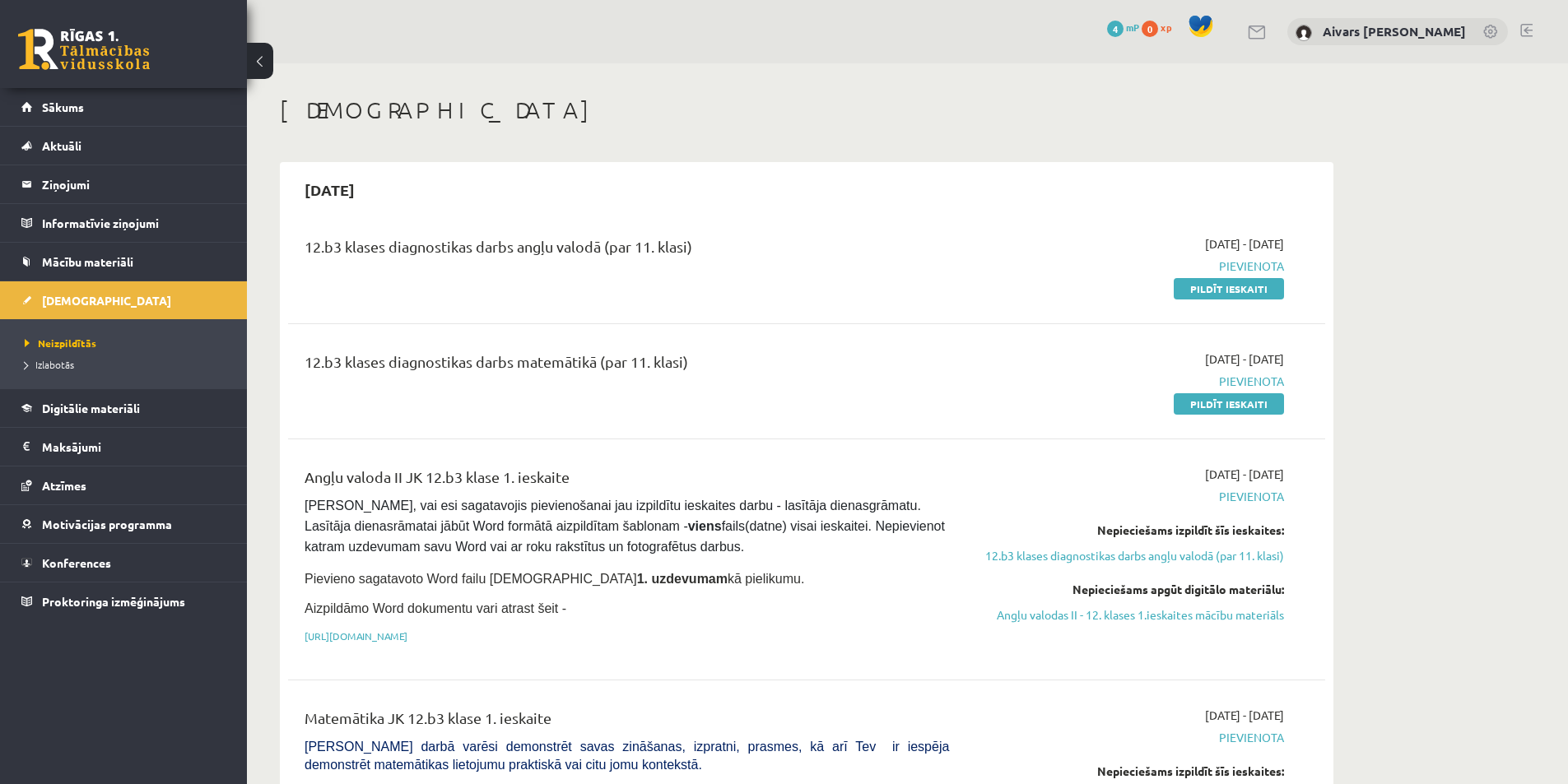
click at [444, 564] on div "Angļu valoda II JK 12.b3 klase 1. ieskaite Pārliecinies, vai esi sagatavojis pi…" at bounding box center [627, 559] width 670 height 188
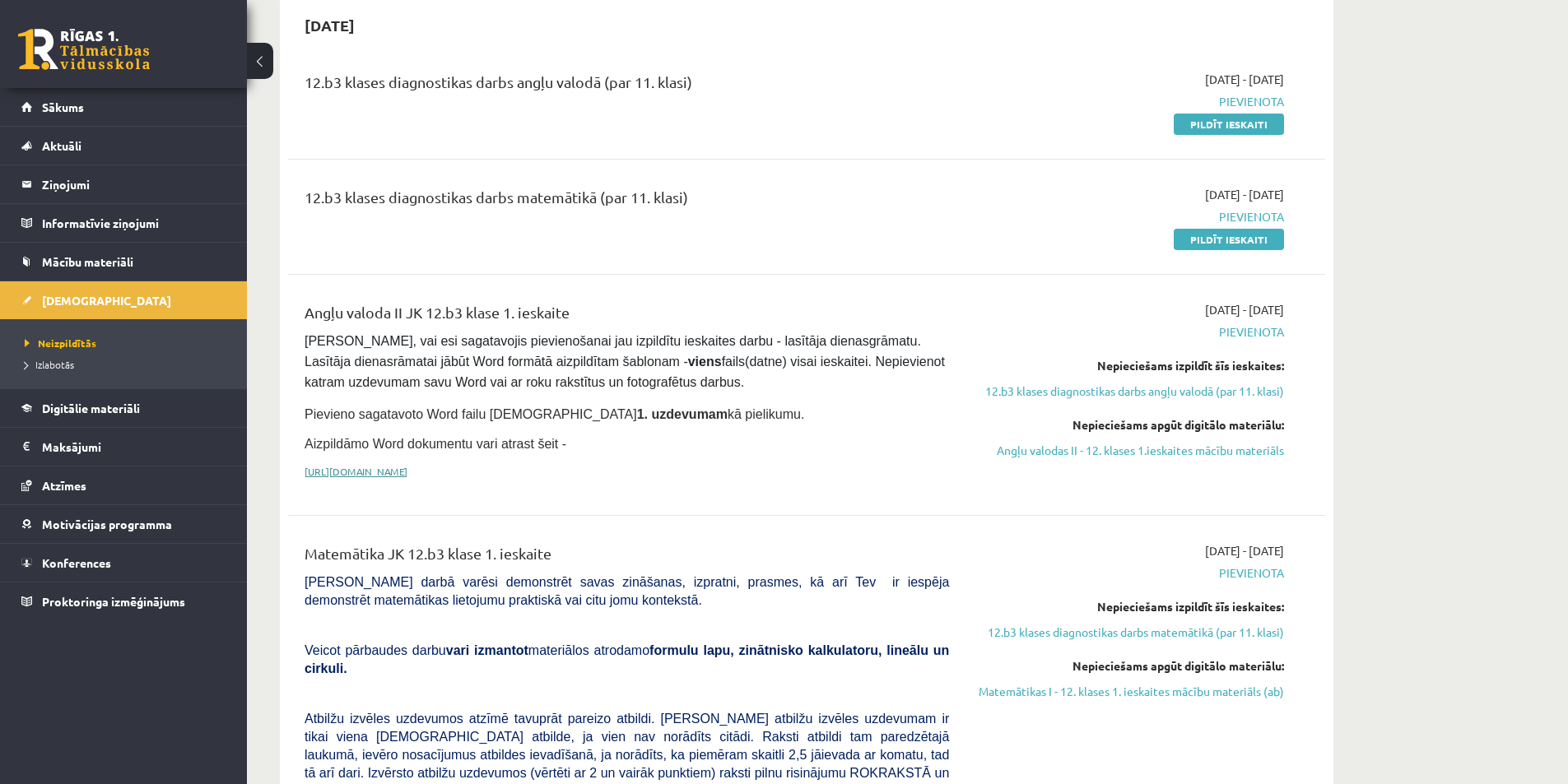
click at [408, 475] on link "https://drive.google.com/drive/folders/1IHE_ip15KOAbO2Se1NDGwZ2e__vlzPUf?usp=sh…" at bounding box center [355, 471] width 103 height 13
click at [122, 604] on span "Proktoringa izmēģinājums" at bounding box center [113, 601] width 144 height 14
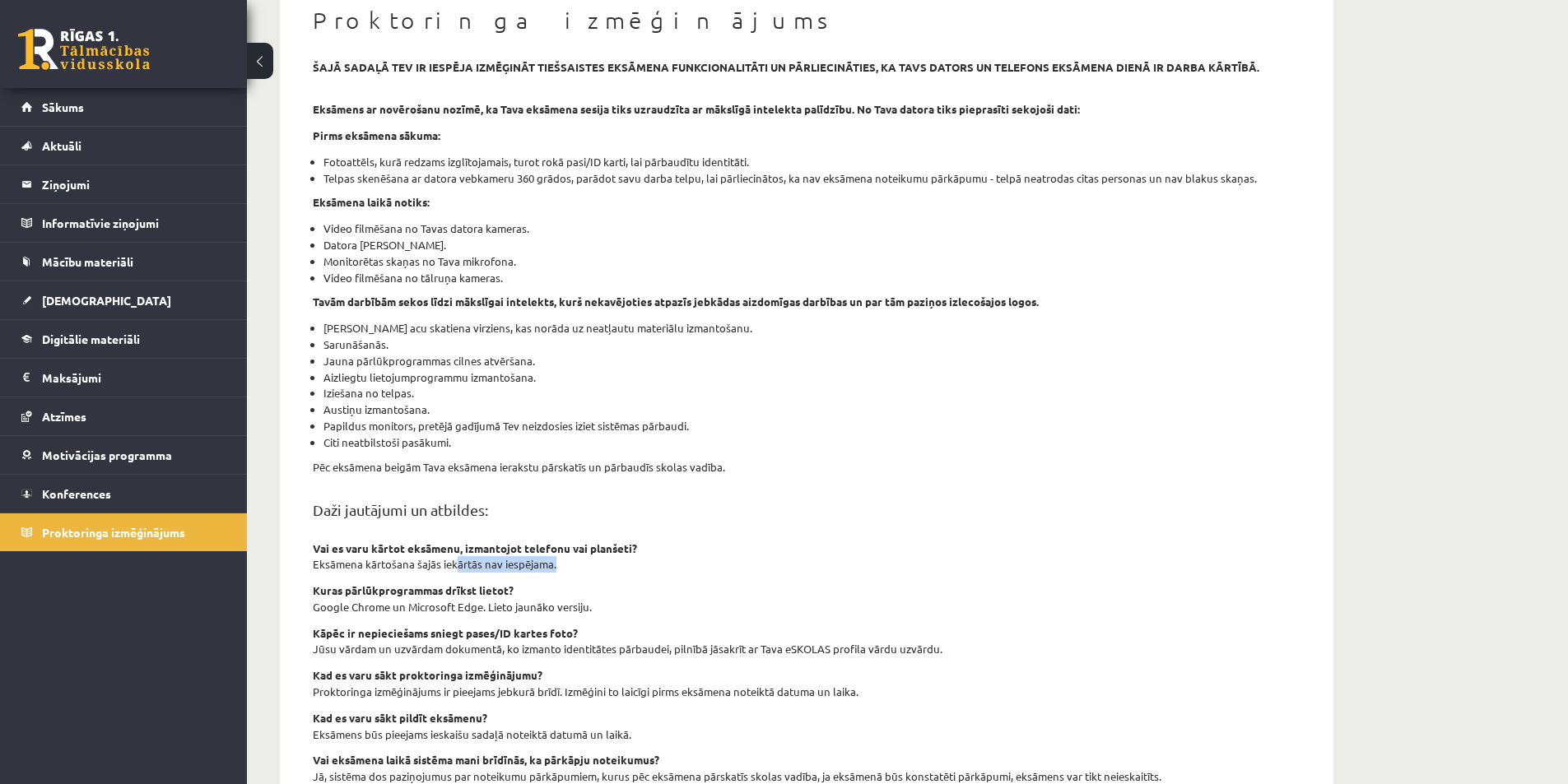
drag, startPoint x: 461, startPoint y: 565, endPoint x: 602, endPoint y: 564, distance: 141.0
click at [600, 564] on p "Eksāmena kārtošana šajās iekārtās nav iespējama." at bounding box center [807, 564] width 988 height 16
click at [602, 564] on p "Eksāmena kārtošana šajās iekārtās nav iespējama." at bounding box center [807, 564] width 988 height 16
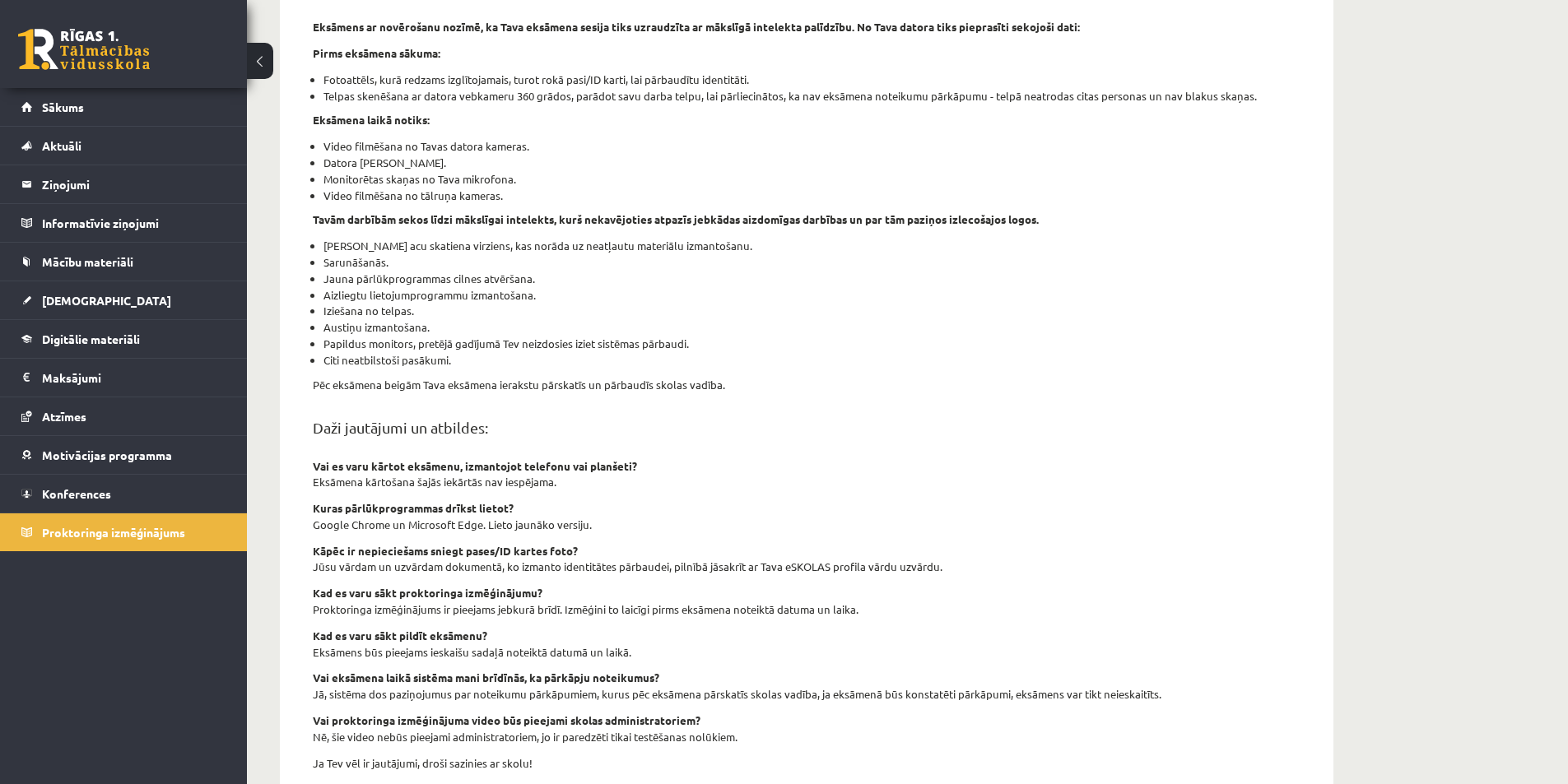
scroll to position [329, 0]
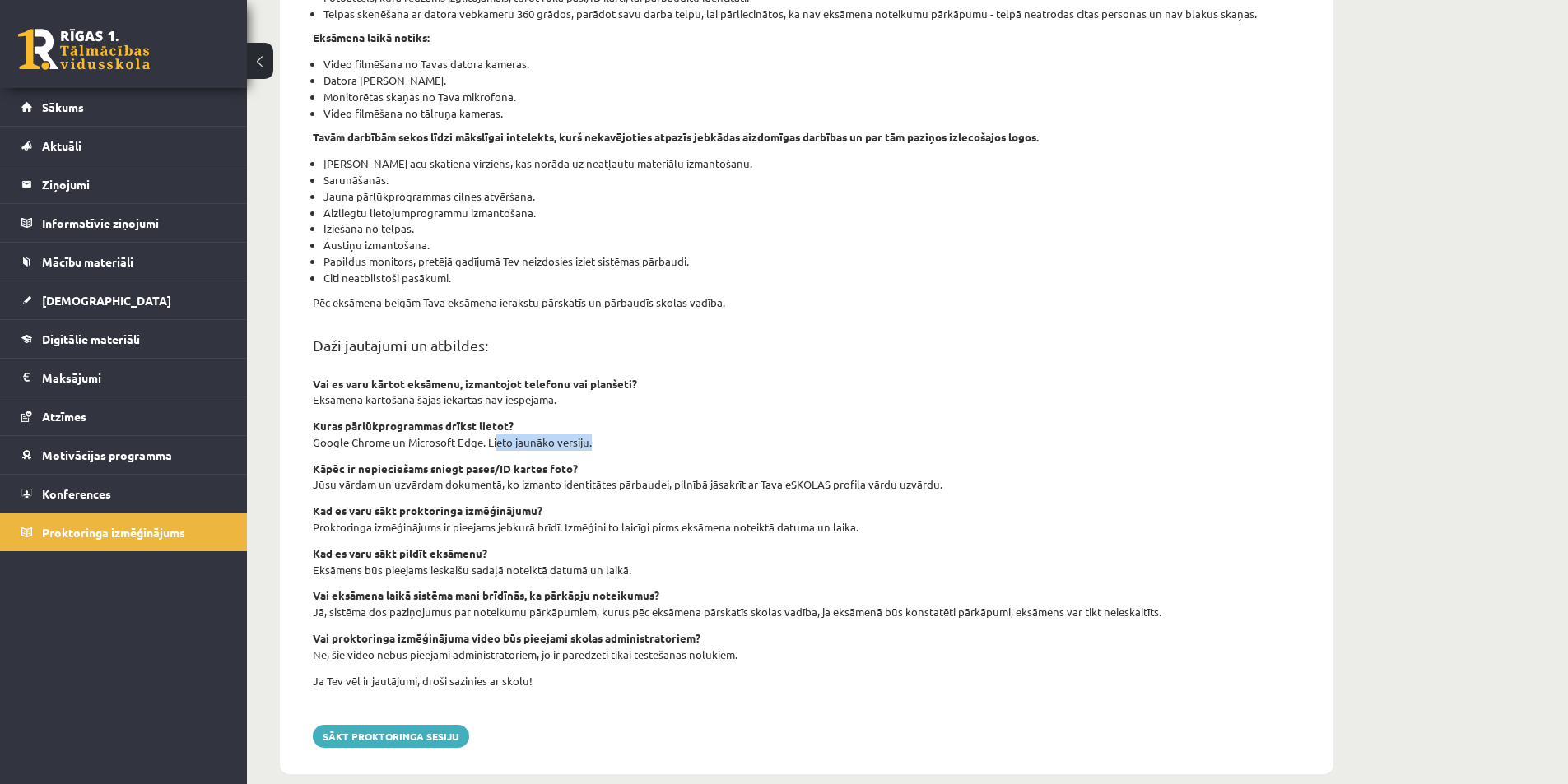
drag, startPoint x: 516, startPoint y: 443, endPoint x: 653, endPoint y: 450, distance: 137.2
click at [644, 449] on p "Google Chrome un Microsoft Edge. Lieto jaunāko versiju." at bounding box center [807, 442] width 988 height 16
click at [670, 451] on div "šajā sadaļā tev ir iespēja izmēģināt tiešsaistes eksāmena funkcionalitāti un pā…" at bounding box center [807, 305] width 1013 height 821
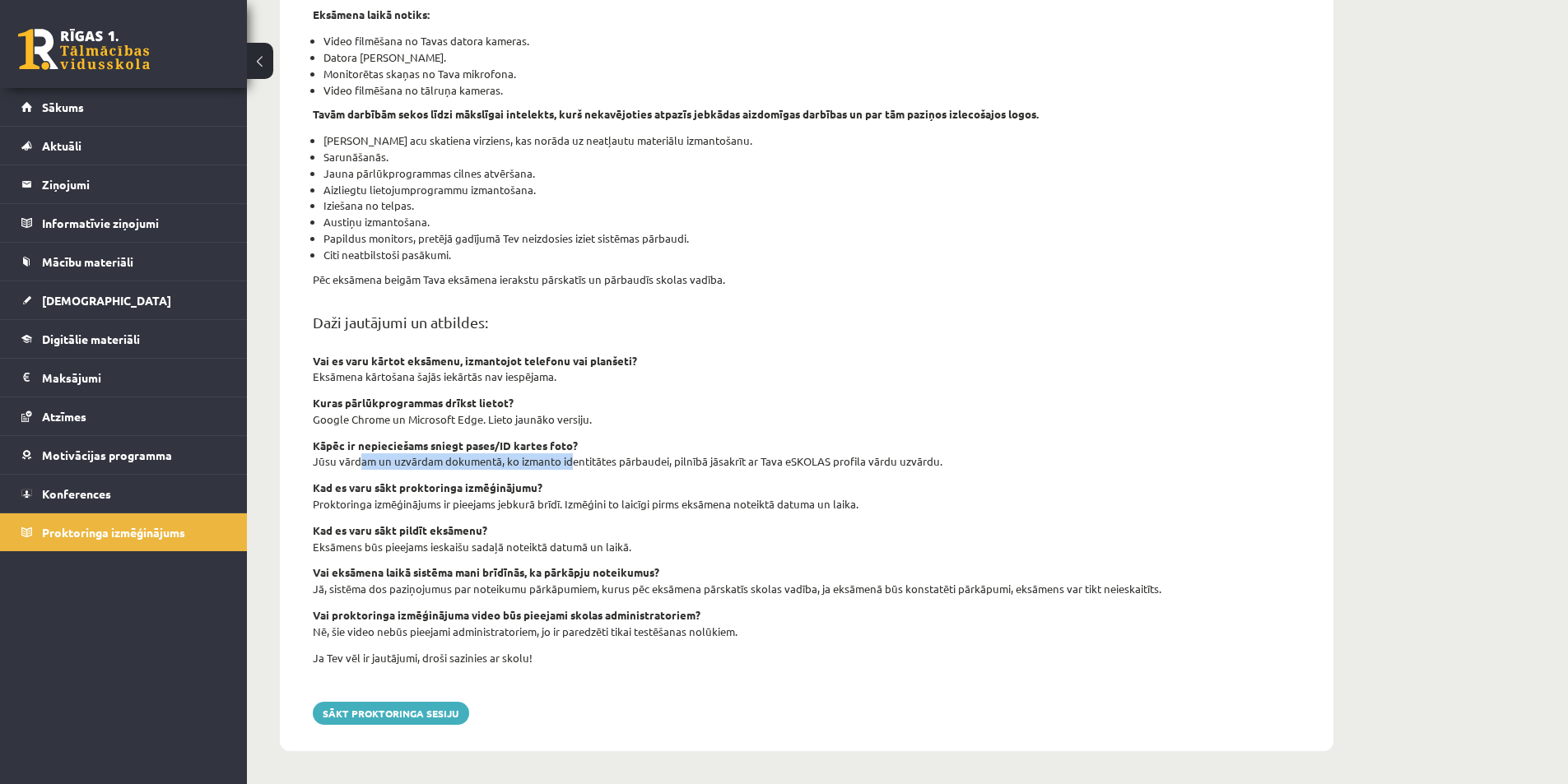
drag, startPoint x: 361, startPoint y: 461, endPoint x: 571, endPoint y: 464, distance: 210.0
click at [571, 464] on p "Jūsu vārdam un uzvārdam dokumentā, ko izmanto identitātes pārbaudei, pilnībā jā…" at bounding box center [807, 461] width 988 height 16
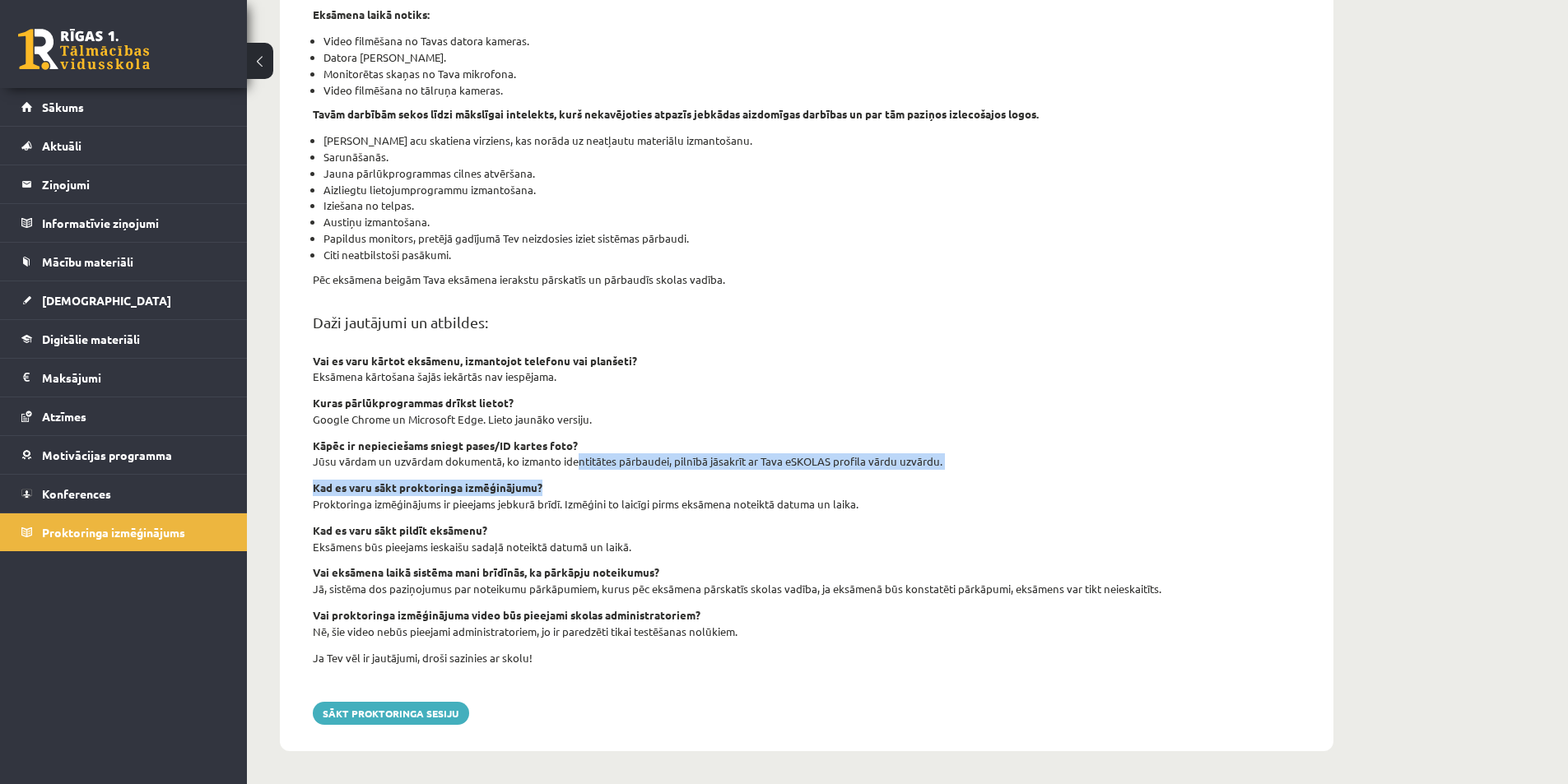
drag, startPoint x: 632, startPoint y: 465, endPoint x: 986, endPoint y: 477, distance: 354.2
click at [986, 477] on div "šajā sadaļā tev ir iespēja izmēģināt tiešsaistes eksāmena funkcionalitāti un pā…" at bounding box center [807, 282] width 1013 height 821
click at [982, 478] on div "šajā sadaļā tev ir iespēja izmēģināt tiešsaistes eksāmena funkcionalitāti un pā…" at bounding box center [807, 282] width 1013 height 821
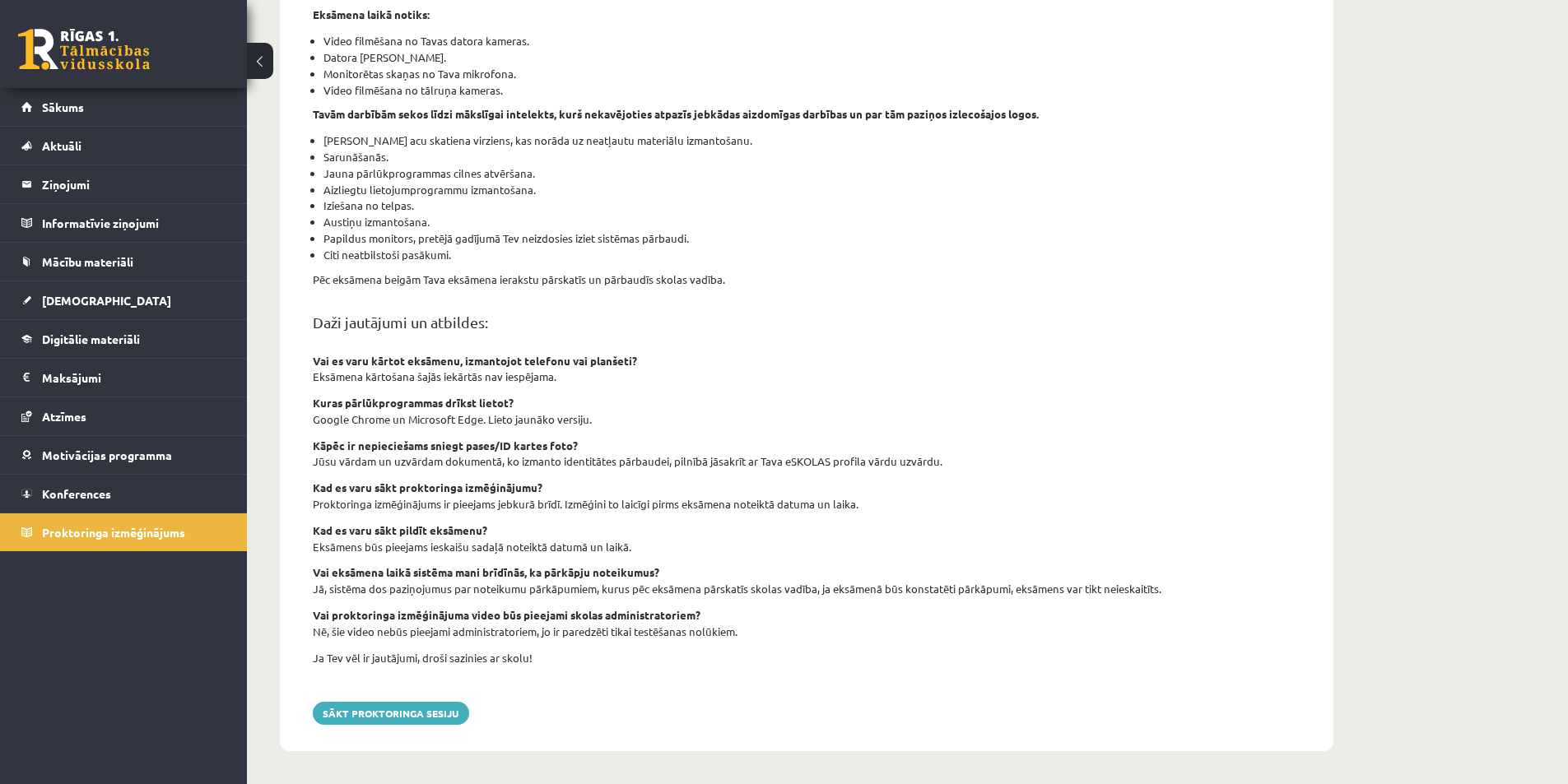
click at [688, 556] on div "šajā sadaļā tev ir iespēja izmēģināt tiešsaistes eksāmena funkcionalitāti un pā…" at bounding box center [807, 282] width 1013 height 821
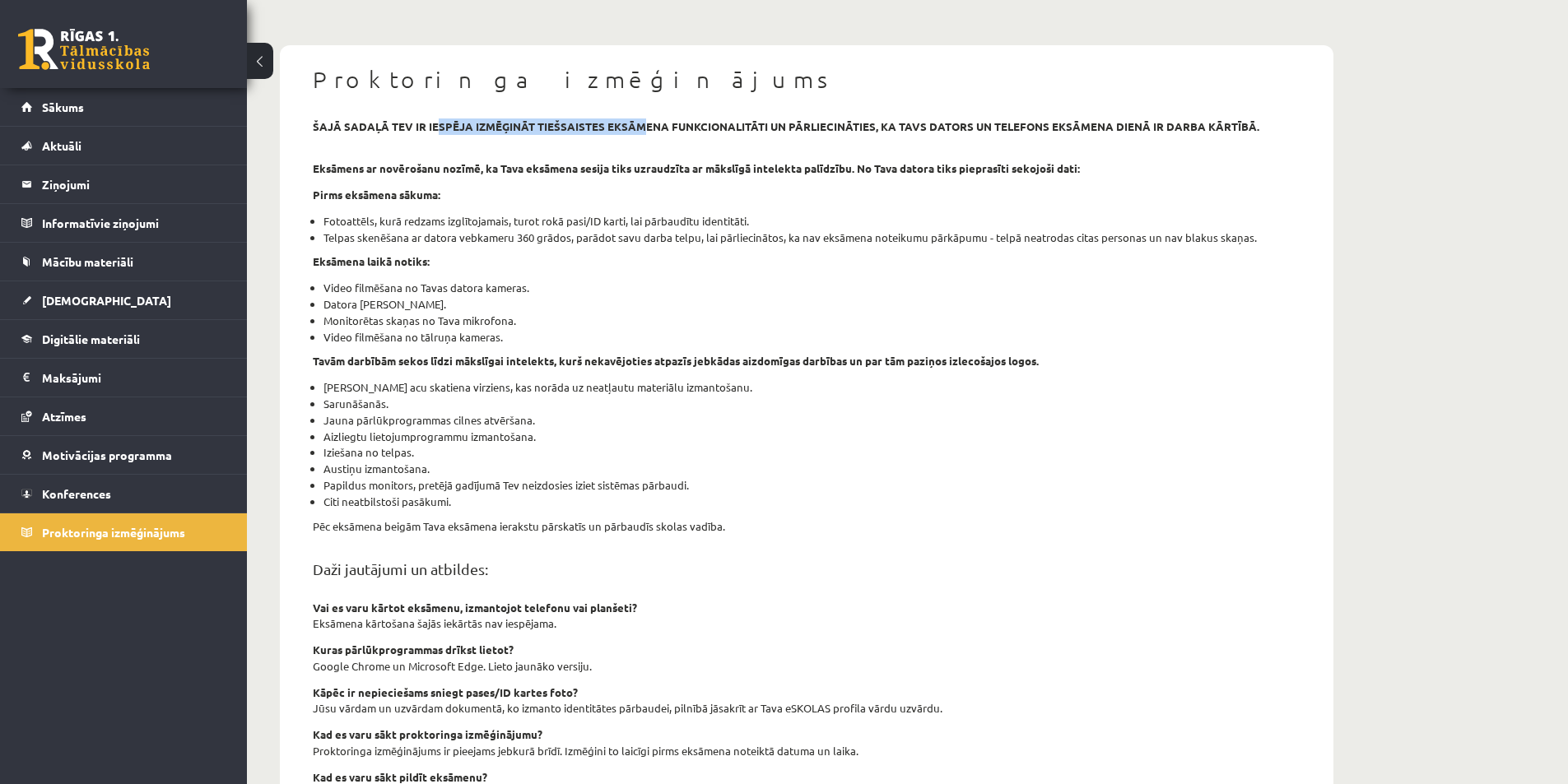
drag, startPoint x: 450, startPoint y: 117, endPoint x: 699, endPoint y: 133, distance: 249.5
click at [688, 132] on strong "šajā sadaļā tev ir iespēja izmēģināt tiešsaistes eksāmena funkcionalitāti un pā…" at bounding box center [786, 126] width 947 height 14
click at [706, 133] on p "šajā sadaļā tev ir iespēja izmēģināt tiešsaistes eksāmena funkcionalitāti un pā…" at bounding box center [807, 126] width 988 height 16
drag, startPoint x: 647, startPoint y: 120, endPoint x: 900, endPoint y: 142, distance: 254.0
click at [896, 141] on div "šajā sadaļā tev ir iespēja izmēģināt tiešsaistes eksāmena funkcionalitāti un pā…" at bounding box center [807, 528] width 1013 height 821
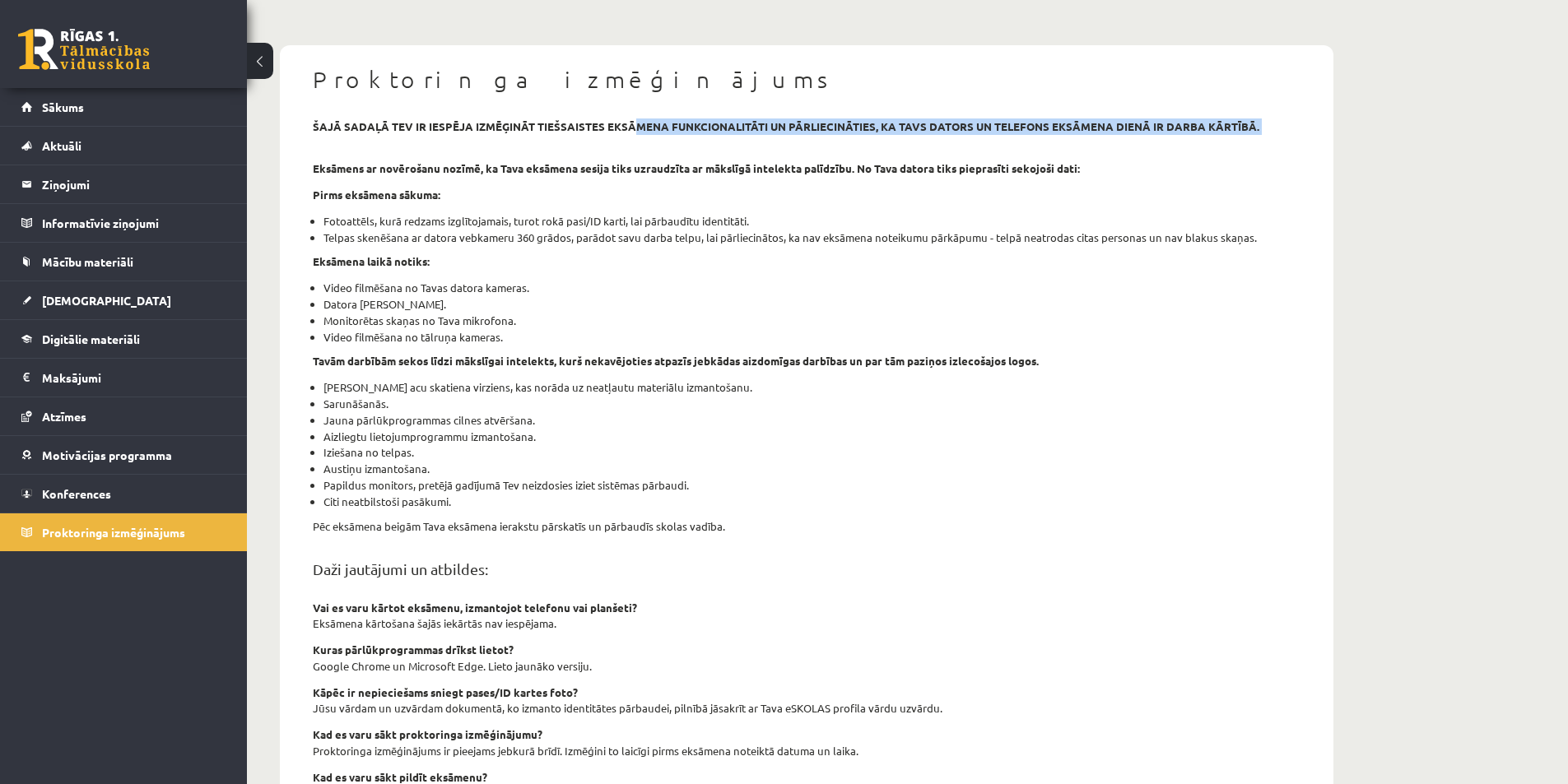
click at [1042, 159] on div "šajā sadaļā tev ir iespēja izmēģināt tiešsaistes eksāmena funkcionalitāti un pā…" at bounding box center [807, 528] width 1013 height 821
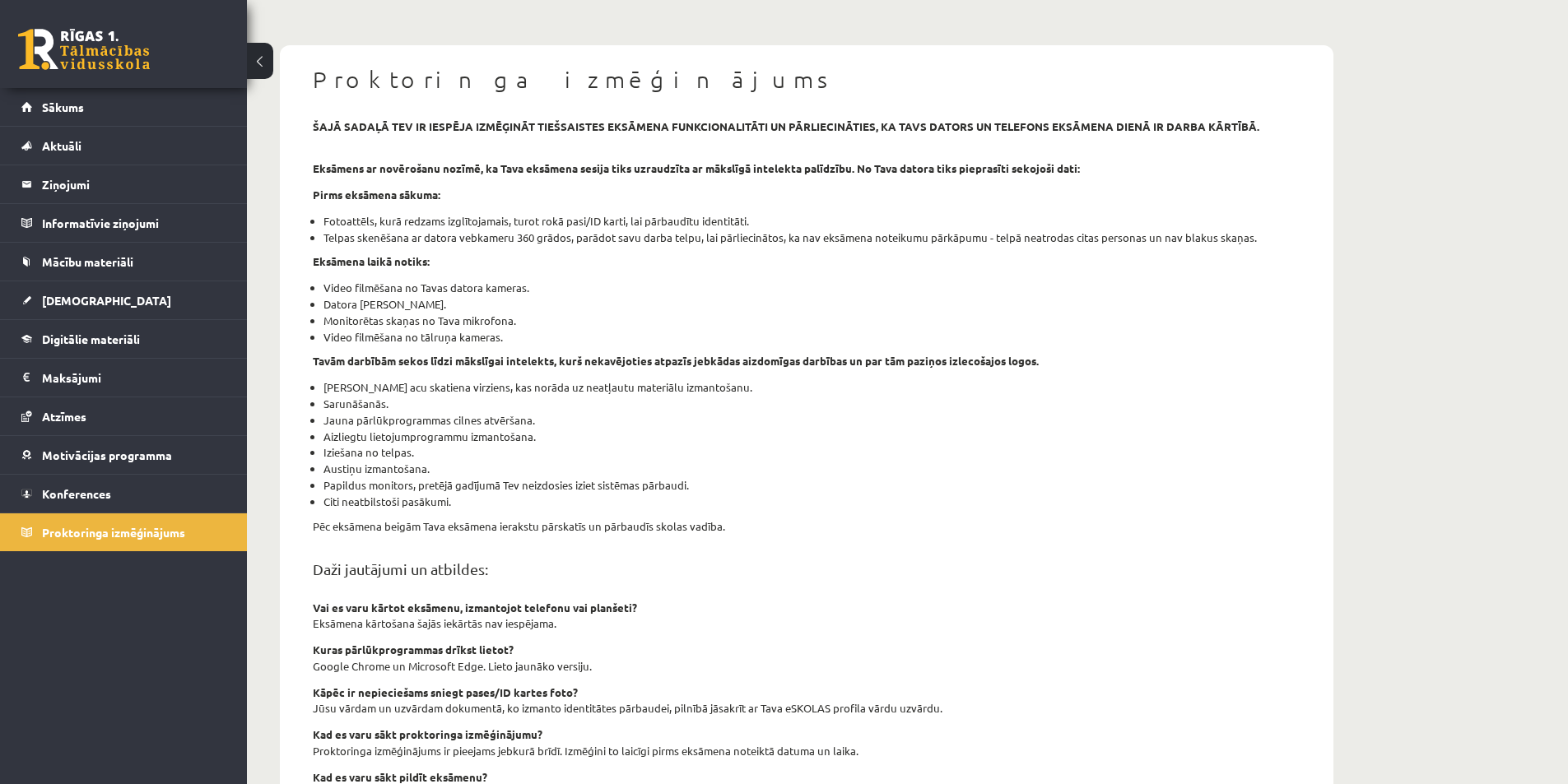
click at [864, 250] on div "šajā sadaļā tev ir iespēja izmēģināt tiešsaistes eksāmena funkcionalitāti un pā…" at bounding box center [807, 528] width 1013 height 821
drag, startPoint x: 1091, startPoint y: 133, endPoint x: 1237, endPoint y: 152, distance: 147.2
click at [1124, 137] on div "šajā sadaļā tev ir iespēja izmēģināt tiešsaistes eksāmena funkcionalitāti un pā…" at bounding box center [807, 528] width 1013 height 821
click at [1256, 155] on div "šajā sadaļā tev ir iespēja izmēģināt tiešsaistes eksāmena funkcionalitāti un pā…" at bounding box center [807, 528] width 1013 height 821
drag, startPoint x: 426, startPoint y: 292, endPoint x: 578, endPoint y: 313, distance: 153.4
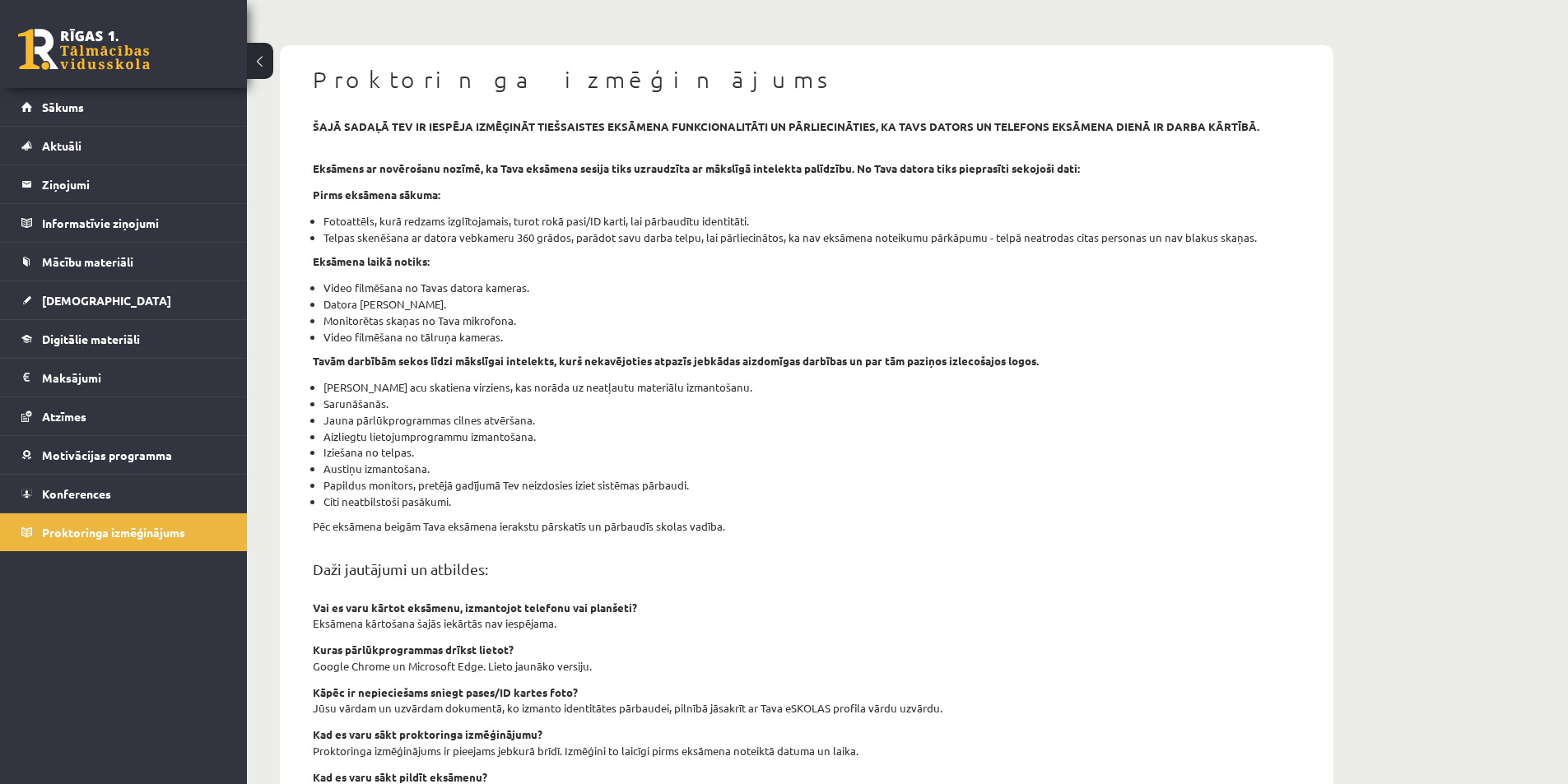
click at [567, 312] on ul "Video filmēšana no Tavas datora kameras. Datora ekrāna koplietošana. Monitorēta…" at bounding box center [807, 312] width 988 height 65
click at [578, 313] on li "Monitorētas skaņas no Tava mikrofona." at bounding box center [812, 320] width 977 height 16
drag, startPoint x: 348, startPoint y: 336, endPoint x: 512, endPoint y: 344, distance: 164.2
click at [512, 344] on li "Video filmēšana no tālruņa kameras." at bounding box center [812, 336] width 977 height 16
click at [513, 344] on li "Video filmēšana no tālruņa kameras." at bounding box center [812, 336] width 977 height 16
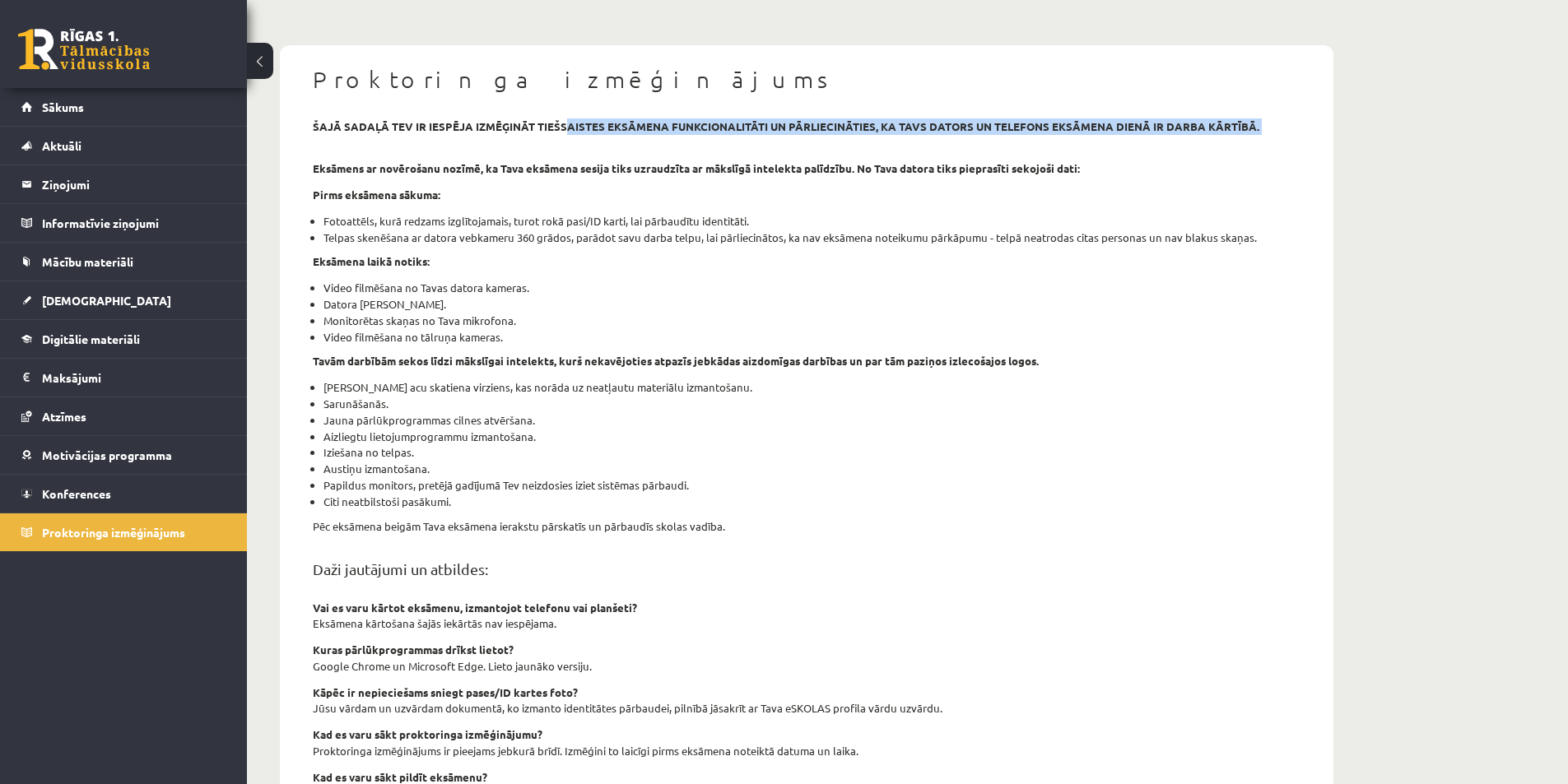
drag, startPoint x: 595, startPoint y: 124, endPoint x: 1002, endPoint y: 145, distance: 407.5
click at [1000, 145] on div "šajā sadaļā tev ir iespēja izmēģināt tiešsaistes eksāmena funkcionalitāti un pā…" at bounding box center [807, 528] width 1013 height 821
click at [1006, 145] on div "šajā sadaļā tev ir iespēja izmēģināt tiešsaistes eksāmena funkcionalitāti un pā…" at bounding box center [807, 528] width 1013 height 821
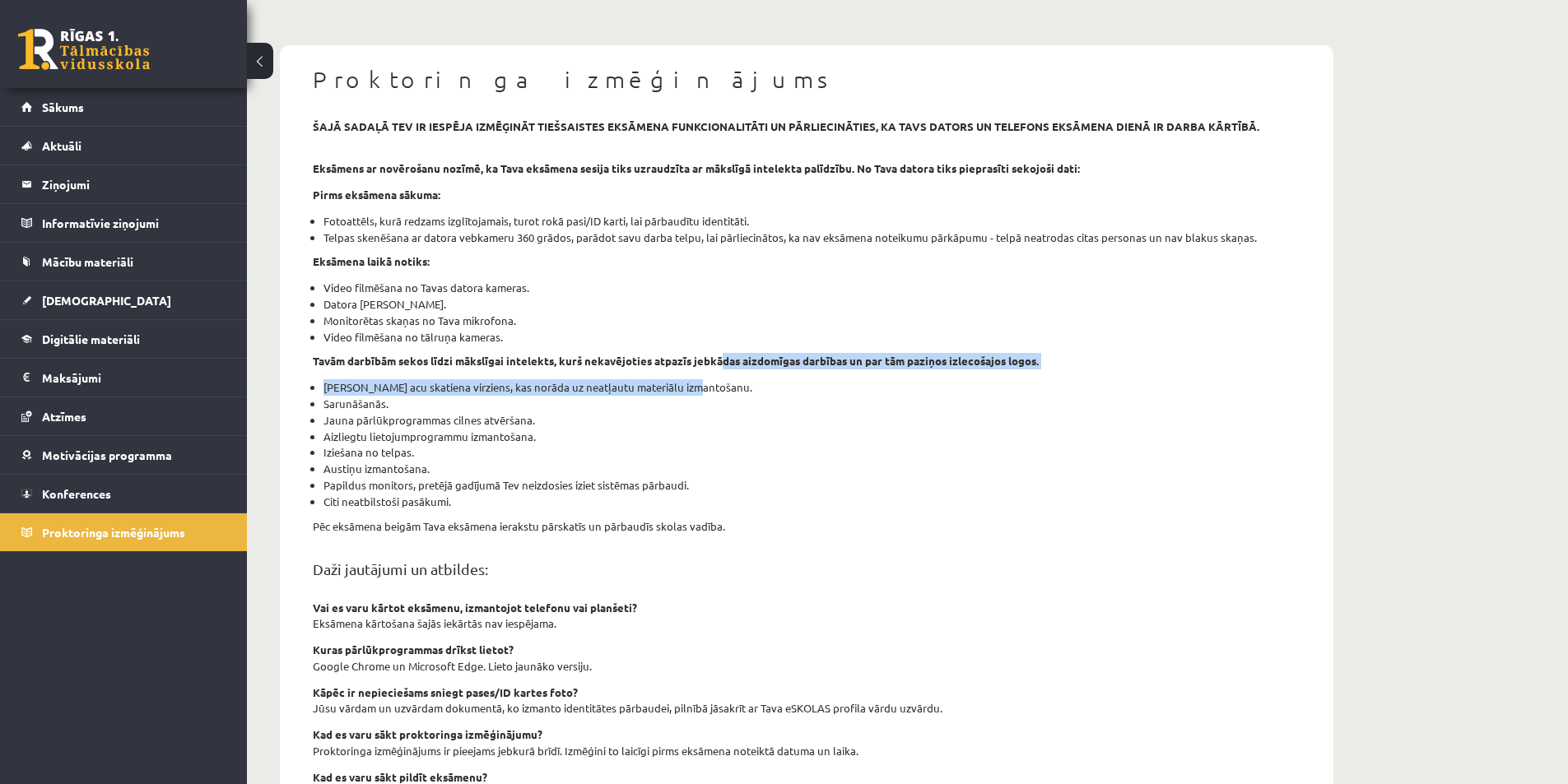
drag, startPoint x: 858, startPoint y: 366, endPoint x: 1019, endPoint y: 383, distance: 161.9
click at [1015, 383] on div "šajā sadaļā tev ir iespēja izmēģināt tiešsaistes eksāmena funkcionalitāti un pā…" at bounding box center [807, 528] width 1013 height 821
click at [1019, 383] on li "Tavs acu skatiena virziens, kas norāda uz neatļautu materiālu izmantošanu." at bounding box center [812, 387] width 977 height 16
drag, startPoint x: 411, startPoint y: 392, endPoint x: 518, endPoint y: 400, distance: 107.3
click at [517, 400] on ul "Tavs acu skatiena virziens, kas norāda uz neatļautu materiālu izmantošanu. Saru…" at bounding box center [807, 444] width 988 height 130
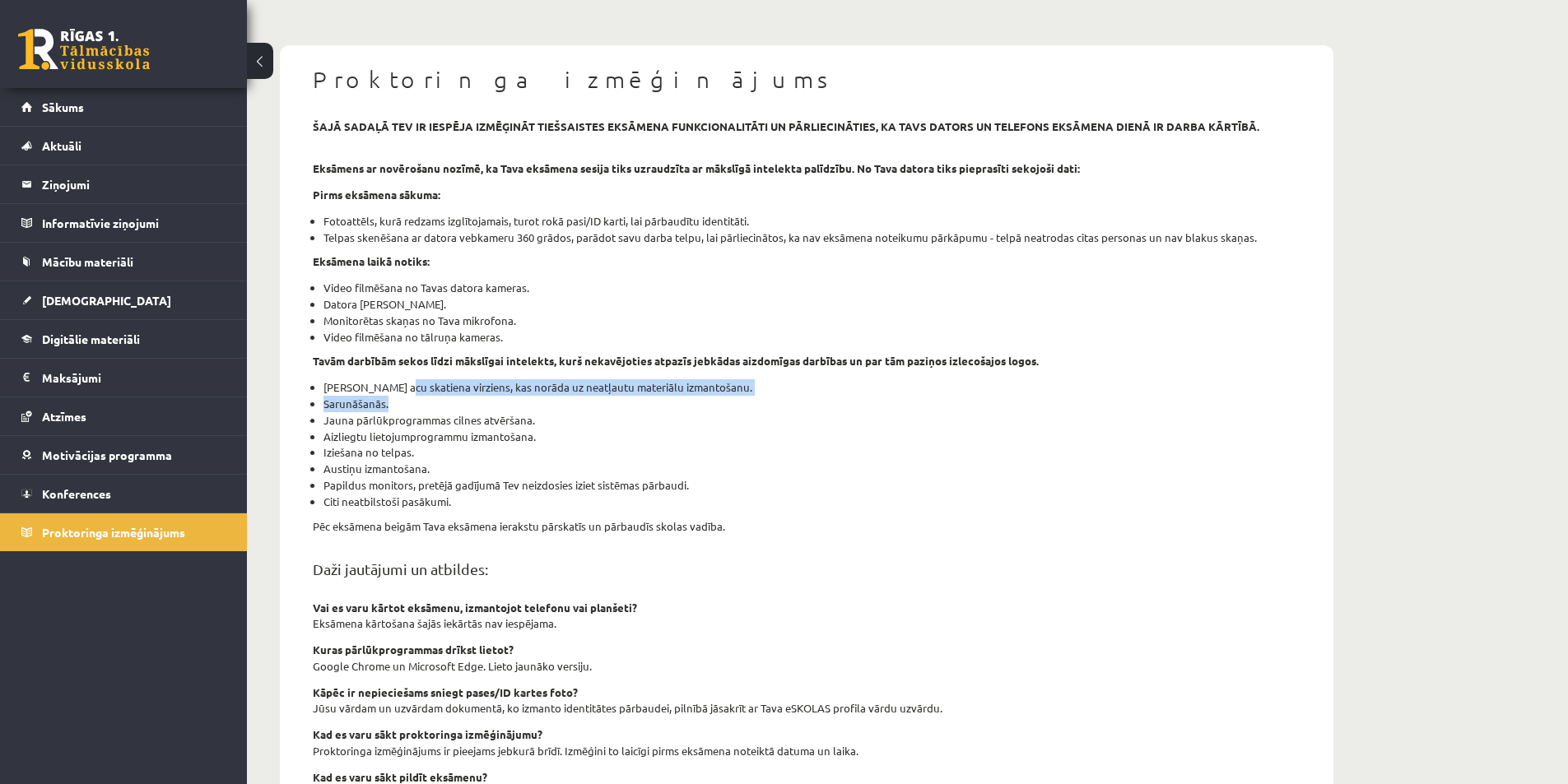
click at [518, 400] on li "Sarunāšanās." at bounding box center [812, 403] width 977 height 16
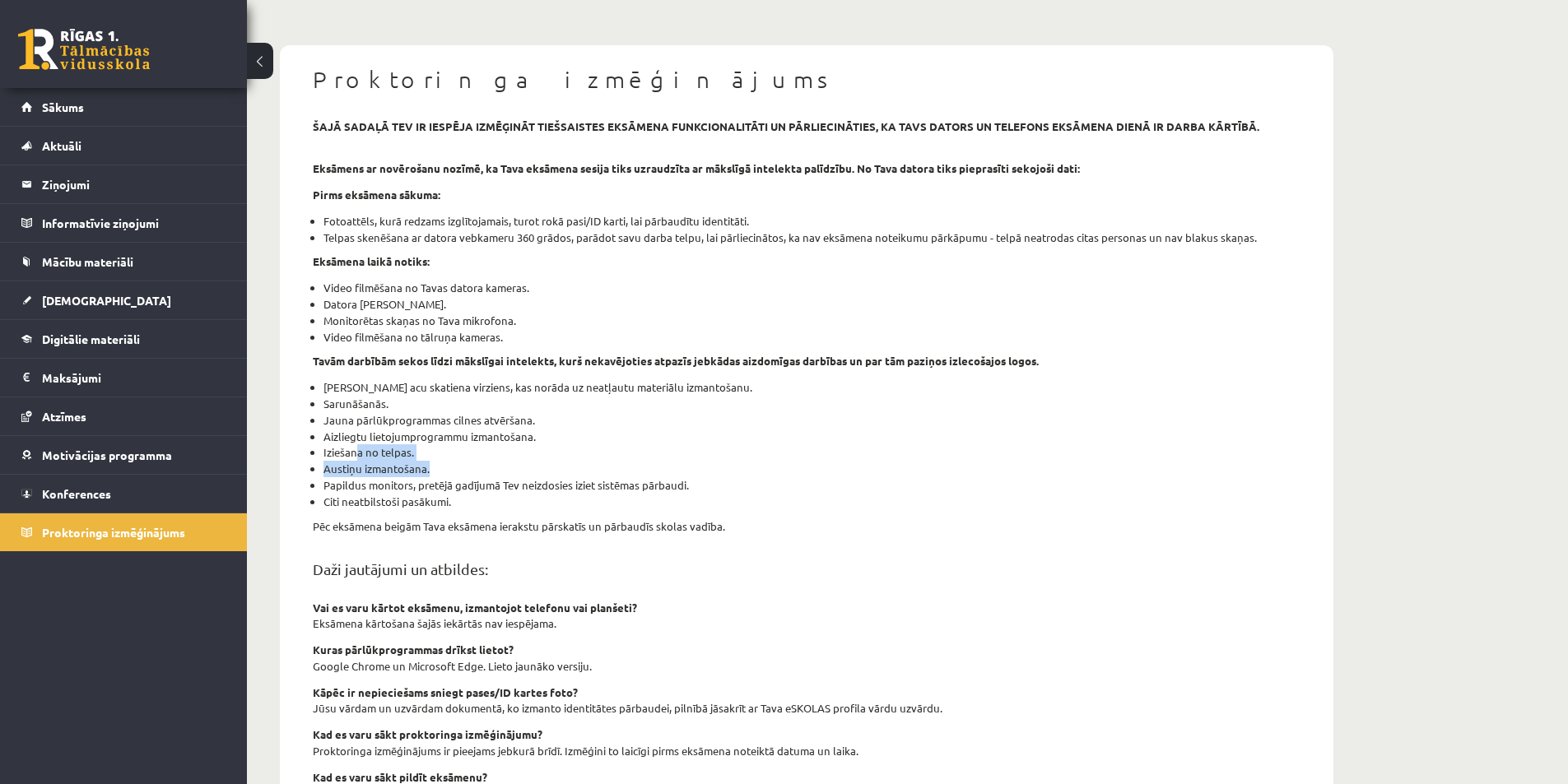
drag, startPoint x: 413, startPoint y: 467, endPoint x: 455, endPoint y: 468, distance: 42.0
click at [455, 468] on ul "Tavs acu skatiena virziens, kas norāda uz neatļautu materiālu izmantošanu. Saru…" at bounding box center [807, 444] width 988 height 130
click at [374, 462] on li "Austiņu izmantošana." at bounding box center [812, 468] width 977 height 16
click at [468, 454] on li "Iziešana no telpas." at bounding box center [812, 452] width 977 height 16
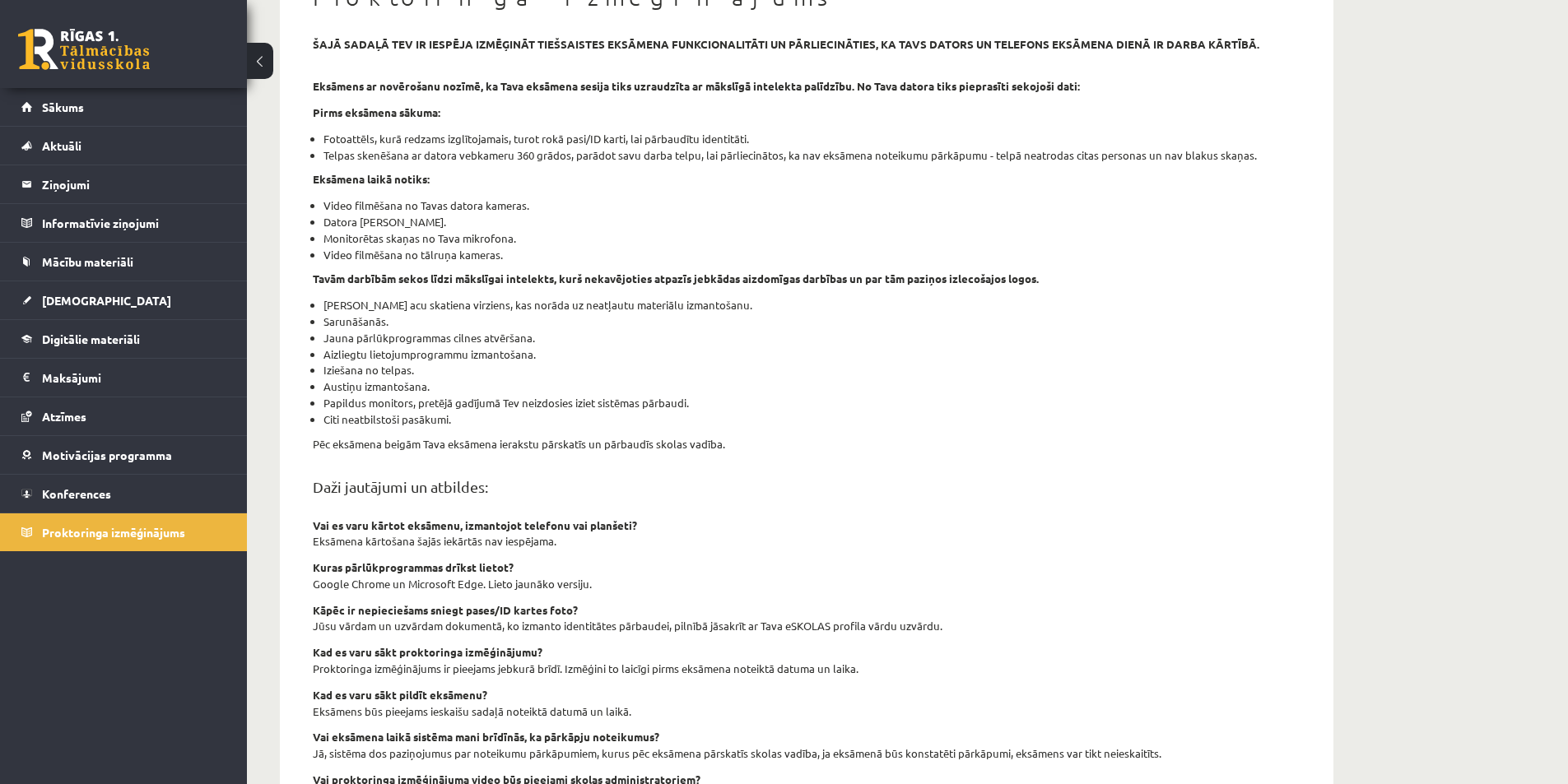
scroll to position [270, 0]
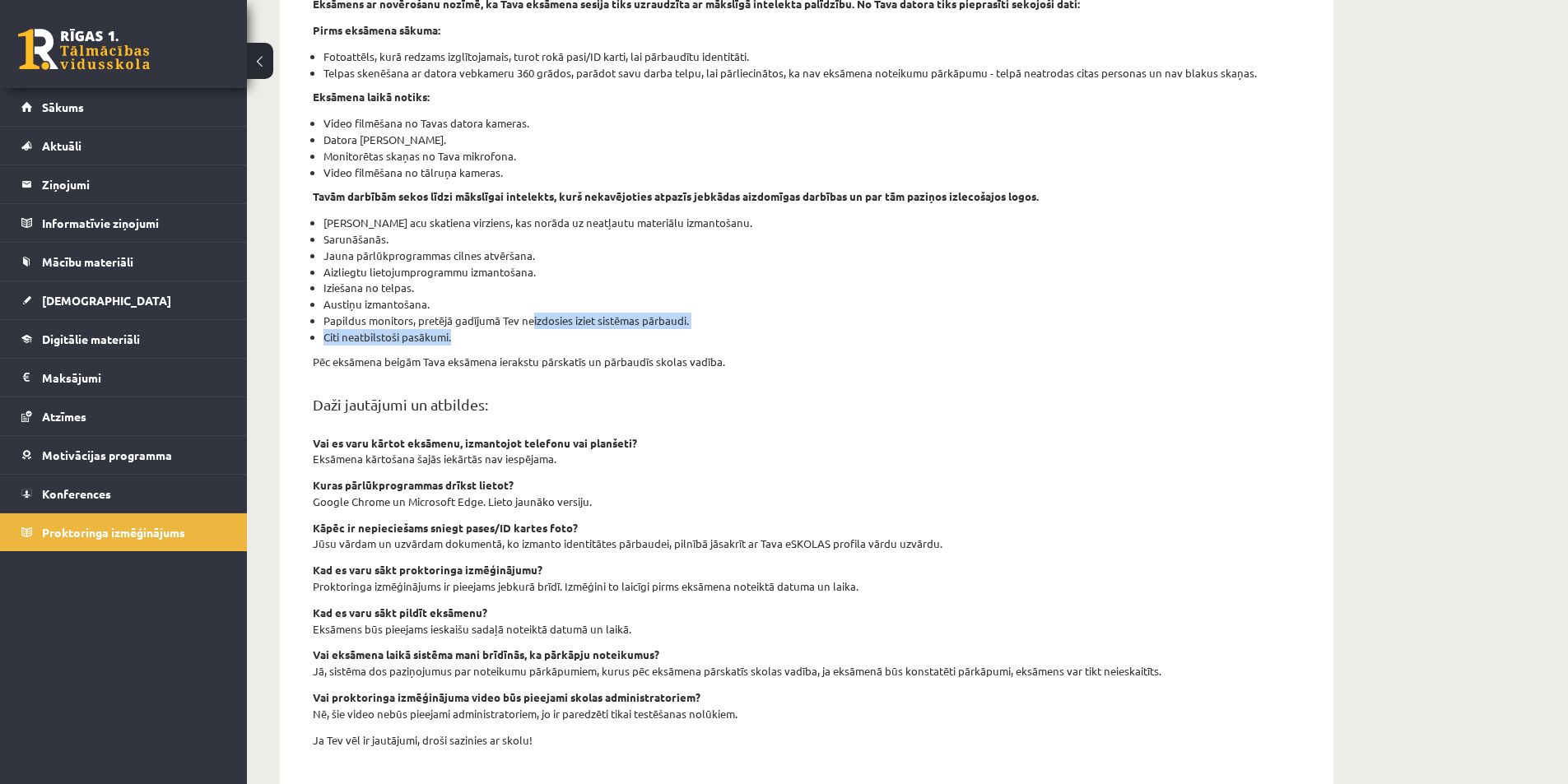
drag, startPoint x: 609, startPoint y: 326, endPoint x: 690, endPoint y: 333, distance: 81.3
click at [662, 331] on ul "Tavs acu skatiena virziens, kas norāda uz neatļautu materiālu izmantošanu. Saru…" at bounding box center [807, 279] width 988 height 130
click at [690, 333] on li "Citi neatbilstoši pasākumi." at bounding box center [812, 336] width 977 height 16
click at [1291, 488] on div "šajā sadaļā tev ir iespēja izmēģināt tiešsaistes eksāmena funkcionalitāti un pā…" at bounding box center [807, 364] width 1013 height 821
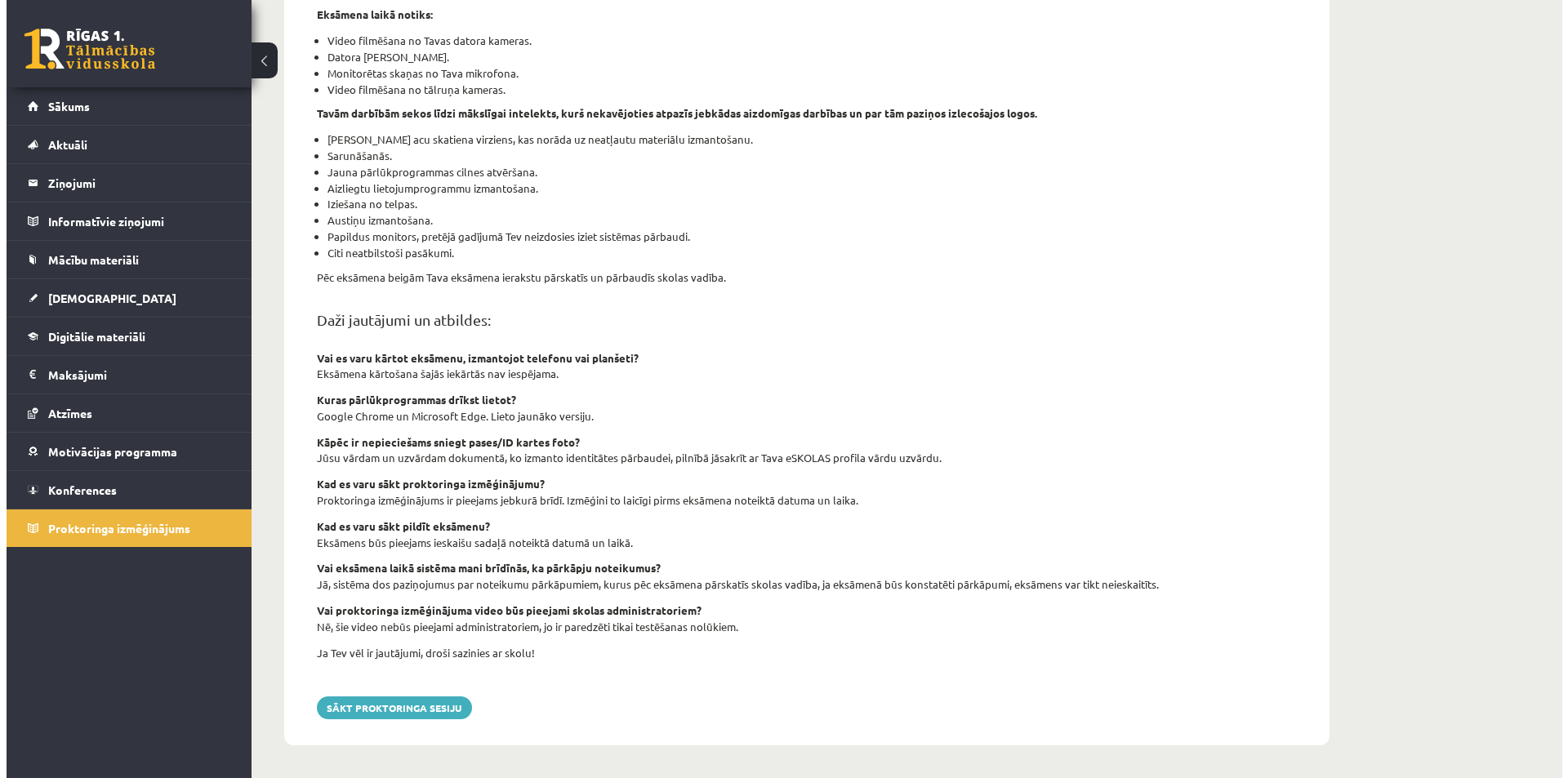
scroll to position [0, 0]
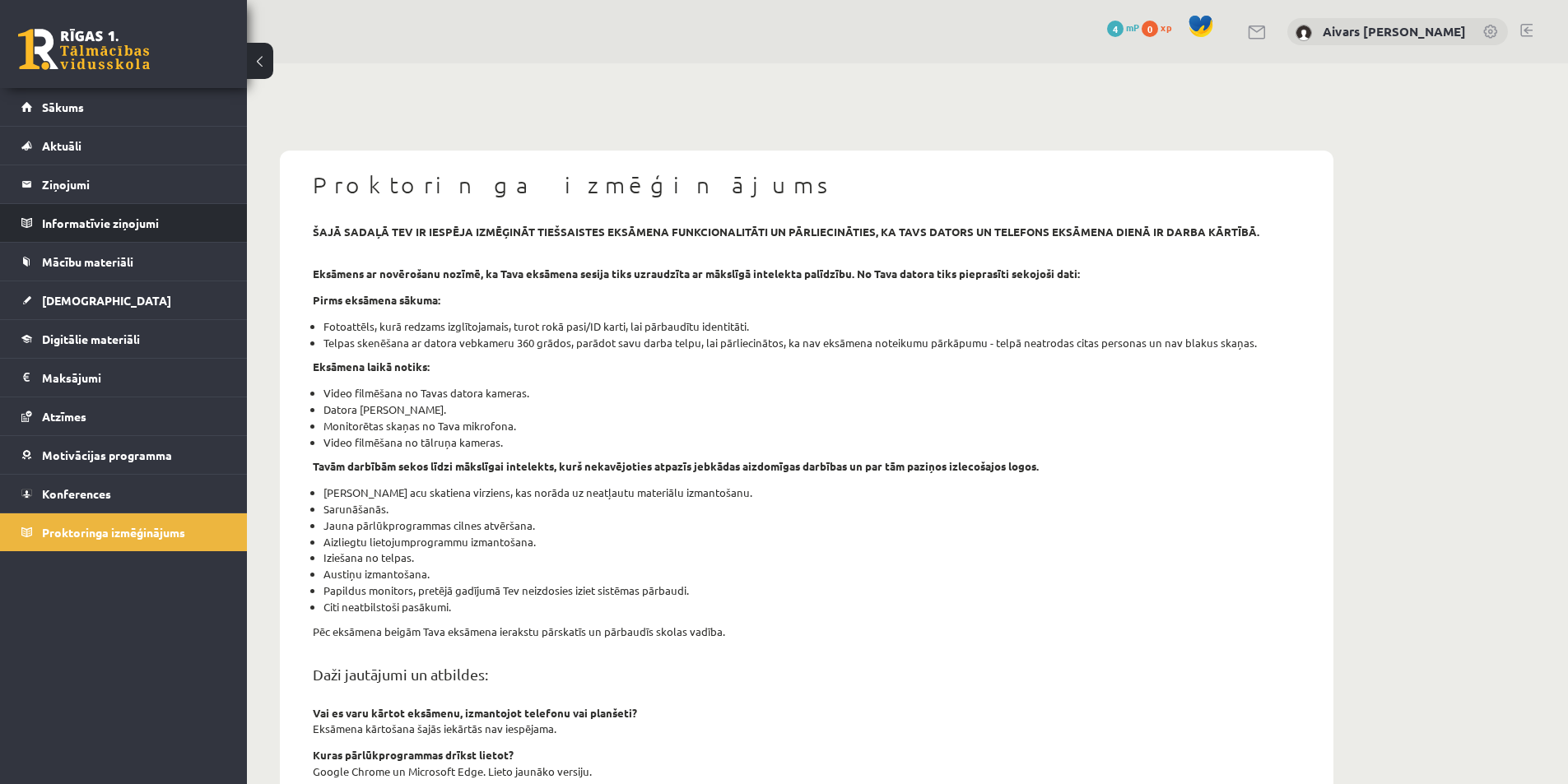
click at [73, 203] on li "Informatīvie ziņojumi 0" at bounding box center [123, 223] width 247 height 39
click at [84, 183] on legend "Ziņojumi 0" at bounding box center [133, 184] width 184 height 38
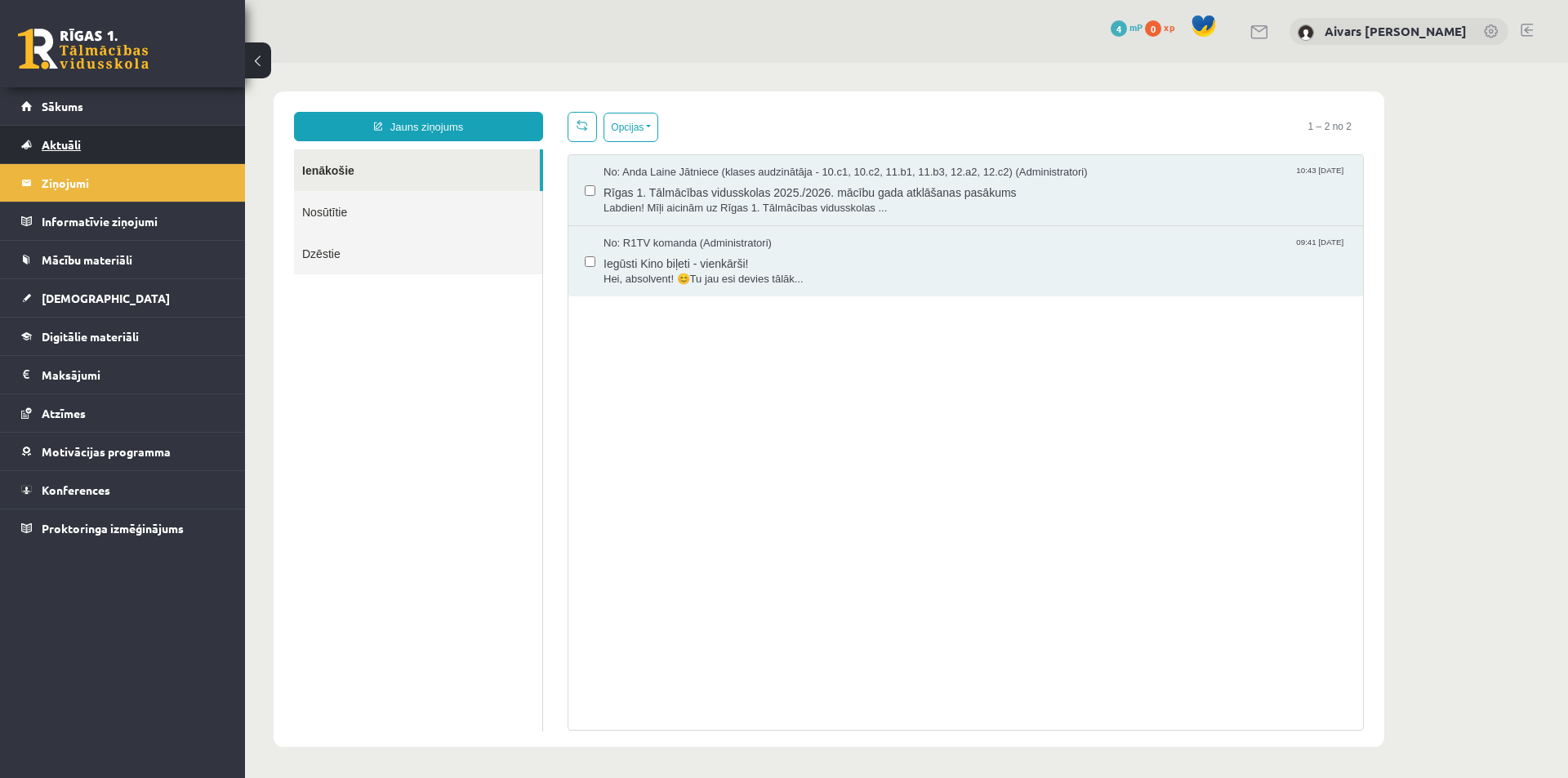
click at [88, 132] on link "Aktuāli" at bounding box center [122, 144] width 203 height 38
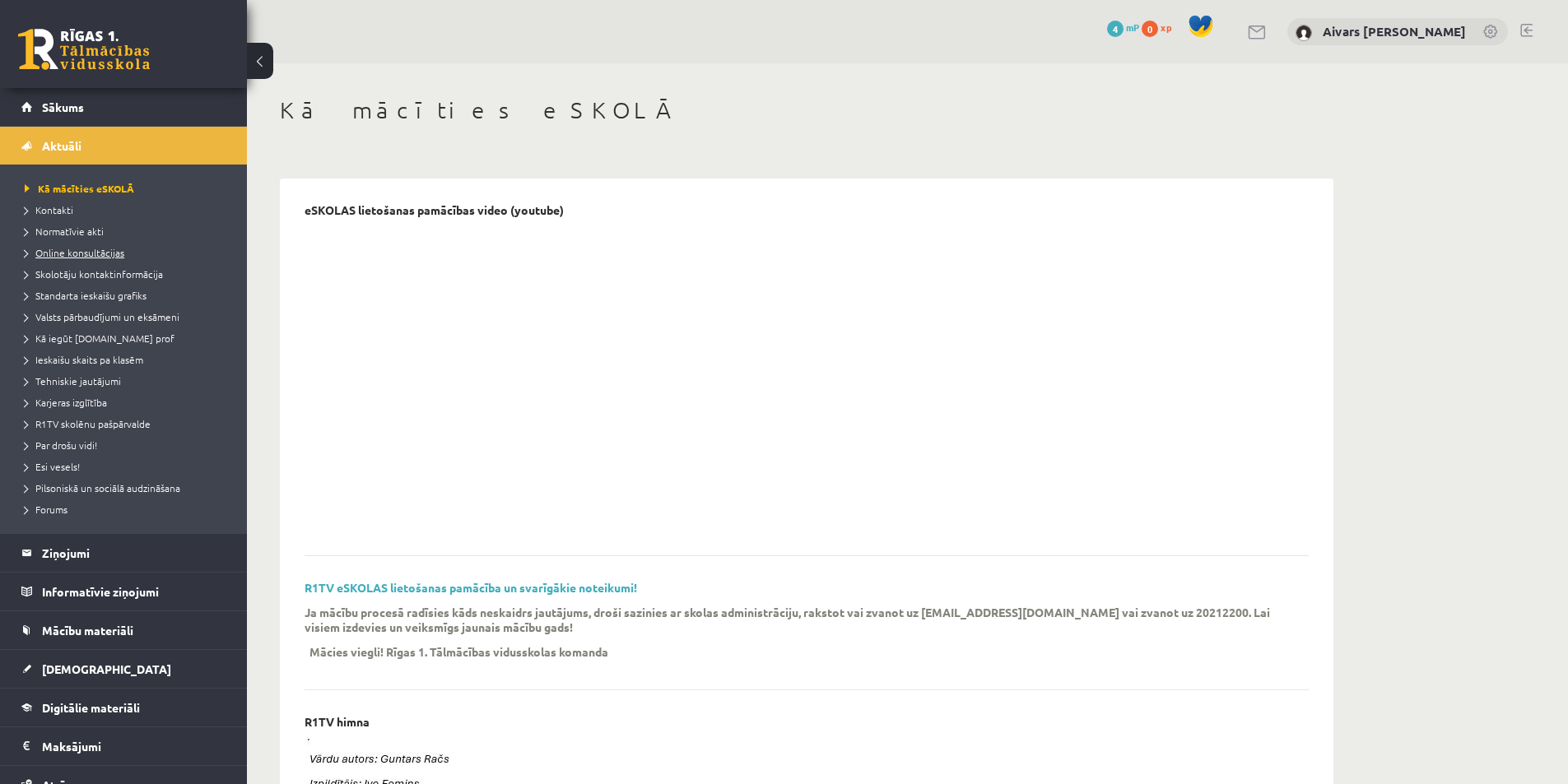
click at [96, 255] on span "Online konsultācijas" at bounding box center [74, 252] width 99 height 13
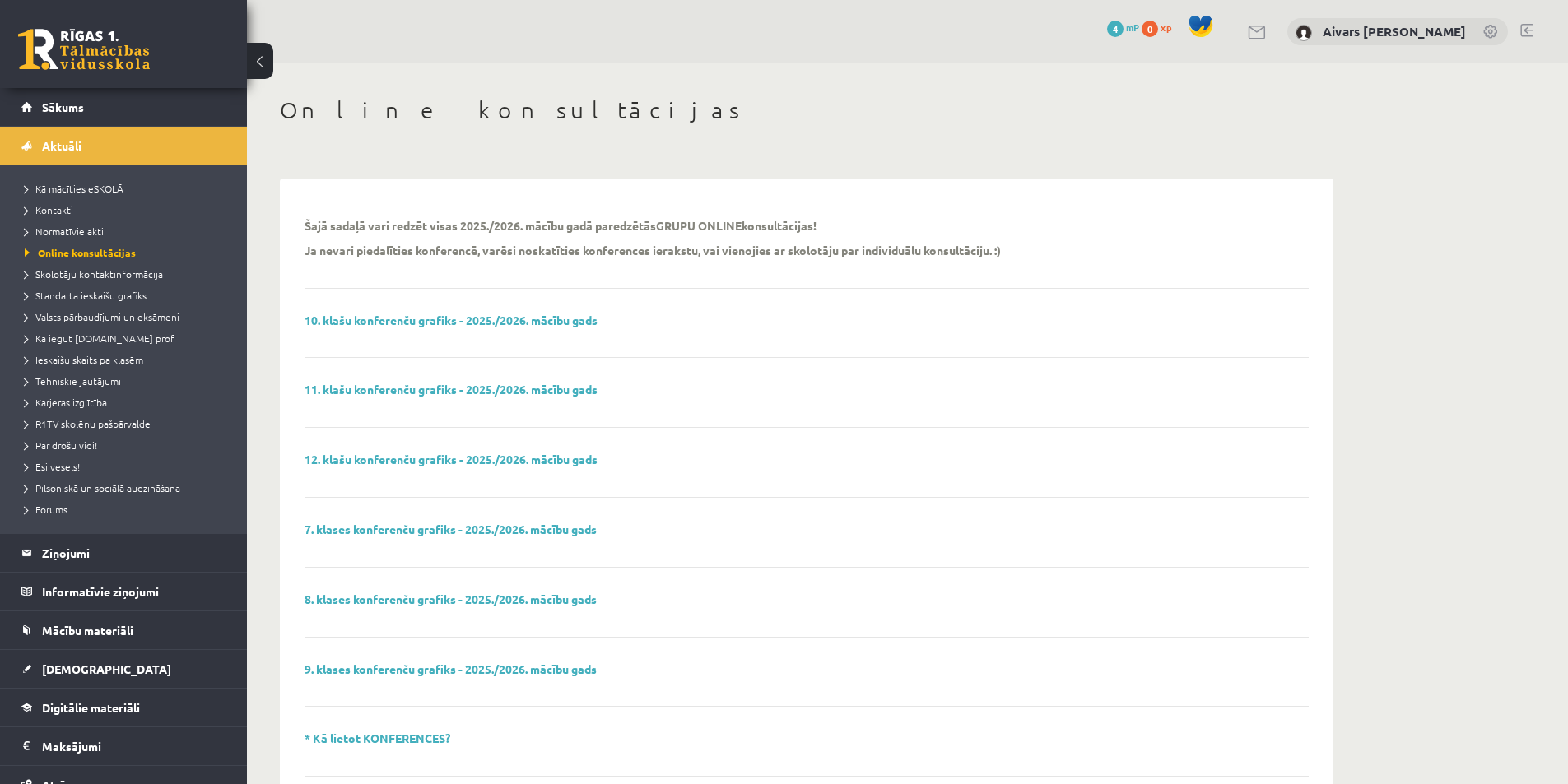
drag, startPoint x: 365, startPoint y: 254, endPoint x: 501, endPoint y: 264, distance: 136.4
click at [499, 264] on div "Šajā sadaļā vari redzēt visas 2025./2026. mācību gadā paredzētās GRUPU ONLINE k…" at bounding box center [794, 243] width 980 height 49
click at [505, 265] on div "Šajā sadaļā vari redzēt visas 2025./2026. mācību gadā paredzētās GRUPU ONLINE k…" at bounding box center [794, 243] width 980 height 49
drag, startPoint x: 654, startPoint y: 254, endPoint x: 863, endPoint y: 267, distance: 209.4
click at [854, 265] on div "Šajā sadaļā vari redzēt visas 2025./2026. mācību gadā paredzētās GRUPU ONLINE k…" at bounding box center [794, 243] width 980 height 49
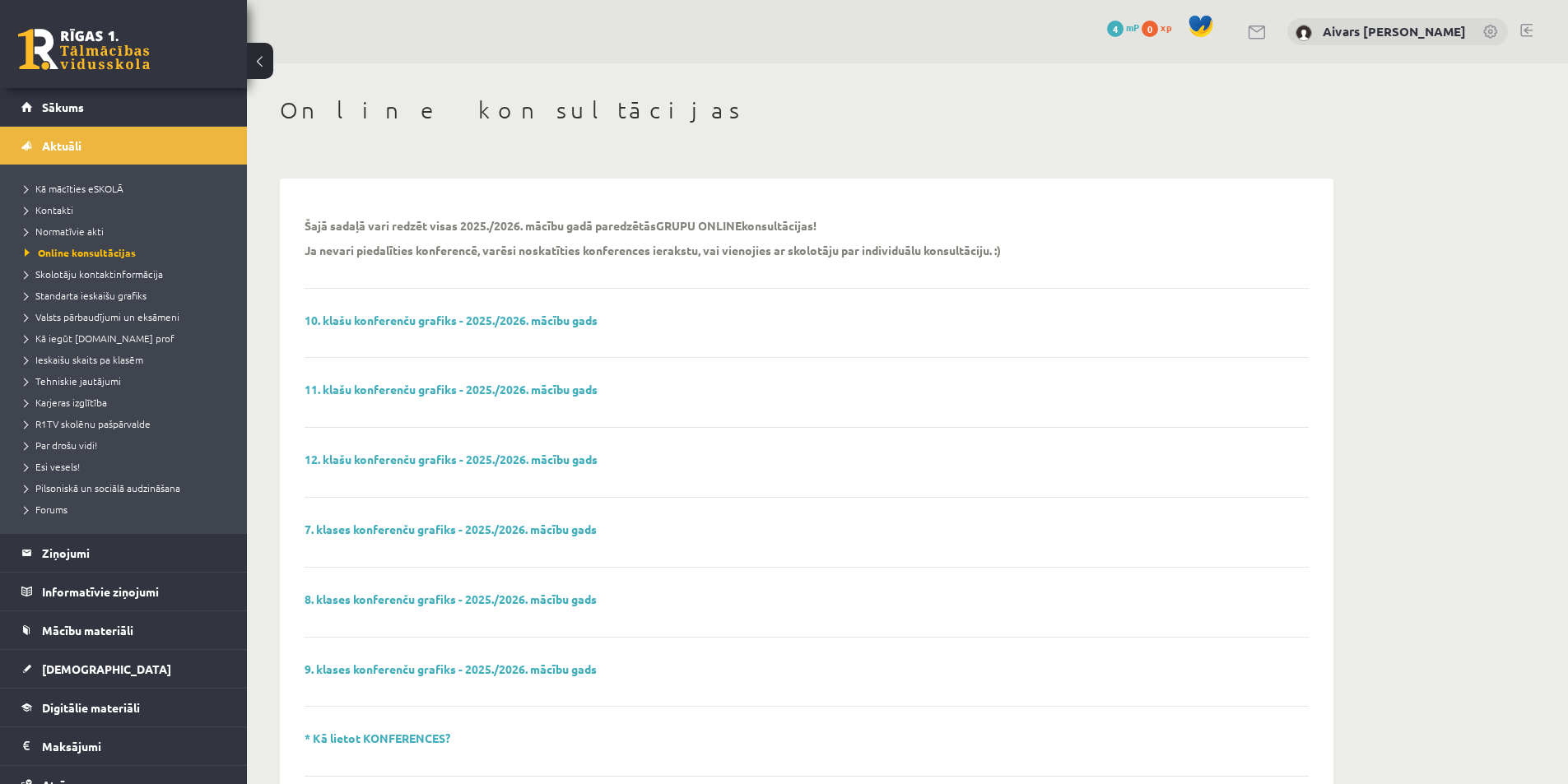
click at [863, 267] on div "Šajā sadaļā vari redzēt visas 2025./2026. mācību gadā paredzētās GRUPU ONLINE k…" at bounding box center [794, 243] width 980 height 49
click at [110, 337] on span "Kā iegūt [DOMAIN_NAME] prof" at bounding box center [99, 337] width 150 height 13
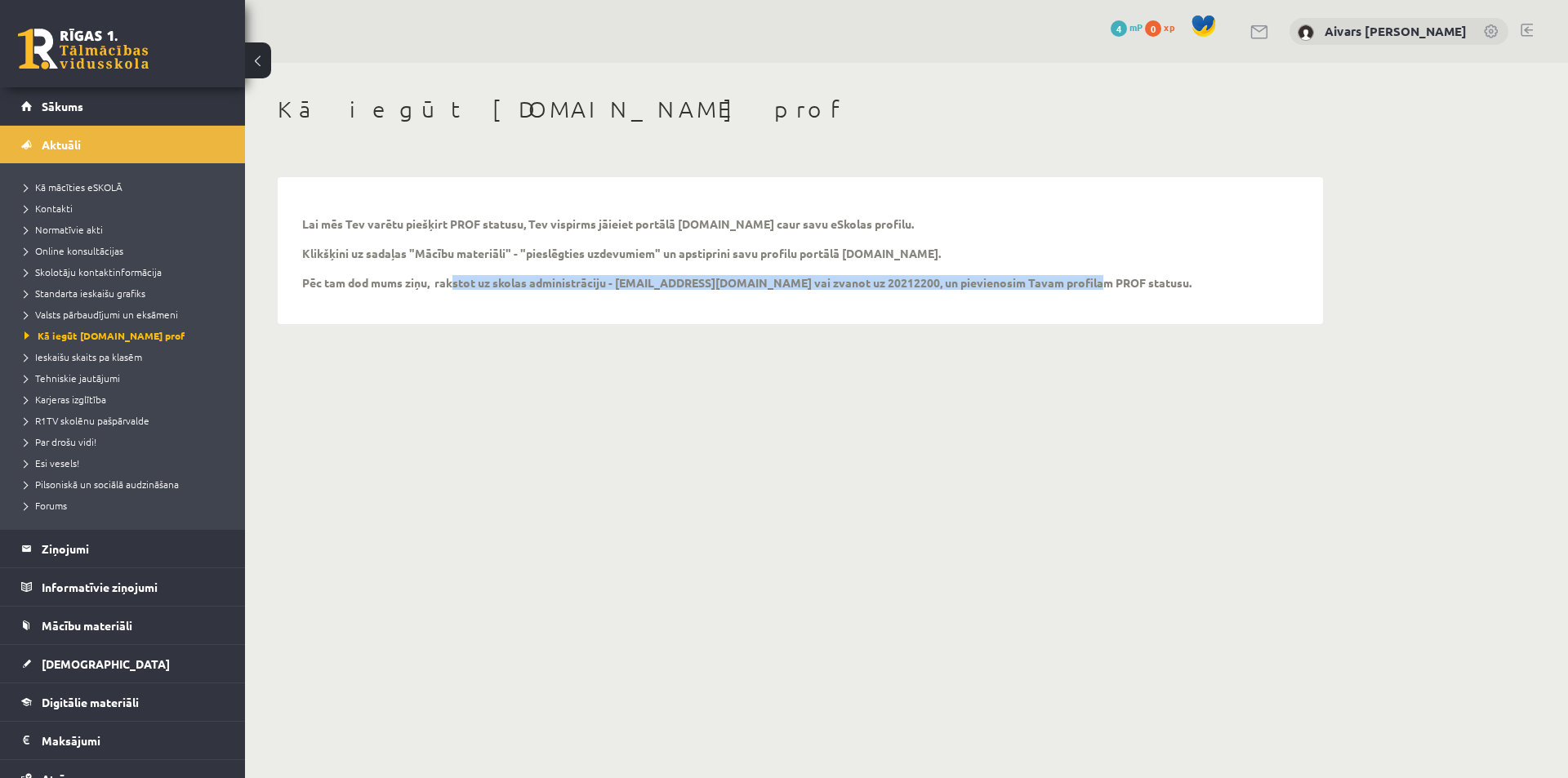
drag, startPoint x: 577, startPoint y: 298, endPoint x: 691, endPoint y: 303, distance: 114.1
click at [680, 302] on div "Lai mēs Tev varētu piešķirt PROF statusu, Tev vispirms jāieiet portālā uzdevumi…" at bounding box center [800, 250] width 1029 height 131
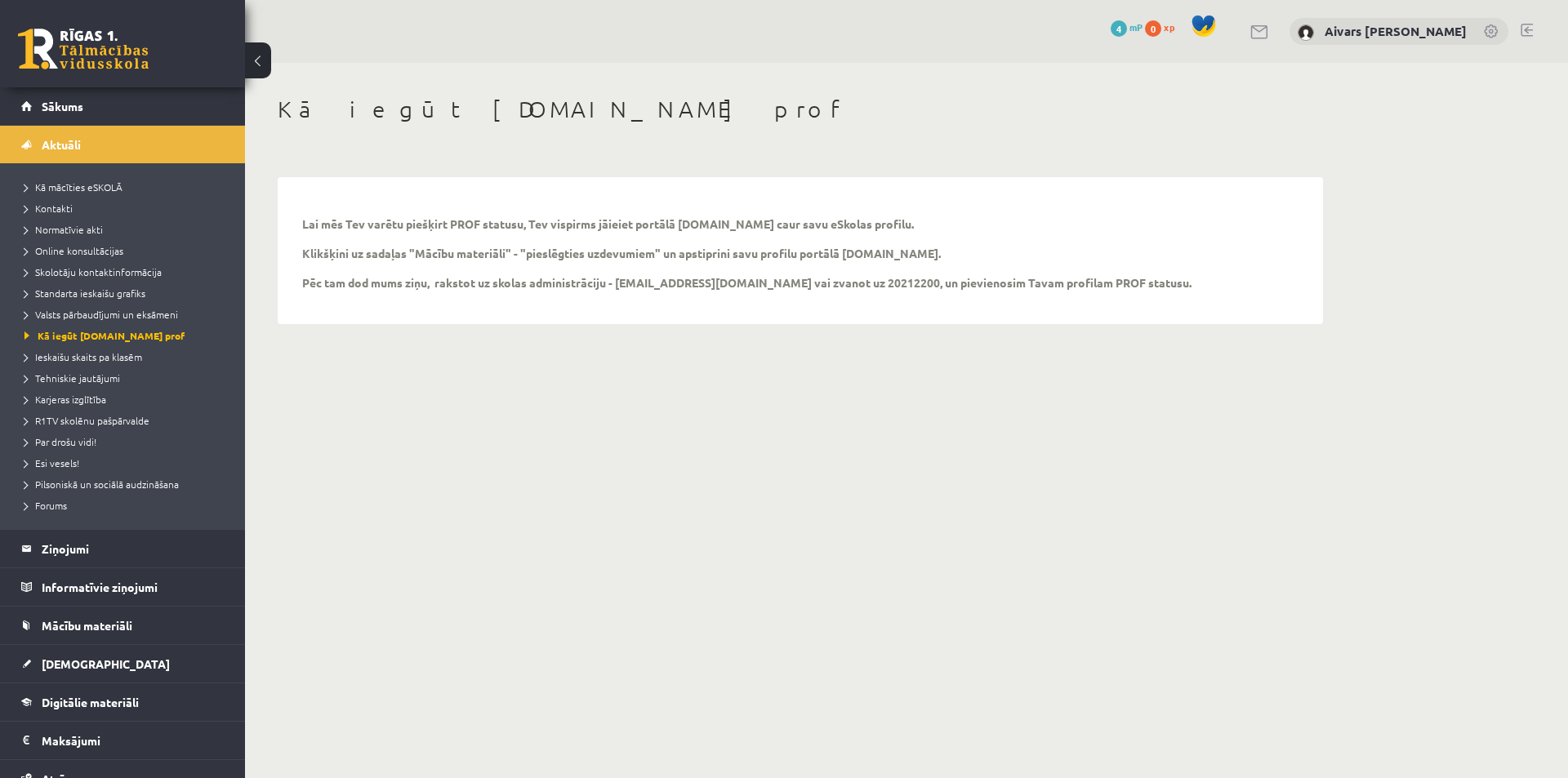
click at [696, 303] on div "Lai mēs Tev varētu piešķirt PROF statusu, Tev vispirms jāieiet portālā uzdevumi…" at bounding box center [800, 250] width 1029 height 131
drag, startPoint x: 621, startPoint y: 285, endPoint x: 686, endPoint y: 288, distance: 65.1
click at [686, 288] on p "Lai mēs Tev varētu piešķirt PROF statusu, Tev vispirms jāieiet portālā uzdevumi…" at bounding box center [746, 253] width 889 height 73
copy p "info@r1tv.lv"
click at [101, 292] on span "Standarta ieskaišu grafiks" at bounding box center [84, 292] width 121 height 13
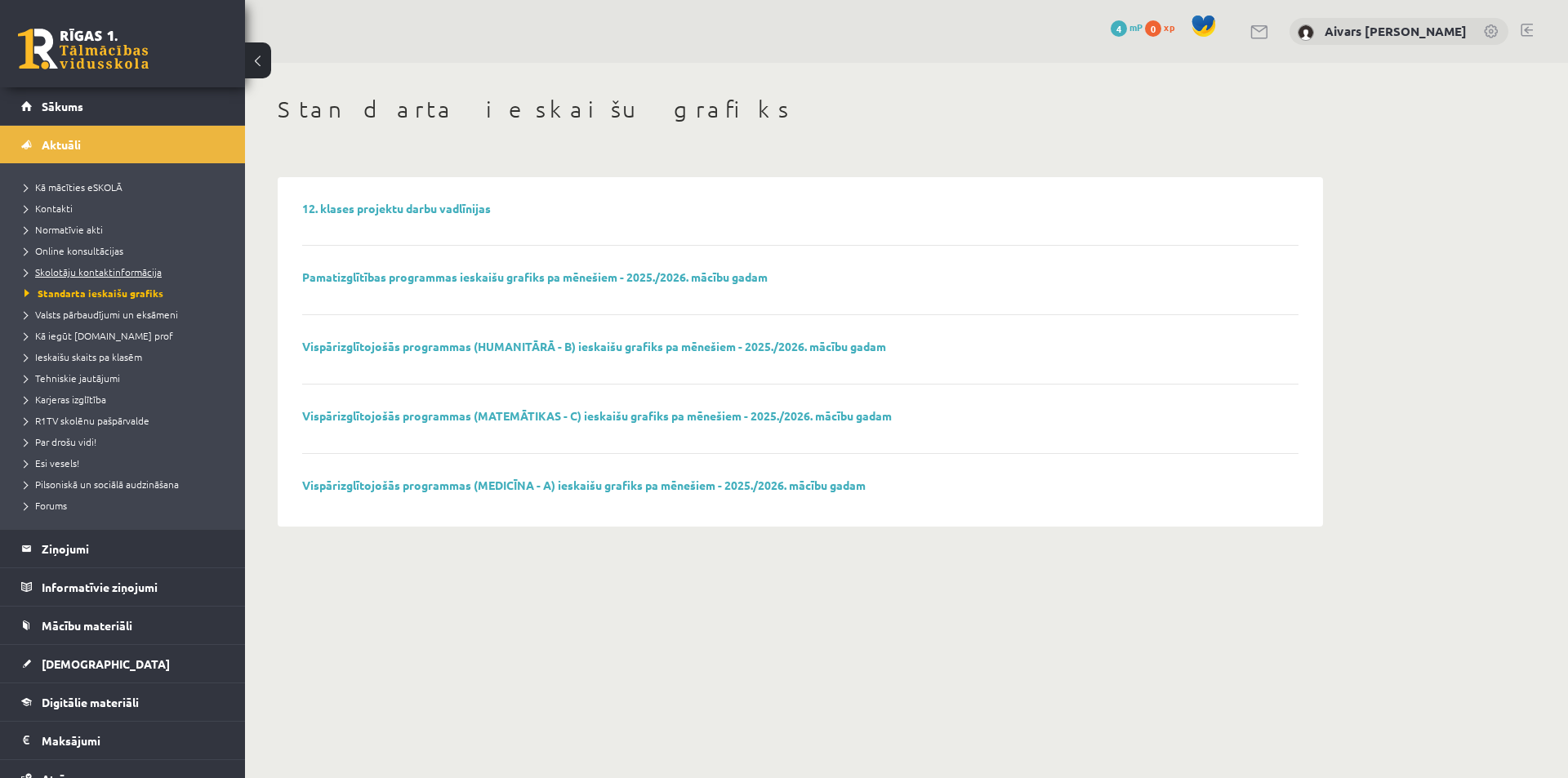
click at [102, 274] on span "Skolotāju kontaktinformācija" at bounding box center [93, 271] width 137 height 13
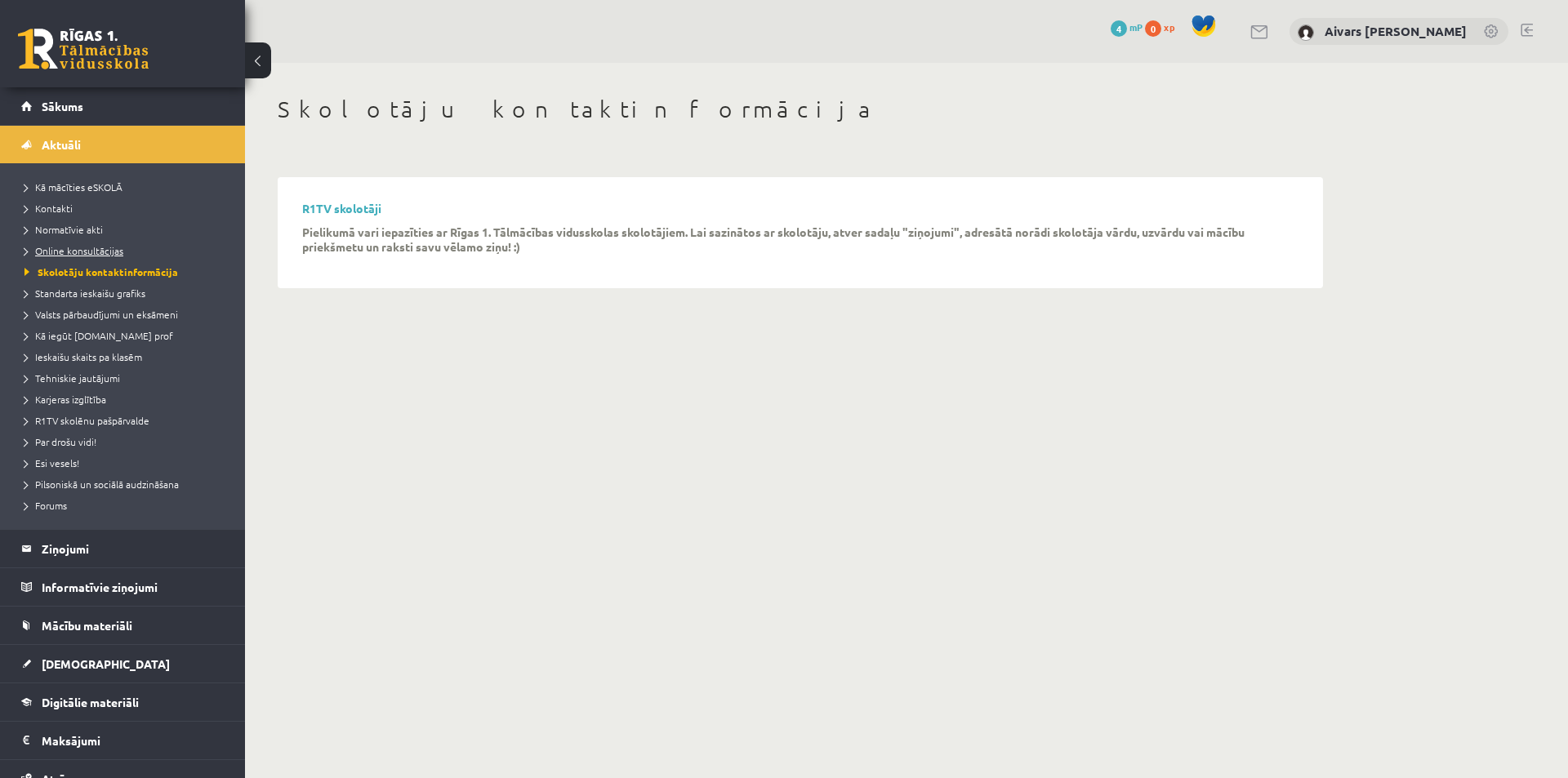
click at [90, 254] on span "Online konsultācijas" at bounding box center [73, 250] width 99 height 13
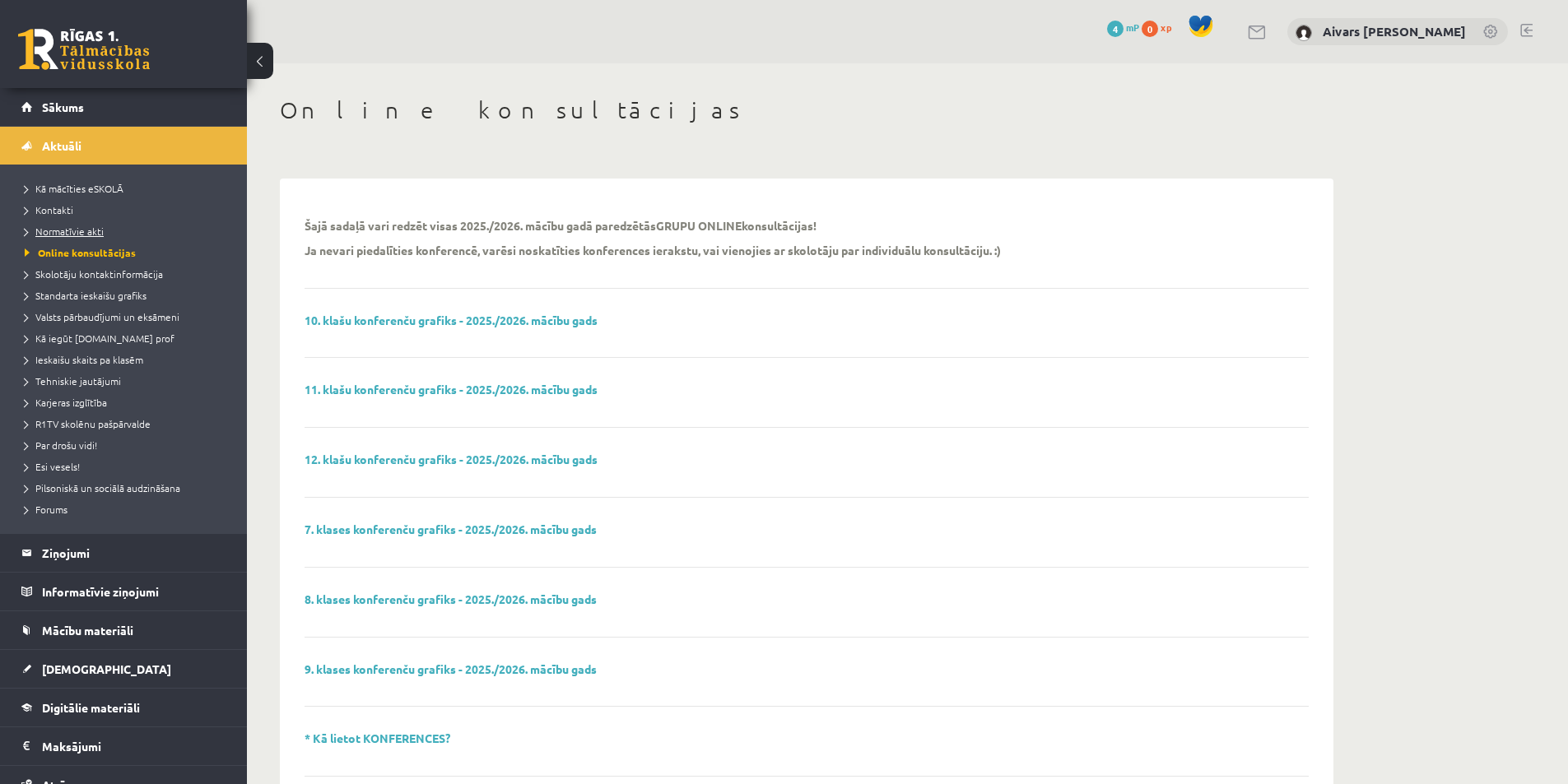
click at [96, 230] on span "Normatīvie akti" at bounding box center [64, 230] width 79 height 13
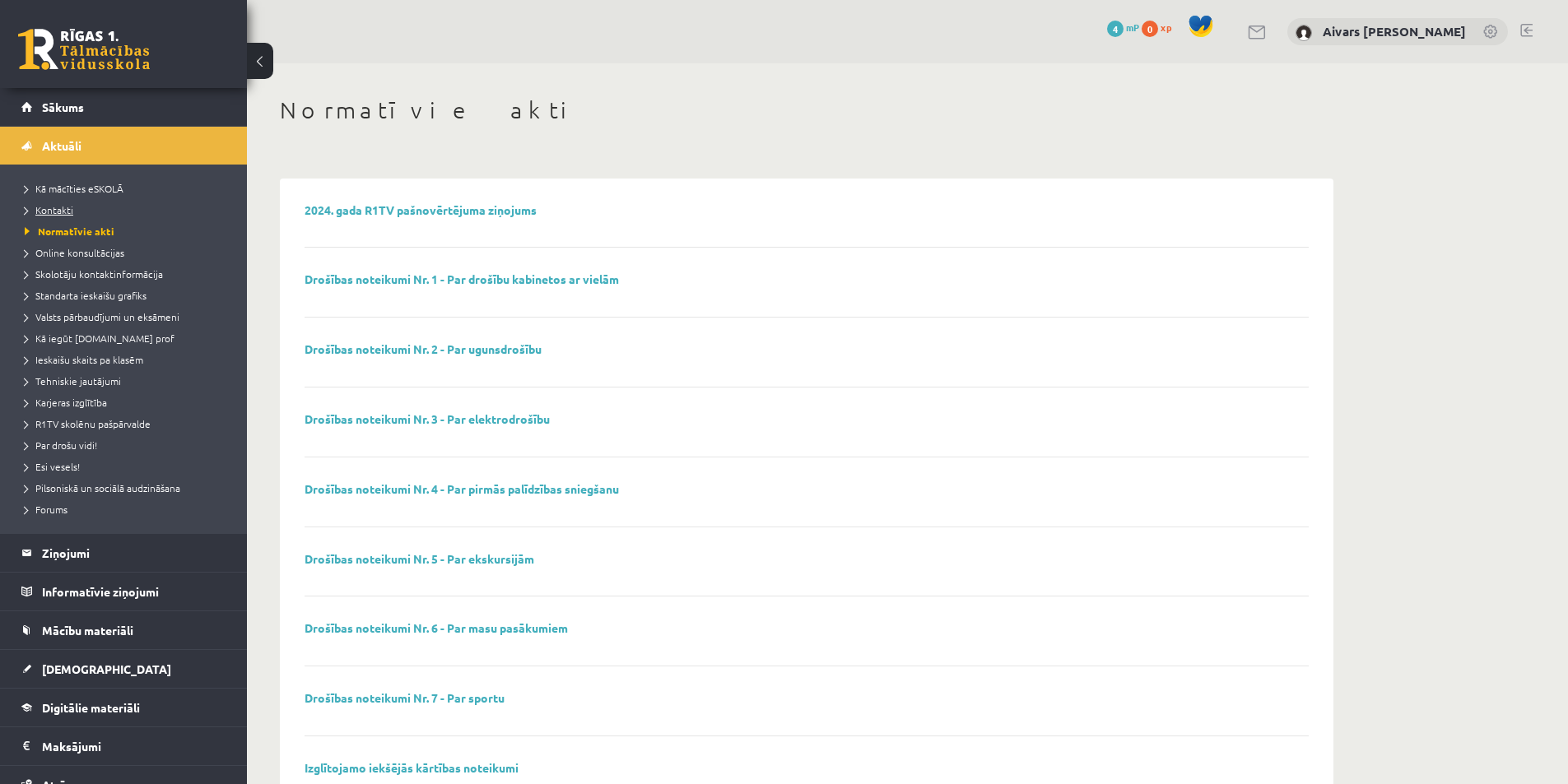
click at [65, 212] on span "Kontakti" at bounding box center [48, 209] width 48 height 13
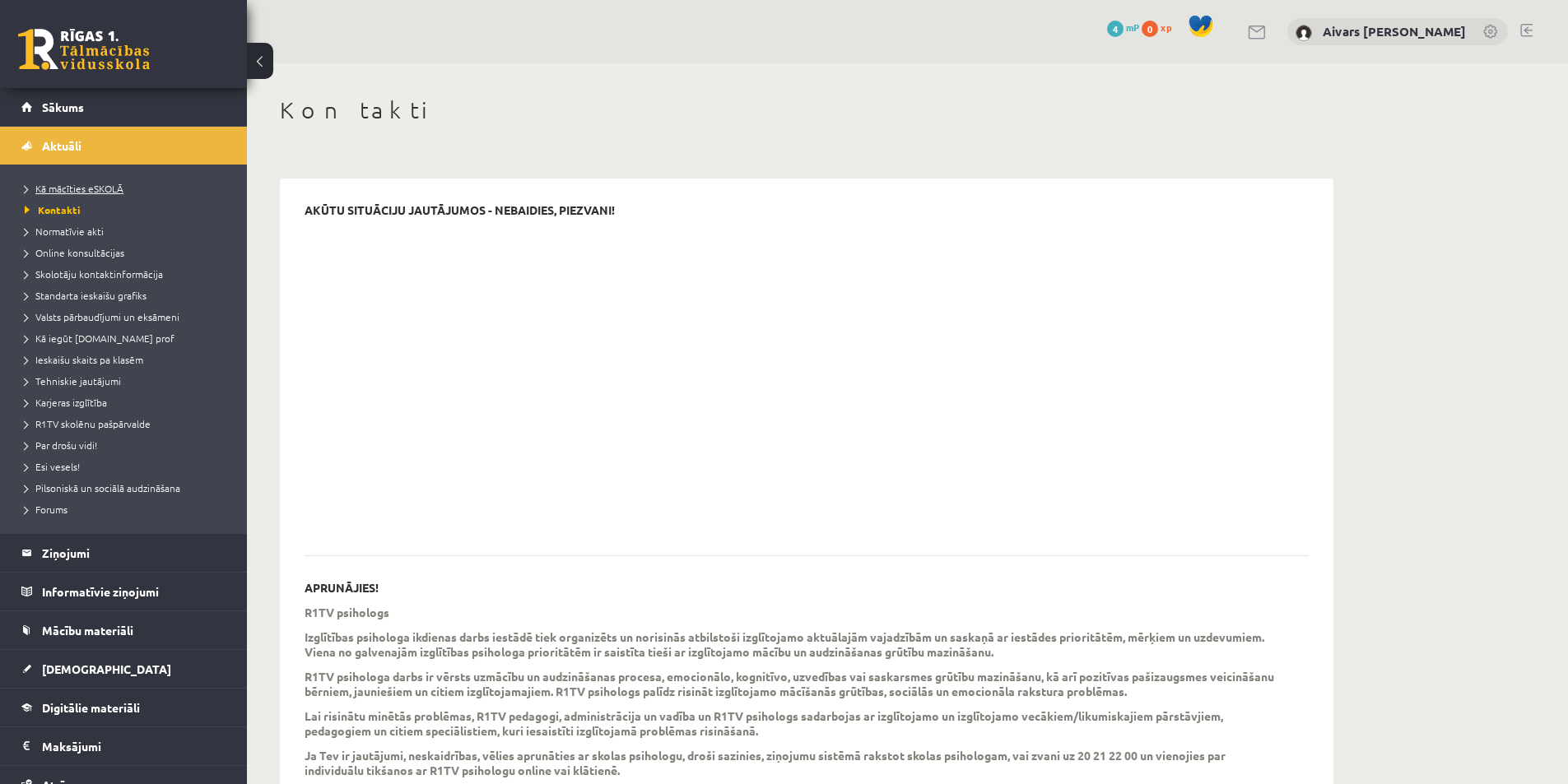
click at [92, 188] on span "Kā mācīties eSKOLĀ" at bounding box center [74, 188] width 99 height 13
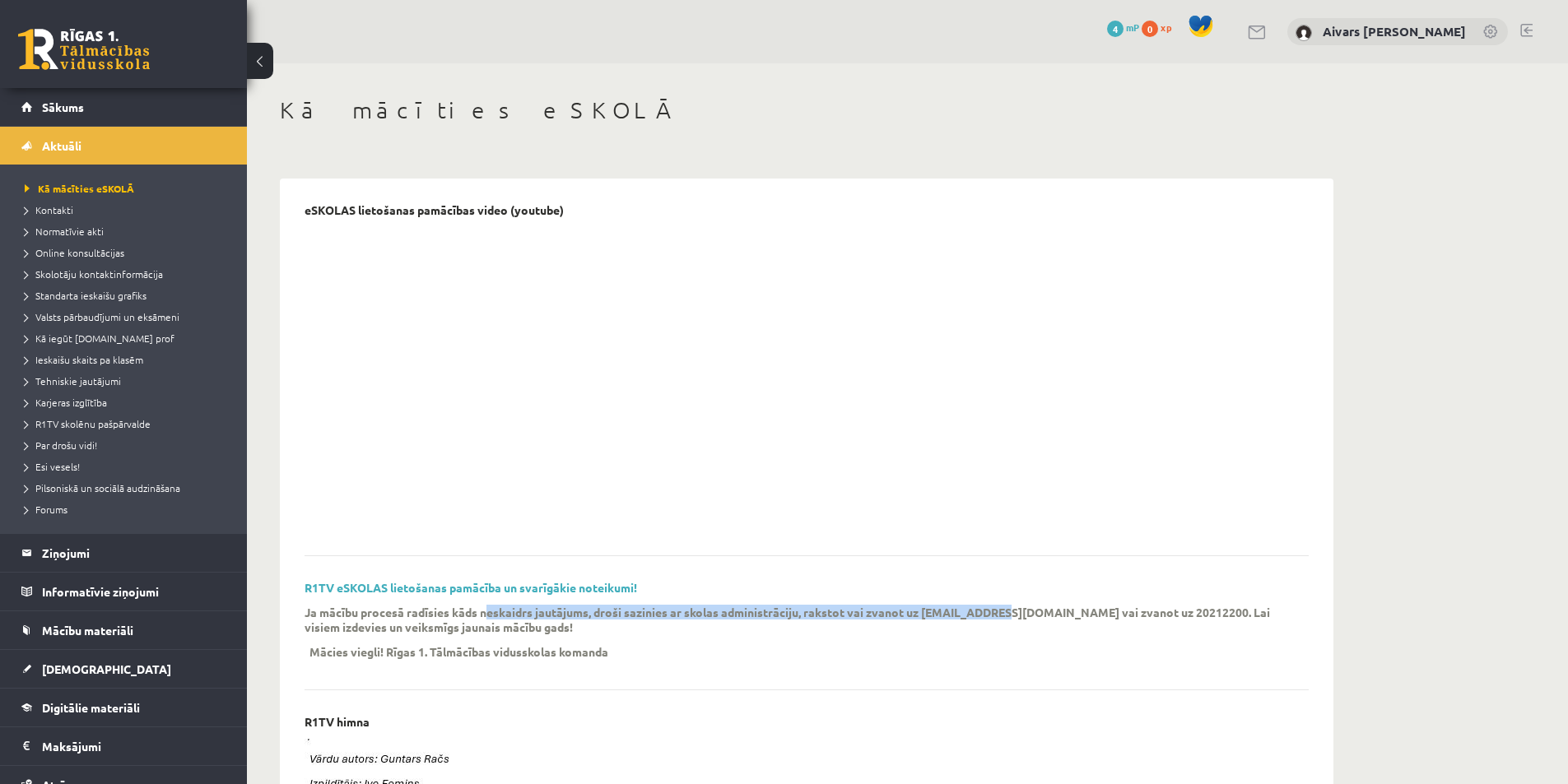
drag, startPoint x: 487, startPoint y: 617, endPoint x: 1064, endPoint y: 613, distance: 577.0
click at [1044, 613] on p "Ja mācību procesā radīsies kāds neskaidrs jautājums, droši sazinies ar skolas a…" at bounding box center [794, 619] width 980 height 30
click at [1065, 613] on p "Ja mācību procesā radīsies kāds neskaidrs jautājums, droši sazinies ar skolas a…" at bounding box center [794, 619] width 980 height 30
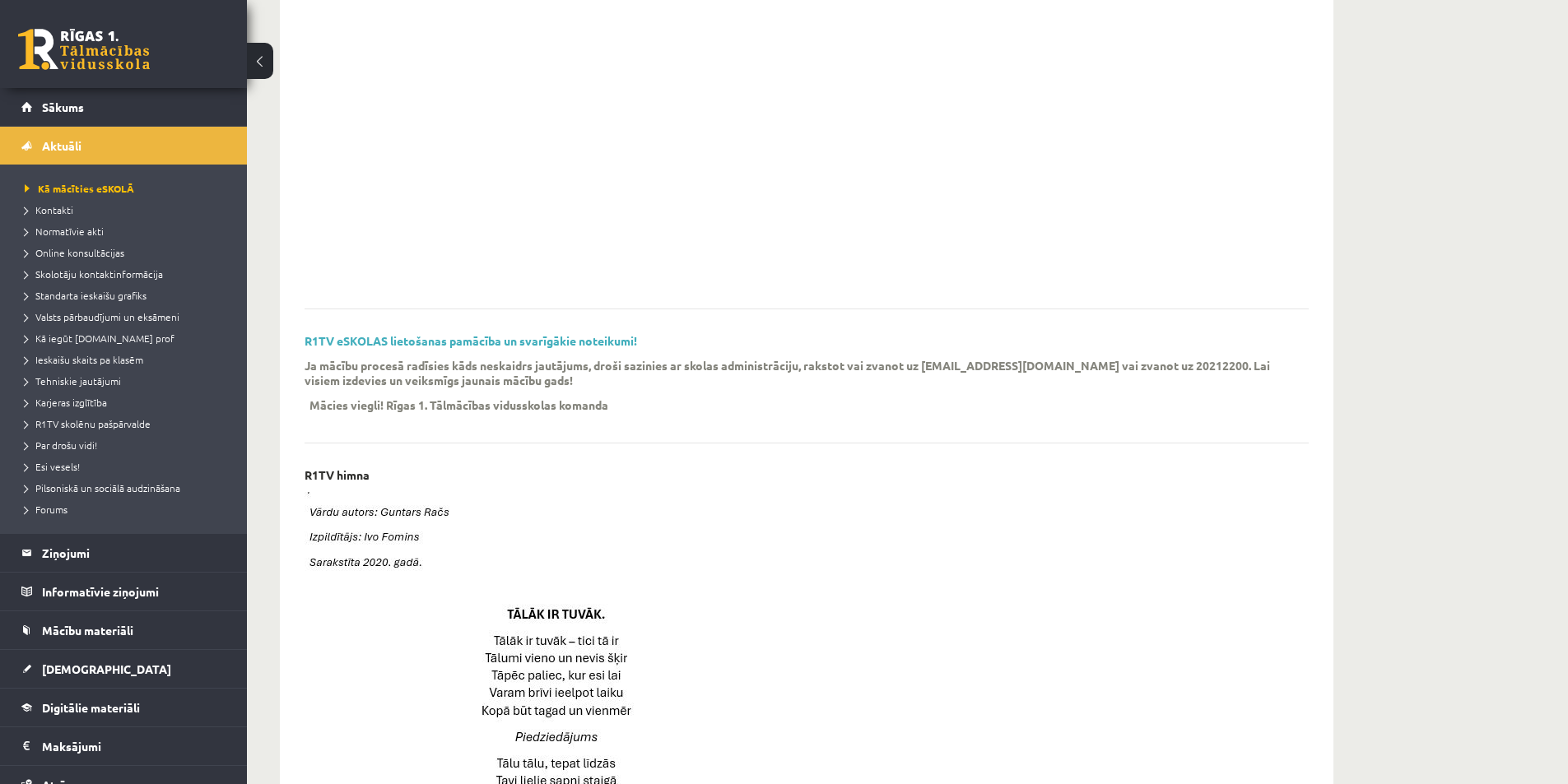
scroll to position [411, 0]
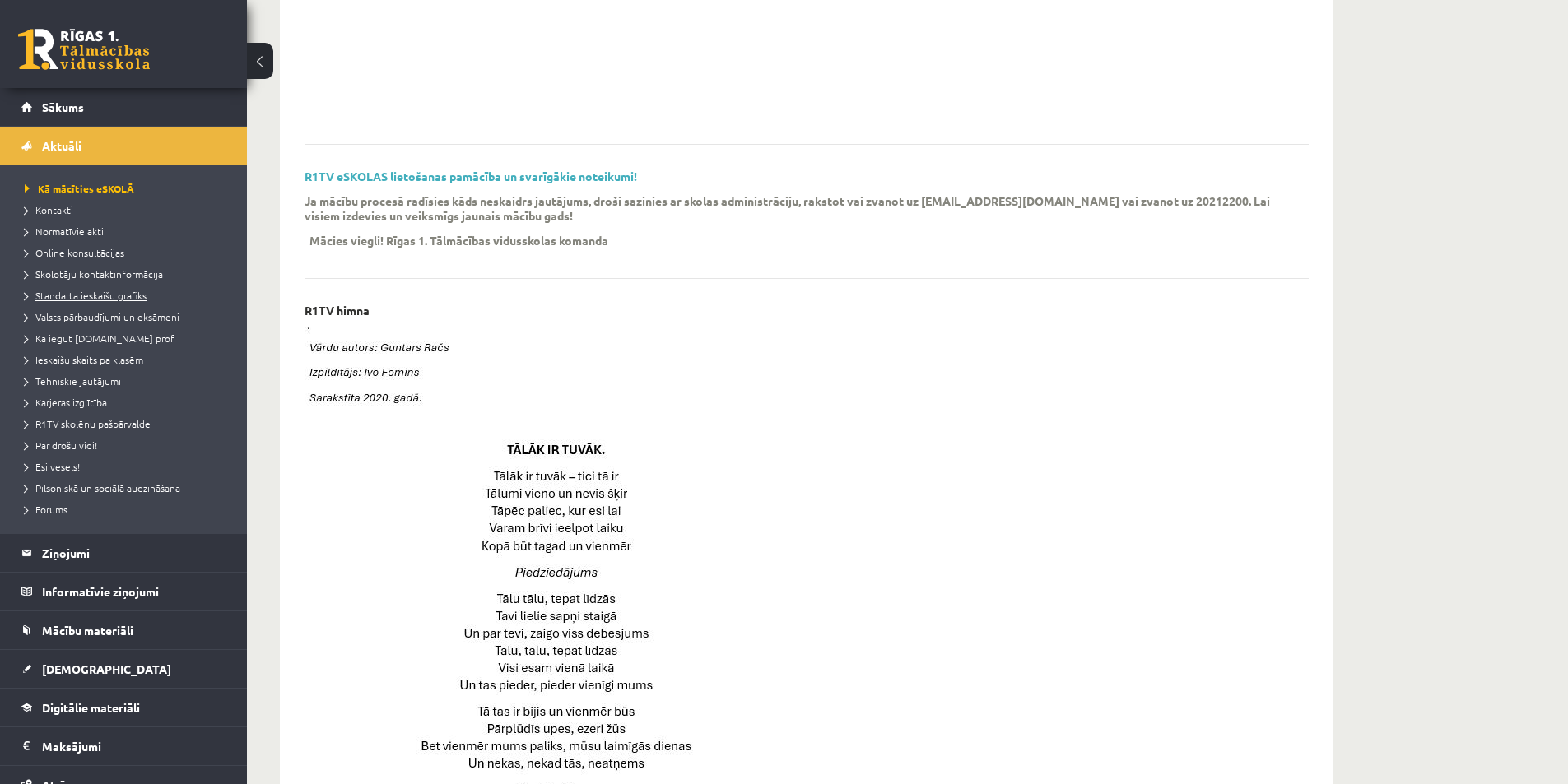
click at [107, 298] on span "Standarta ieskaišu grafiks" at bounding box center [85, 295] width 122 height 13
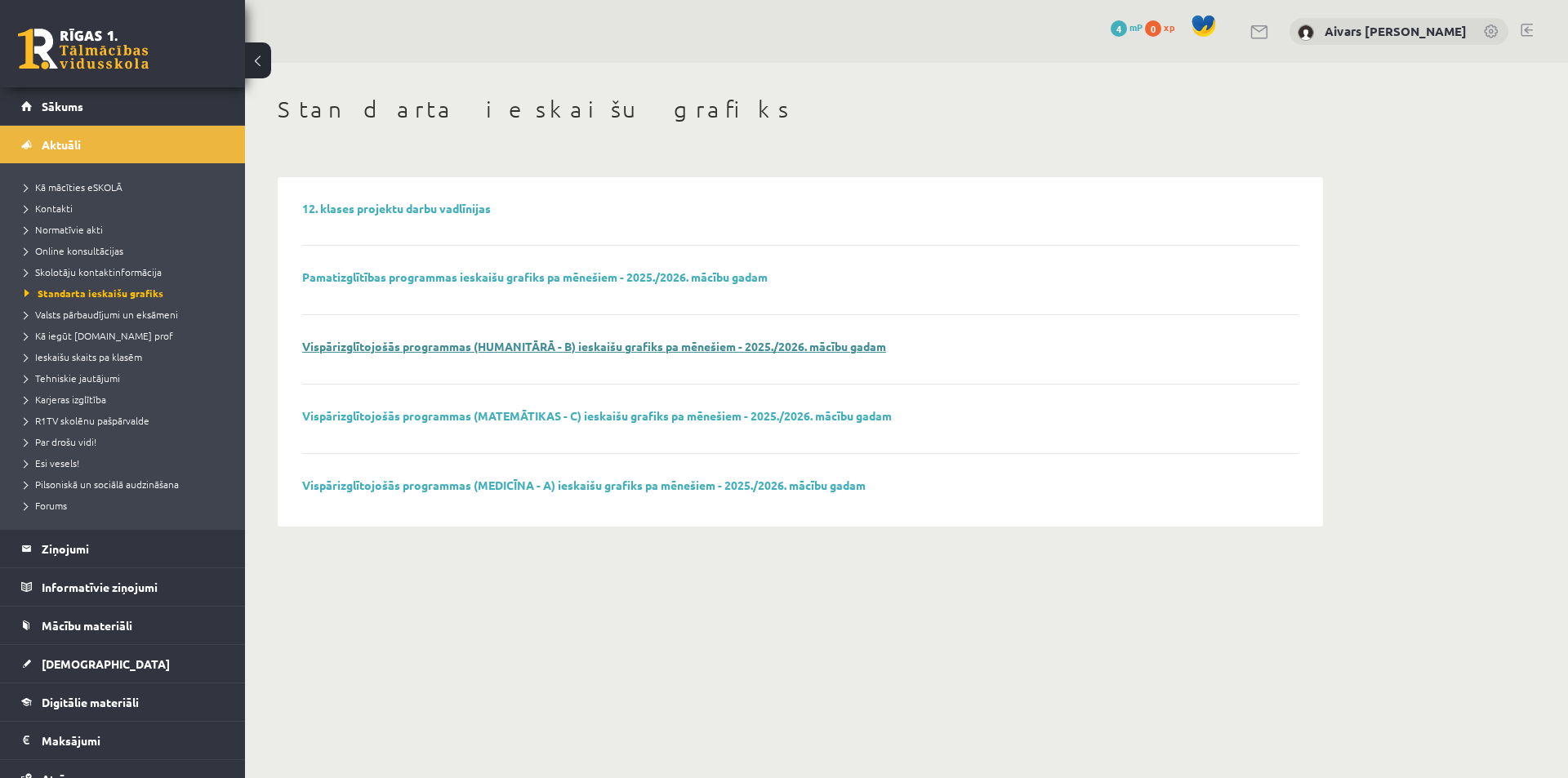
click at [480, 351] on link "Vispārizglītojošās programmas (HUMANITĀRĀ - B) ieskaišu grafiks pa mēnešiem - 2…" at bounding box center [593, 346] width 584 height 14
click at [82, 653] on link "[DEMOGRAPHIC_DATA]" at bounding box center [122, 663] width 203 height 38
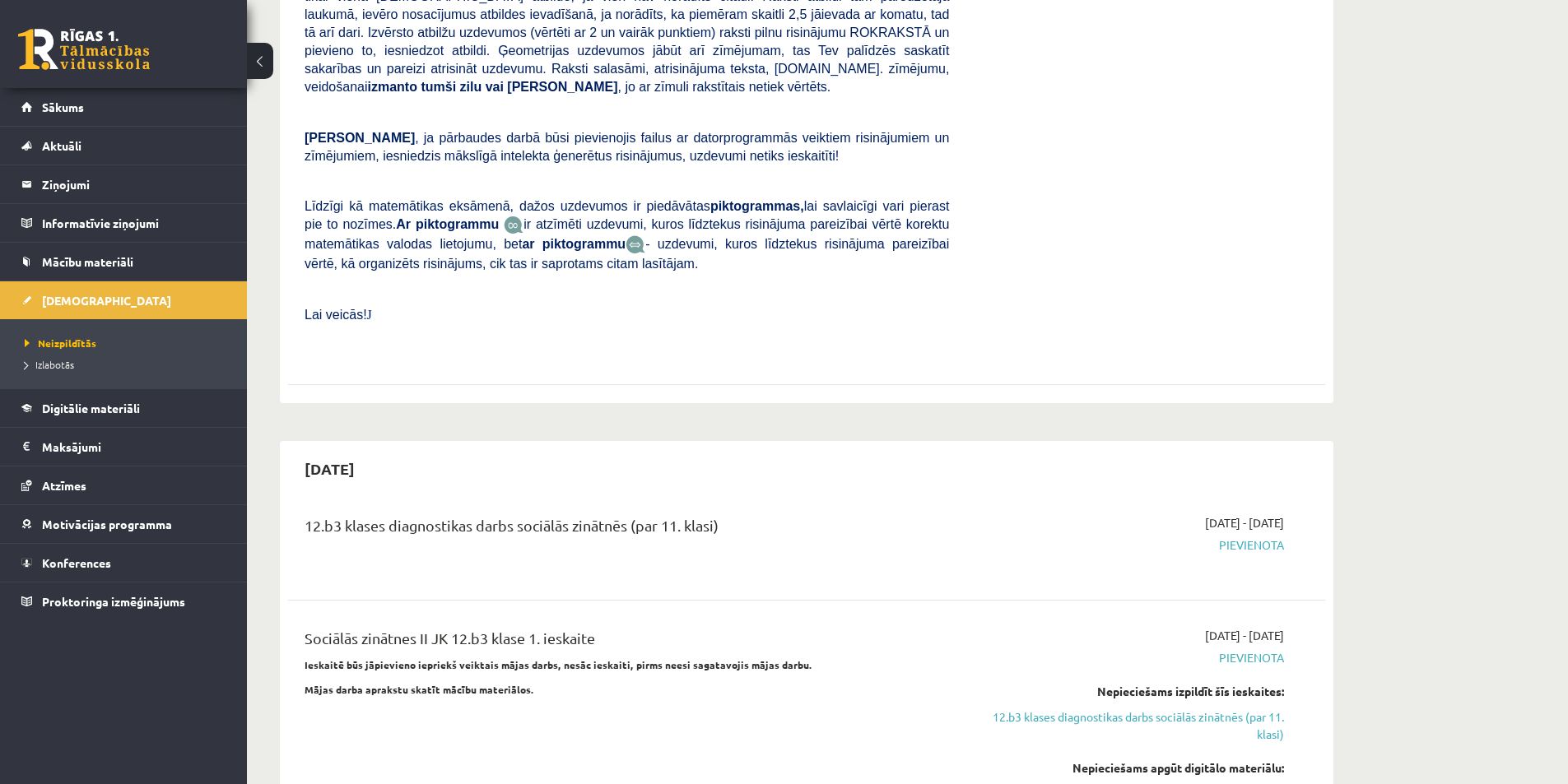
scroll to position [1069, 0]
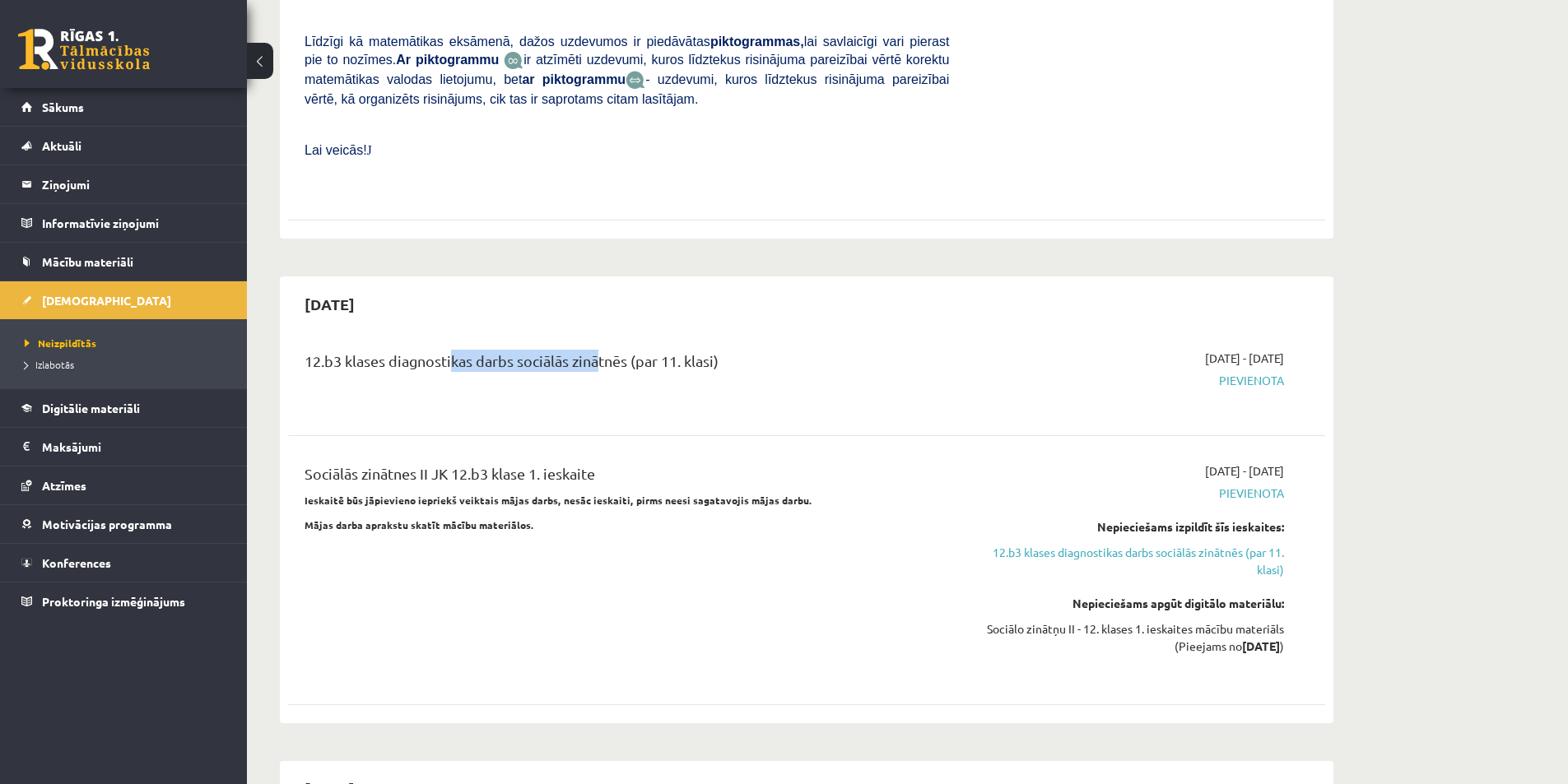
click at [652, 350] on div "12.b3 klases diagnostikas darbs sociālās zinātnēs (par 11. klasi)" at bounding box center [627, 380] width 670 height 59
click at [709, 353] on div "12.b3 klases diagnostikas darbs sociālās zinātnēs (par 11. klasi)" at bounding box center [627, 380] width 670 height 59
drag, startPoint x: 671, startPoint y: 316, endPoint x: 813, endPoint y: 335, distance: 143.3
click at [778, 350] on div "12.b3 klases diagnostikas darbs sociālās zinātnēs (par 11. klasi)" at bounding box center [626, 365] width 644 height 31
click at [813, 350] on div "12.b3 klases diagnostikas darbs sociālās zinātnēs (par 11. klasi)" at bounding box center [626, 365] width 644 height 31
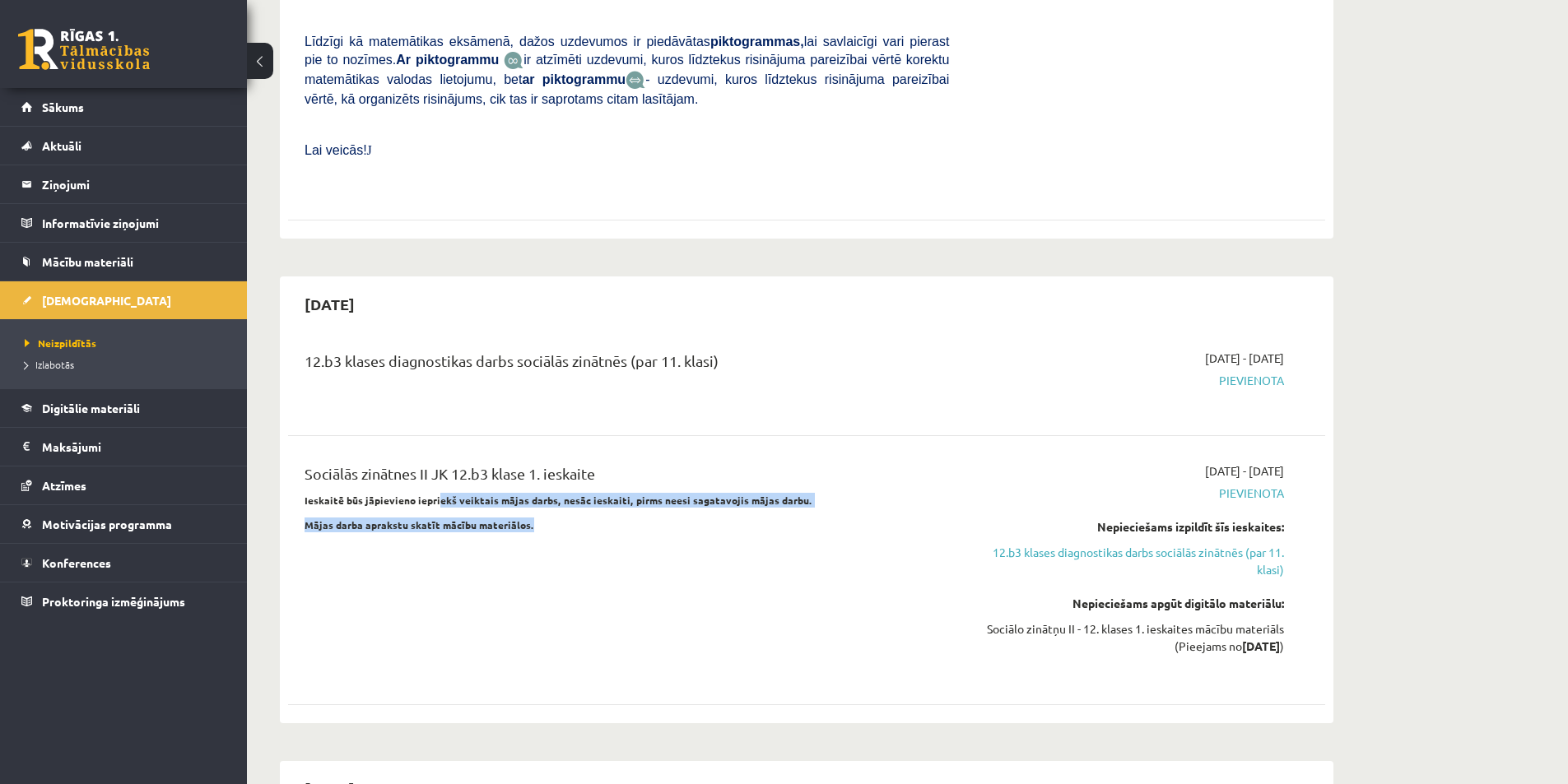
drag, startPoint x: 561, startPoint y: 479, endPoint x: 689, endPoint y: 488, distance: 128.3
click at [682, 488] on div "Sociālās zinātnes II JK 12.b3 klase 1. ieskaite Ieskaitē būs jāpievieno iepriek…" at bounding box center [627, 570] width 670 height 216
click at [731, 517] on p "Mājas darba aprakstu skatīt mācību materiālos." at bounding box center [626, 524] width 644 height 14
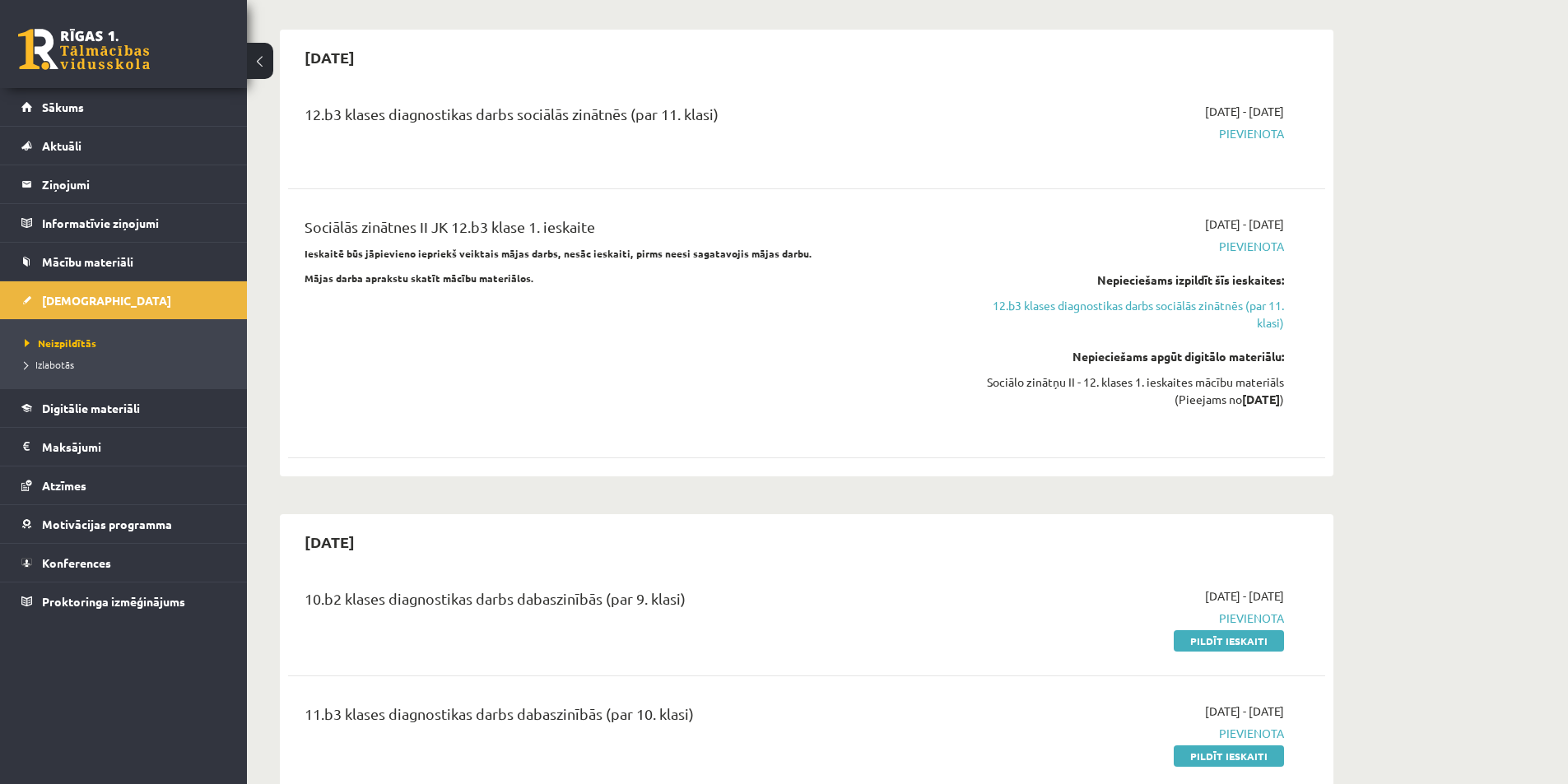
scroll to position [1481, 0]
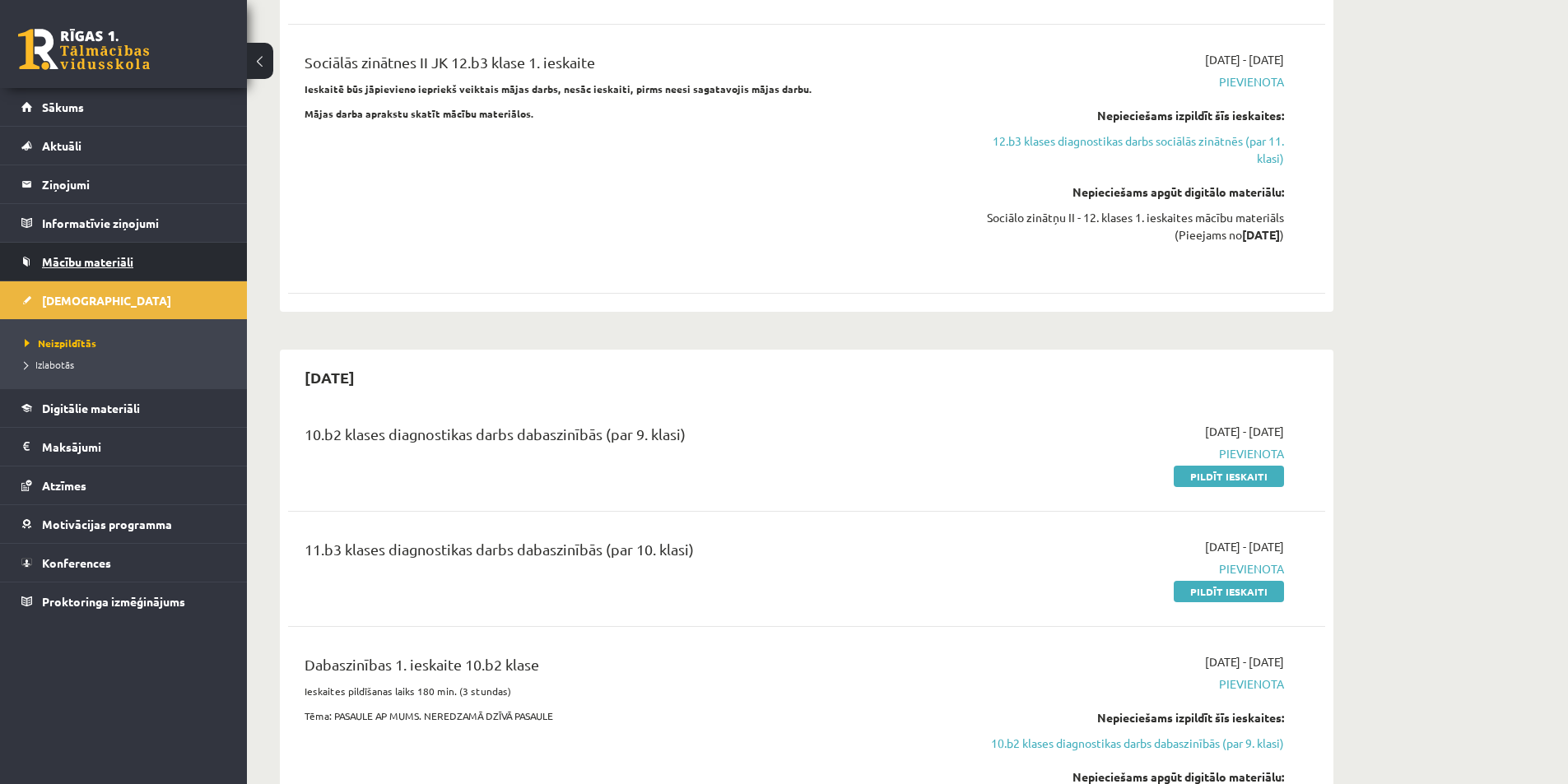
click at [142, 249] on link "Mācību materiāli" at bounding box center [123, 262] width 205 height 38
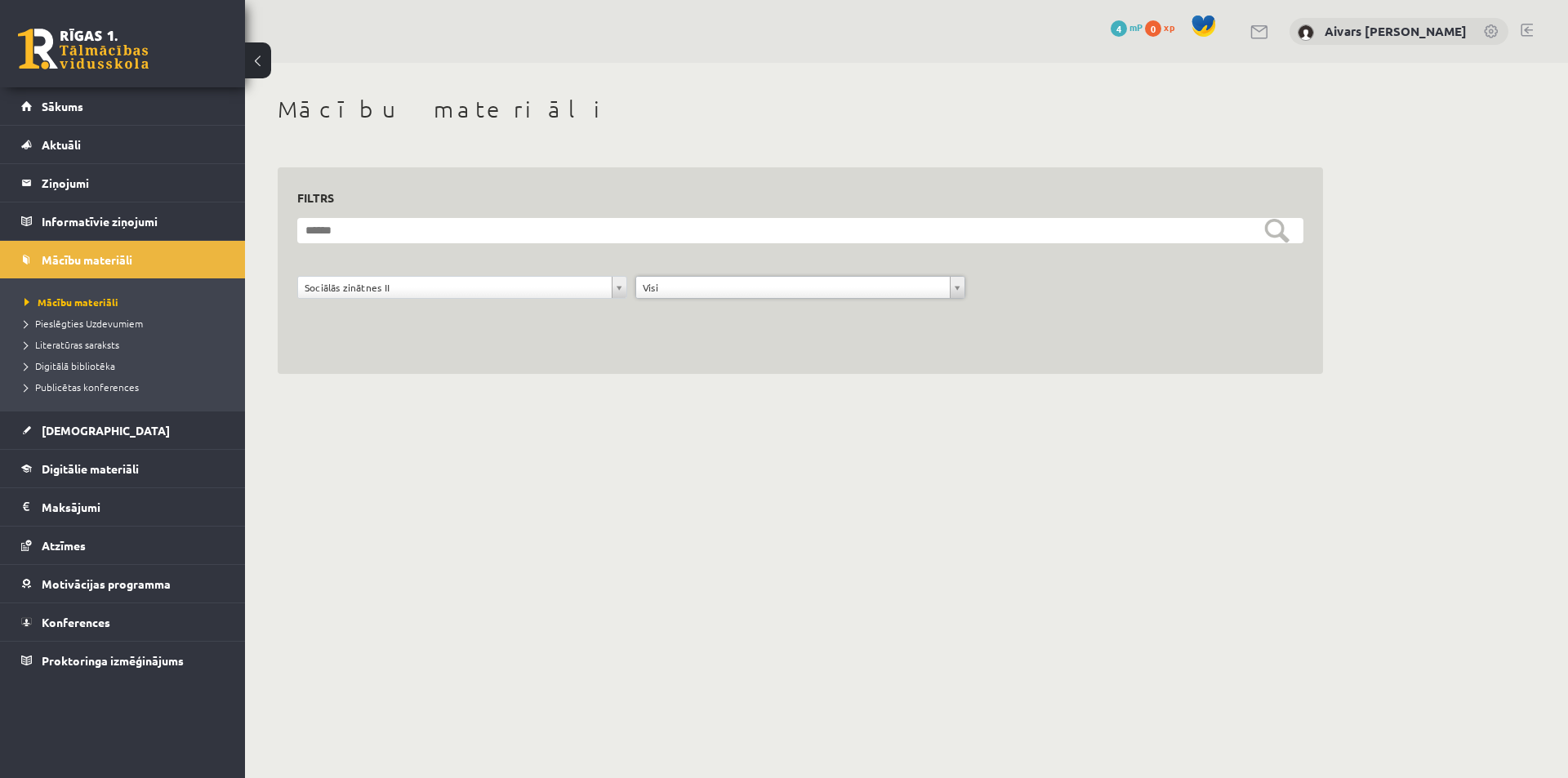
click at [619, 361] on div "**********" at bounding box center [800, 271] width 1045 height 207
click at [1060, 270] on form "**********" at bounding box center [800, 267] width 1006 height 99
click at [100, 379] on link "Publicētas konferences" at bounding box center [126, 386] width 204 height 14
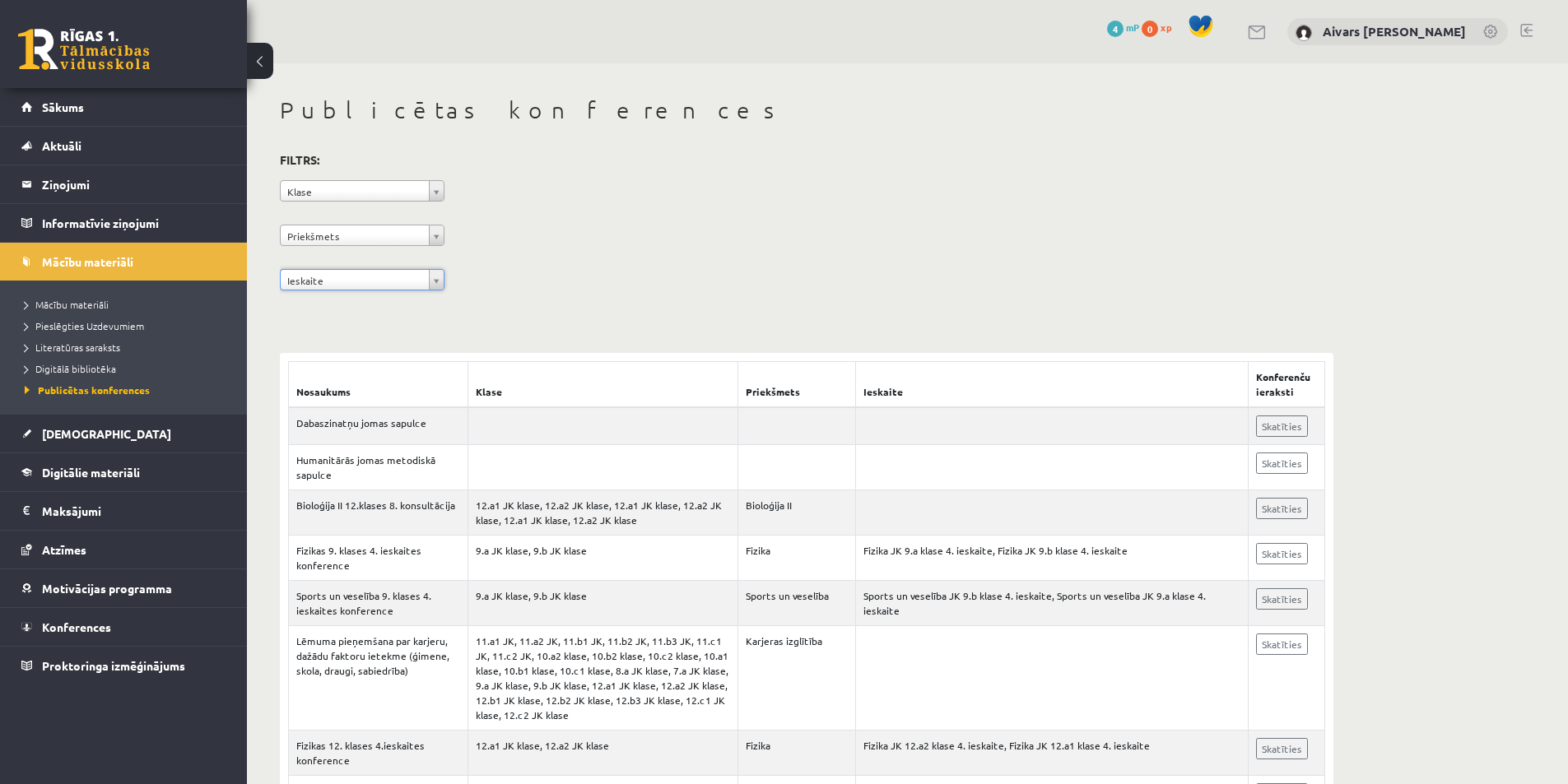
drag, startPoint x: 343, startPoint y: 279, endPoint x: 350, endPoint y: 233, distance: 46.5
click at [359, 212] on div "**********" at bounding box center [807, 223] width 1054 height 150
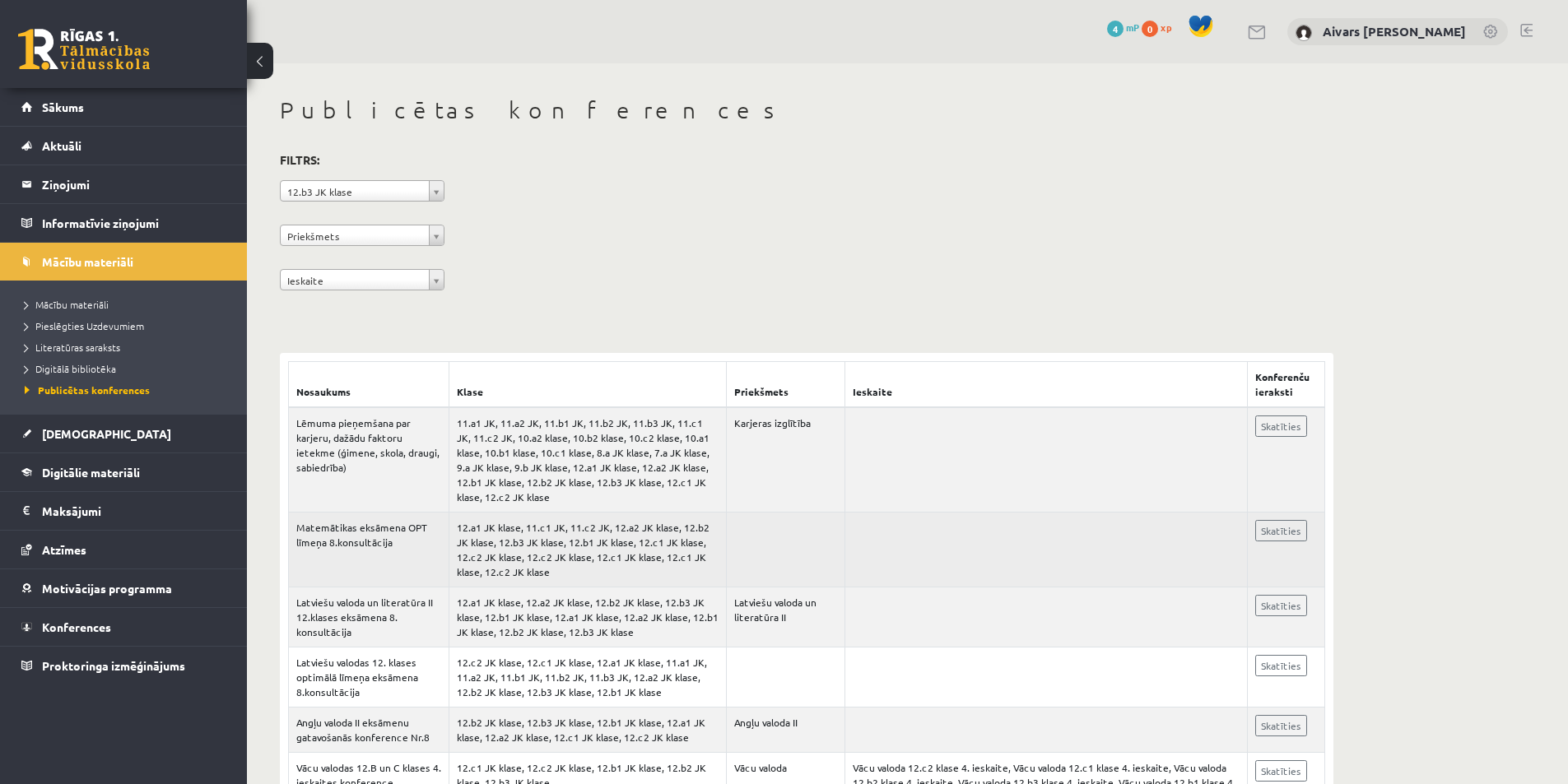
scroll to position [165, 0]
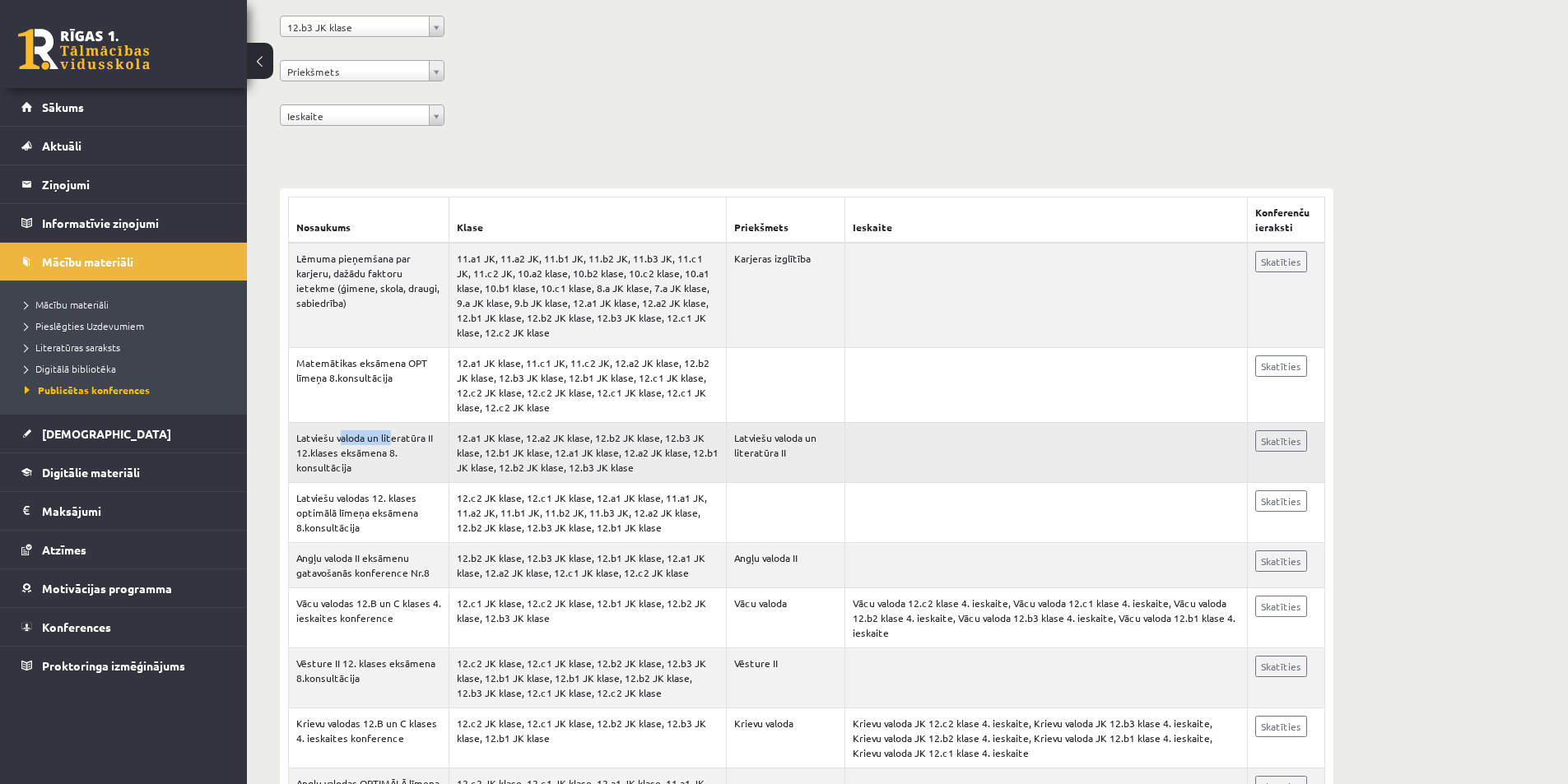
drag, startPoint x: 357, startPoint y: 437, endPoint x: 421, endPoint y: 437, distance: 64.0
click at [416, 437] on td "Latviešu valoda un literatūra II 12.klases eksāmena 8. konsultācija" at bounding box center [369, 453] width 161 height 60
click at [421, 437] on td "Latviešu valoda un literatūra II 12.klases eksāmena 8. konsultācija" at bounding box center [369, 453] width 161 height 60
click at [93, 223] on legend "Informatīvie ziņojumi 0" at bounding box center [133, 223] width 184 height 38
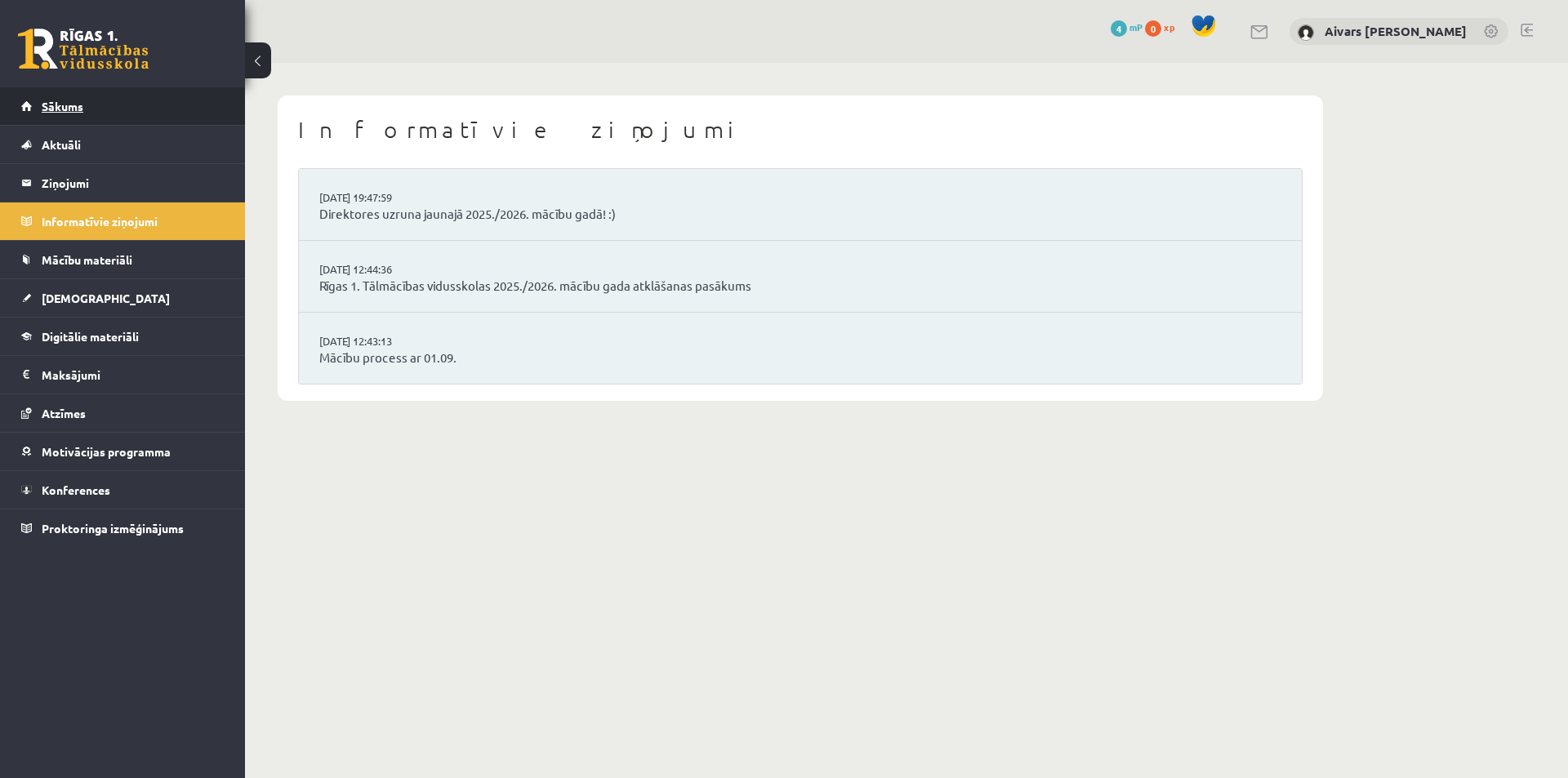
click at [101, 102] on link "Sākums" at bounding box center [122, 106] width 203 height 38
